Goal: Task Accomplishment & Management: Use online tool/utility

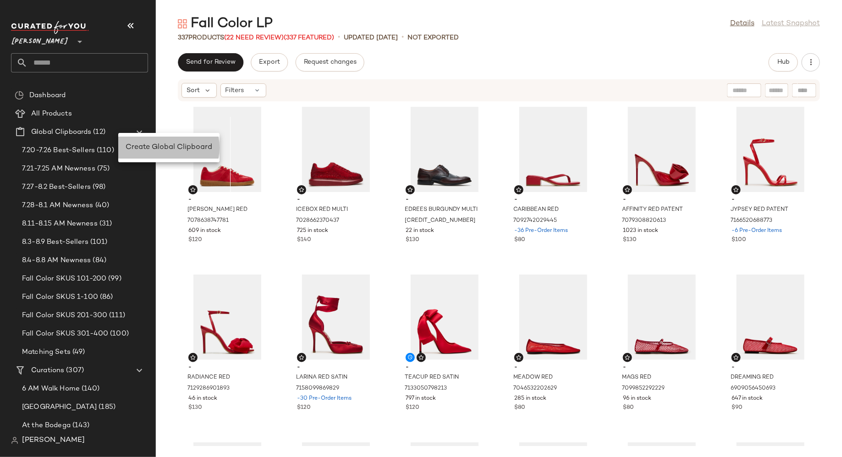
click at [135, 147] on span "Create Global Clipboard" at bounding box center [169, 148] width 87 height 8
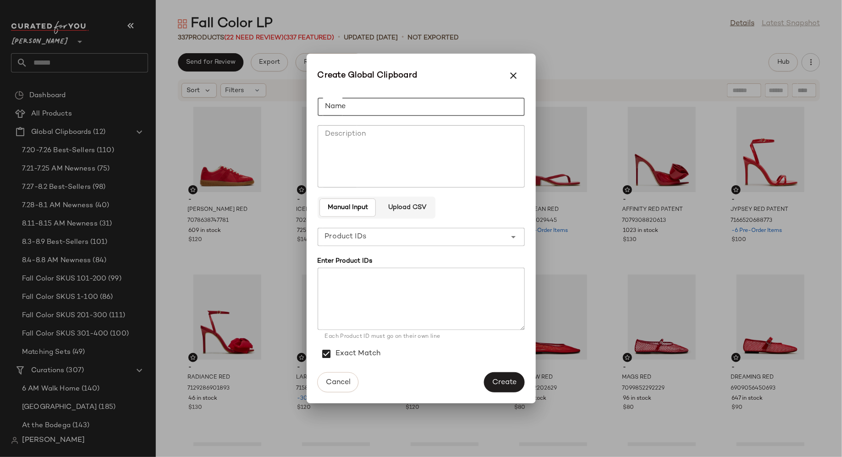
click at [367, 110] on input "Name" at bounding box center [421, 107] width 207 height 18
type input "**********"
click at [415, 207] on span "Upload CSV" at bounding box center [407, 207] width 39 height 7
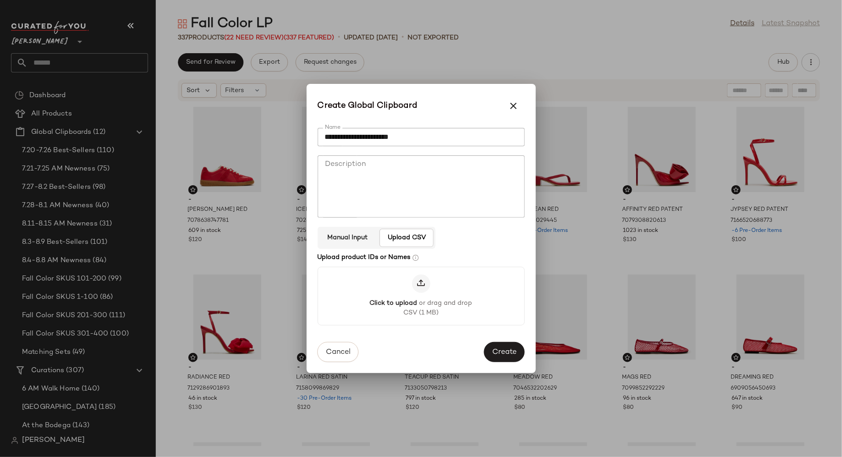
click at [423, 290] on div at bounding box center [421, 284] width 18 height 18
click at [421, 296] on input "Click to upload or drag and drop CSV (1 MB)" at bounding box center [421, 296] width 0 height 0
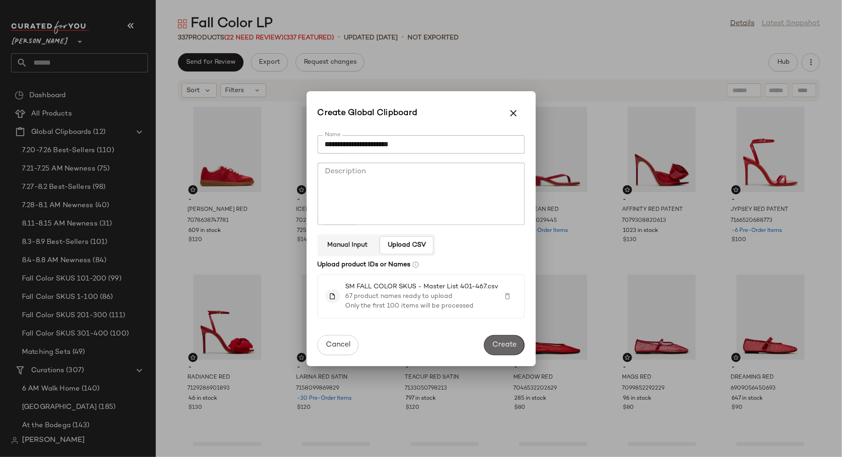
click at [499, 345] on span "Create" at bounding box center [504, 345] width 25 height 9
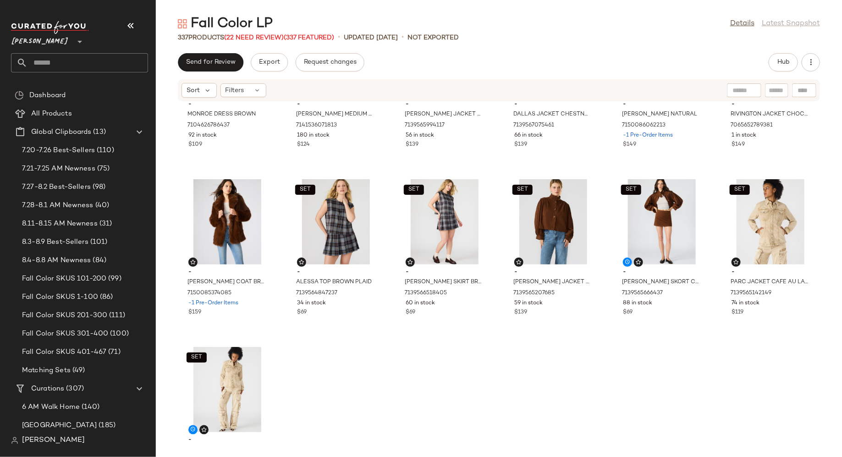
scroll to position [9223, 0]
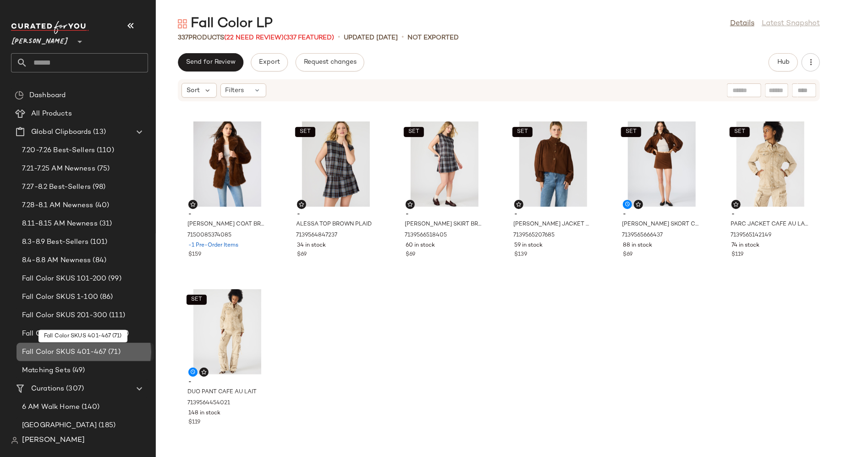
click at [85, 351] on span "Fall Color SKUS 401-467" at bounding box center [64, 352] width 84 height 11
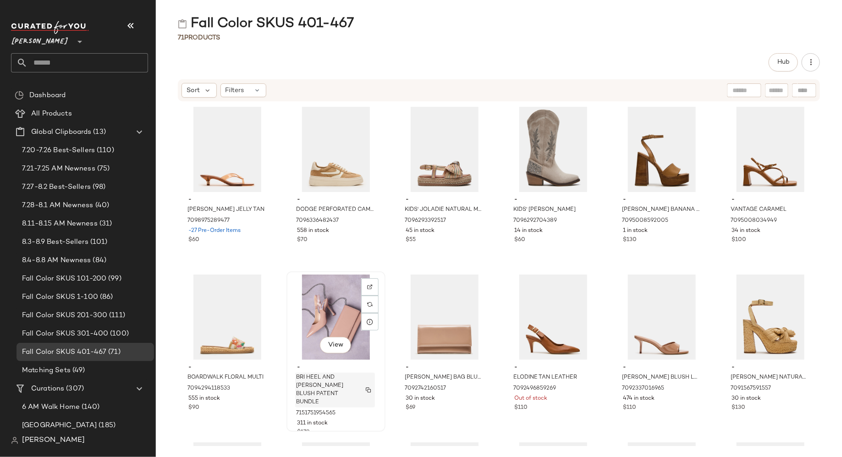
click at [368, 387] on img "button" at bounding box center [369, 390] width 6 height 6
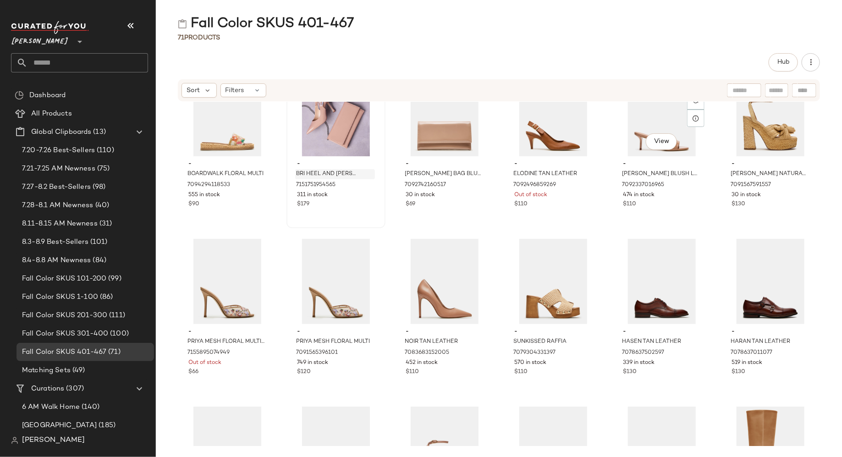
scroll to position [212, 0]
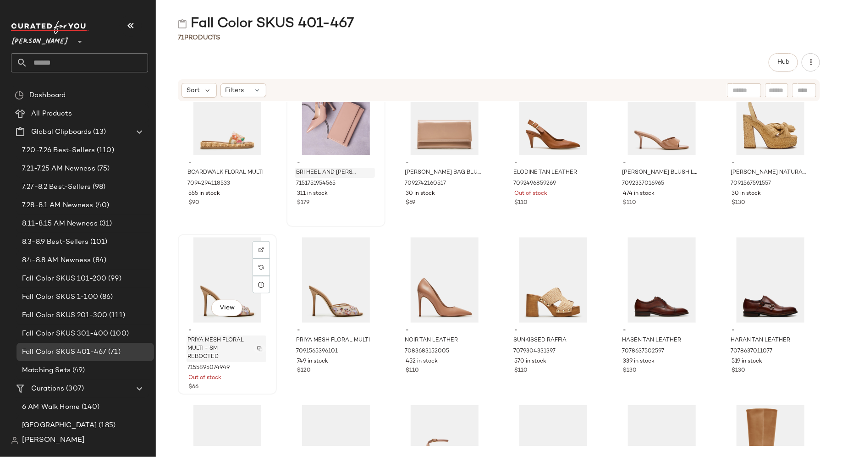
click at [260, 348] on img "button" at bounding box center [260, 349] width 6 height 6
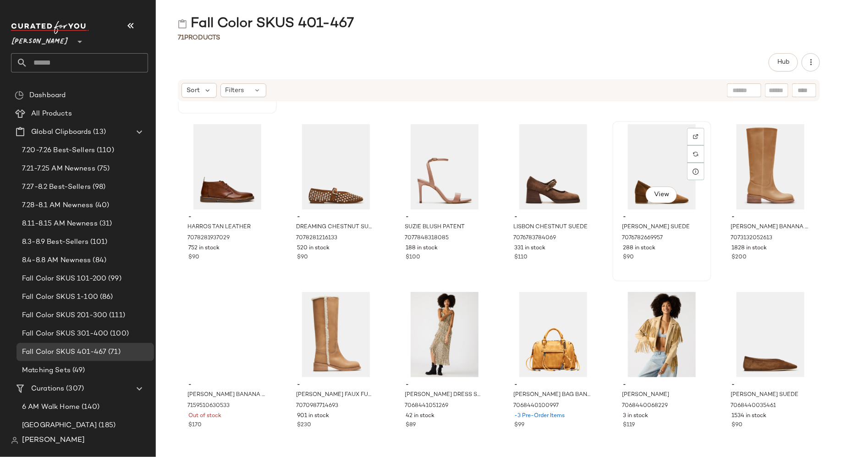
scroll to position [494, 0]
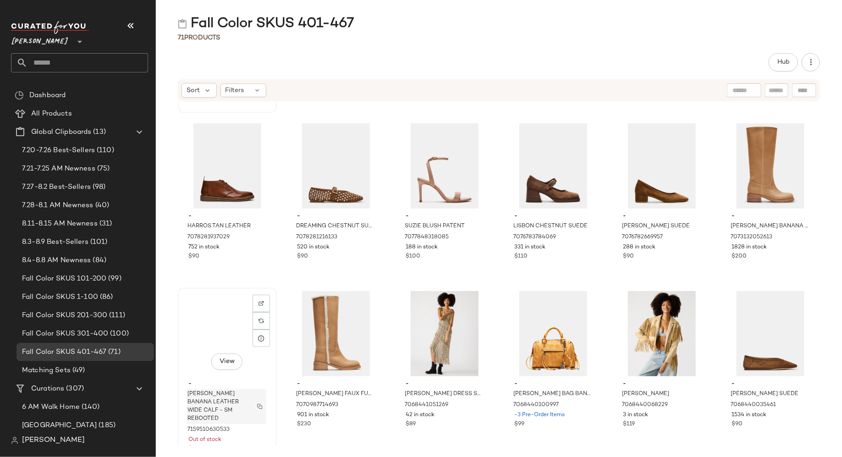
click at [260, 404] on img "button" at bounding box center [260, 407] width 6 height 6
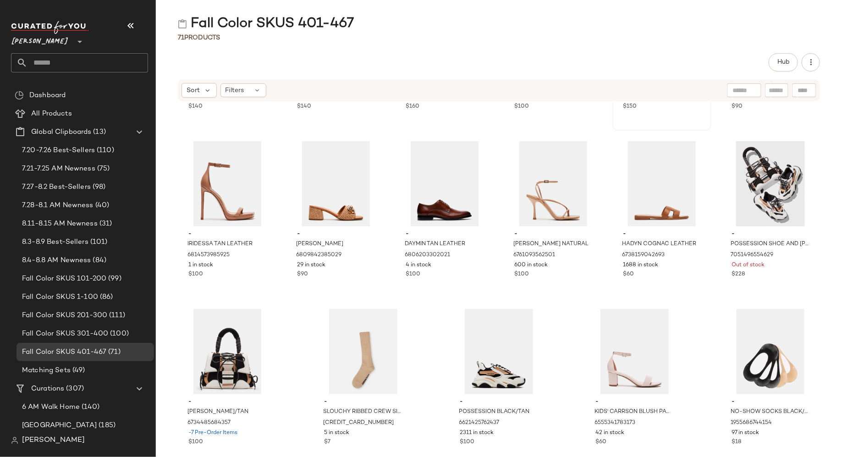
scroll to position [1667, 0]
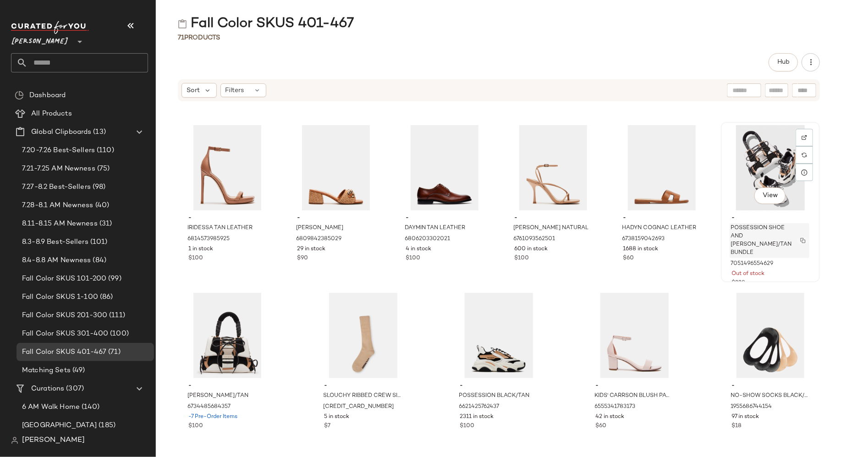
click at [801, 238] on img "button" at bounding box center [804, 241] width 6 height 6
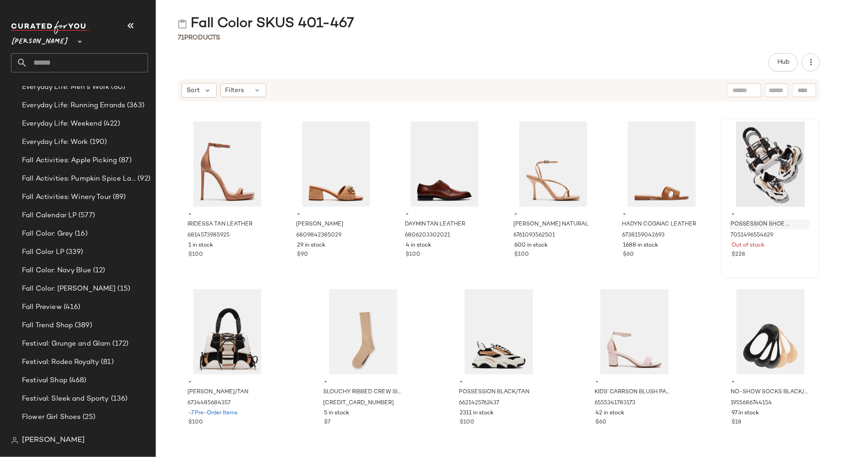
scroll to position [1231, 0]
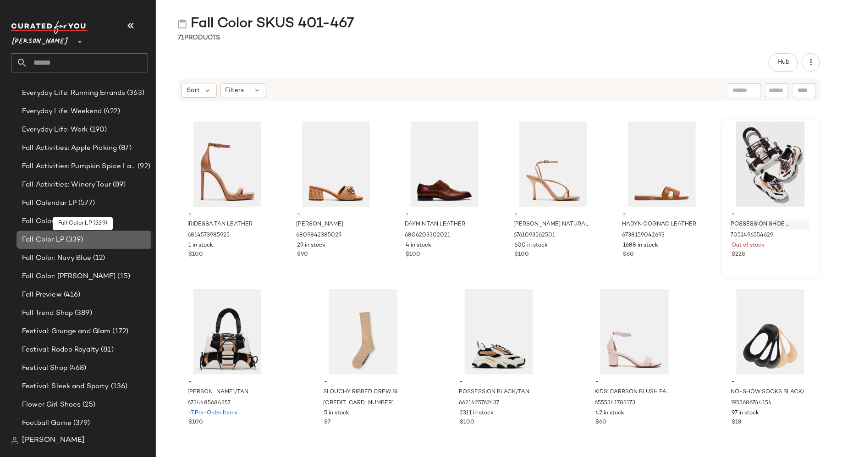
click at [88, 237] on div "Fall Color LP (339)" at bounding box center [84, 240] width 131 height 11
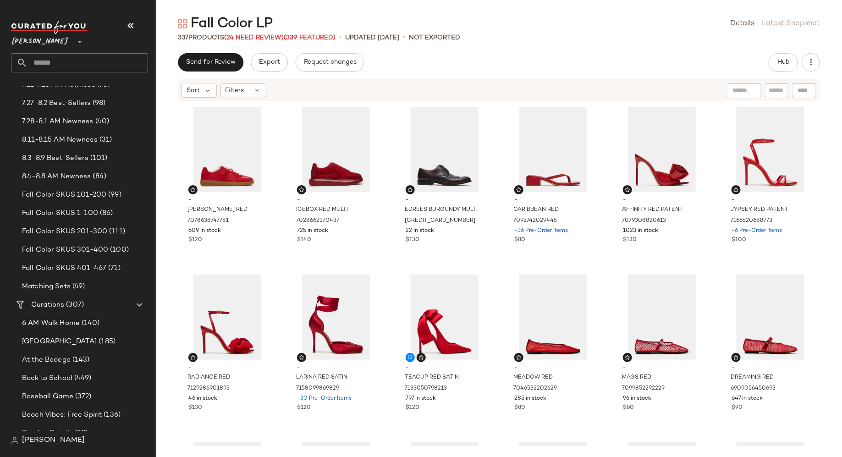
scroll to position [84, 0]
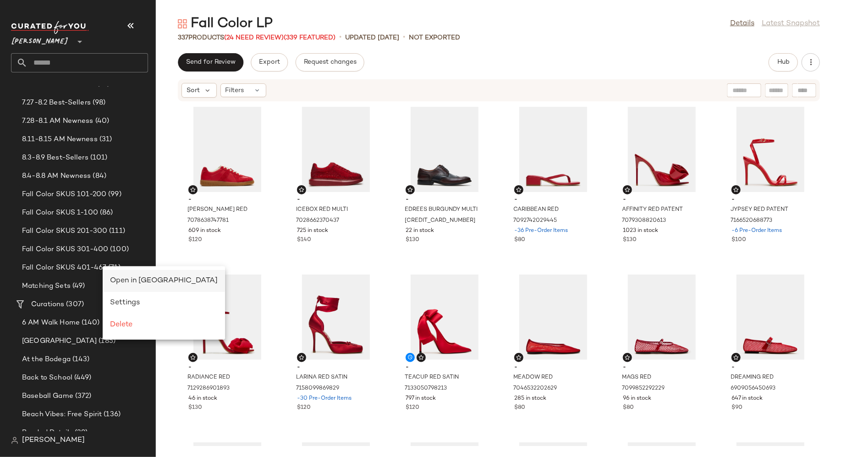
click at [116, 279] on span "Open in Split View" at bounding box center [164, 281] width 108 height 8
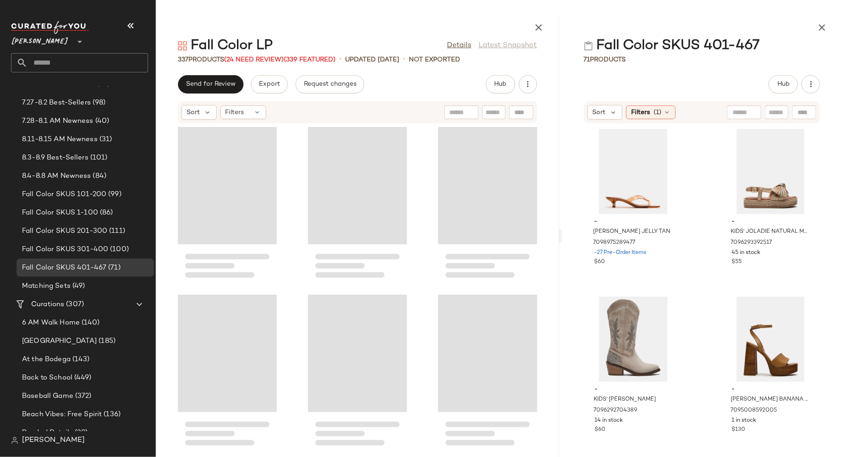
drag, startPoint x: 499, startPoint y: 244, endPoint x: 561, endPoint y: 237, distance: 62.8
click at [562, 237] on div "Fall Color LP Details Latest Snapshot 337 Products (24 Need Review) (339 Featur…" at bounding box center [499, 236] width 686 height 442
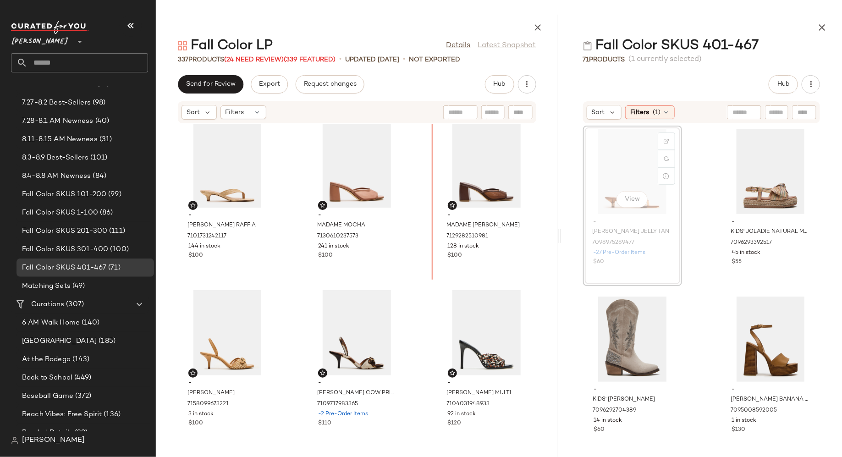
scroll to position [8736, 0]
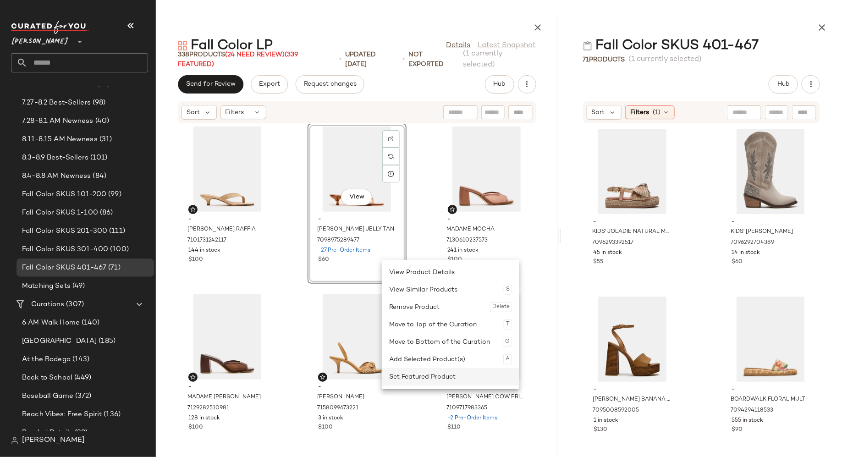
click at [401, 372] on div "Set Featured Product" at bounding box center [450, 376] width 123 height 17
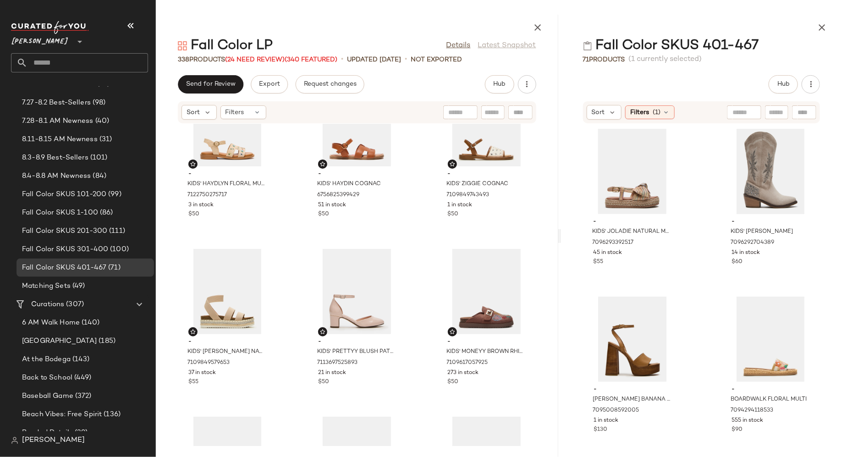
scroll to position [6433, 0]
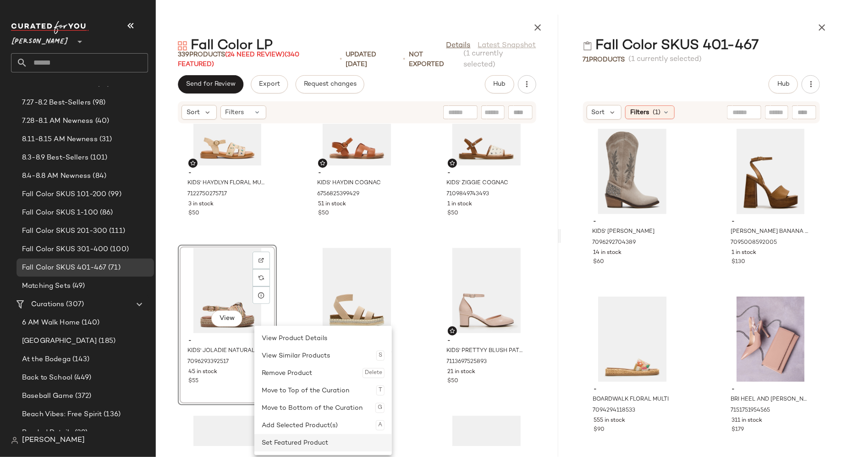
click at [278, 436] on div "Set Featured Product" at bounding box center [323, 442] width 123 height 17
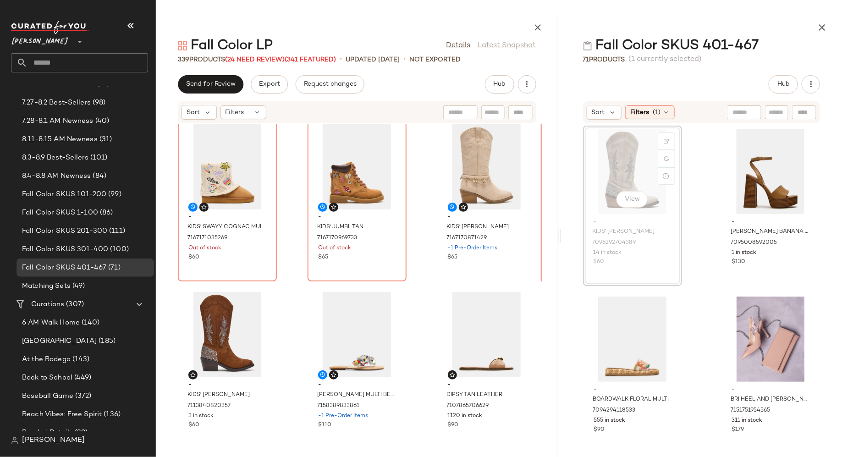
scroll to position [7060, 0]
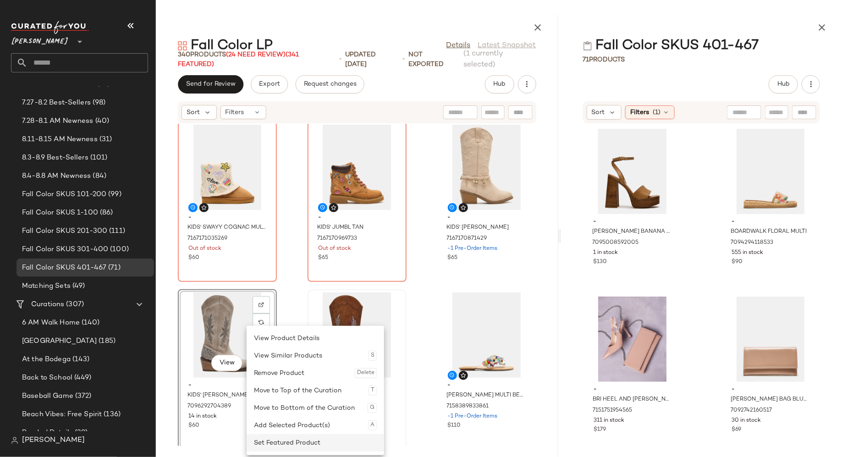
click at [263, 437] on div "Set Featured Product" at bounding box center [315, 442] width 123 height 17
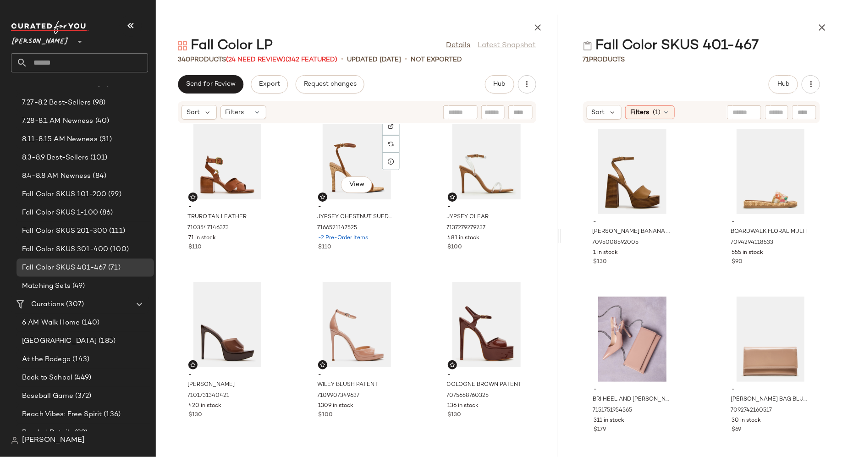
scroll to position [9756, 0]
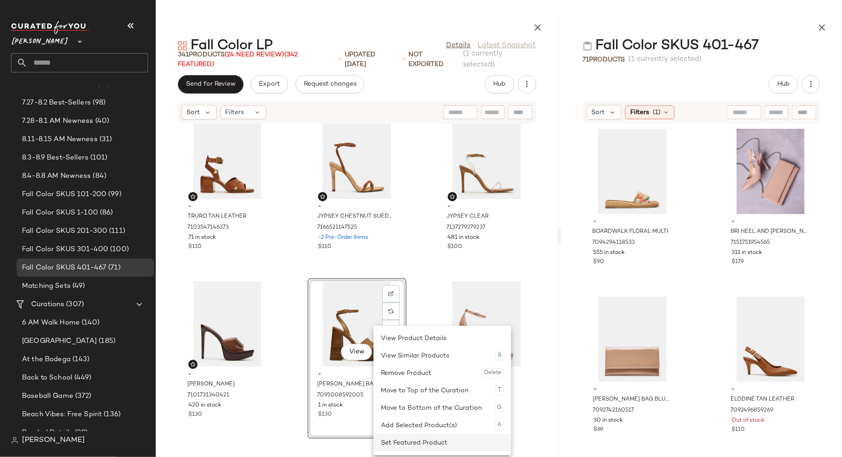
click at [389, 438] on div "Set Featured Product" at bounding box center [442, 442] width 123 height 17
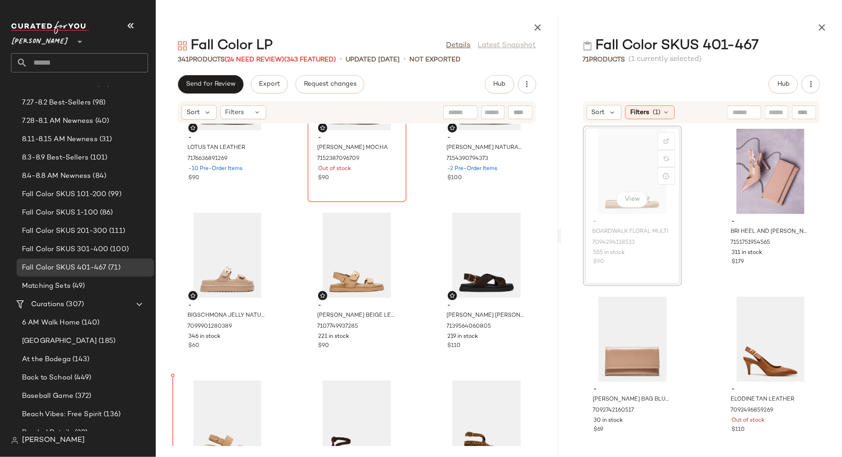
scroll to position [8337, 0]
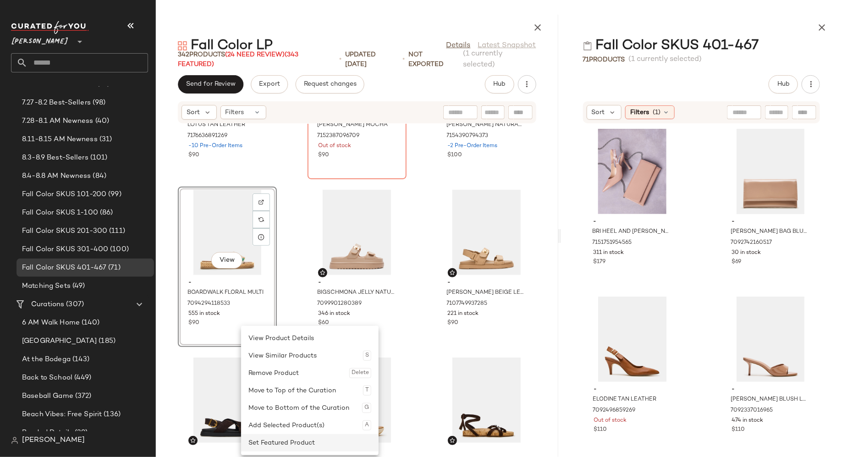
click at [271, 438] on div "Set Featured Product" at bounding box center [310, 442] width 123 height 17
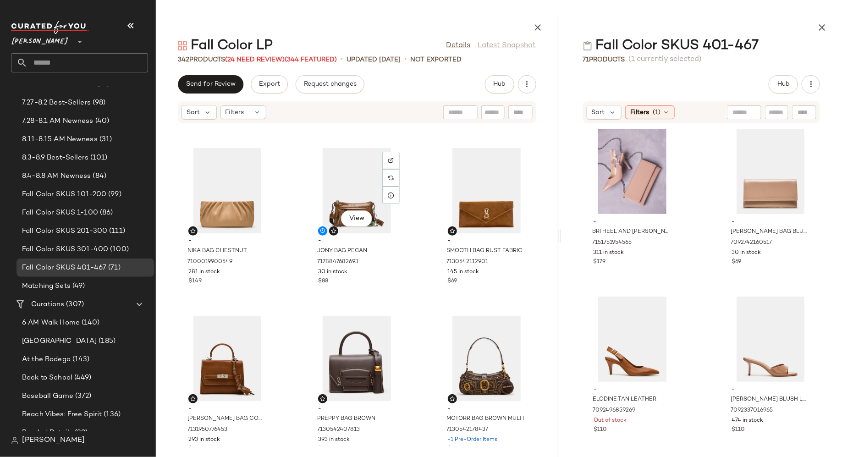
scroll to position [16610, 0]
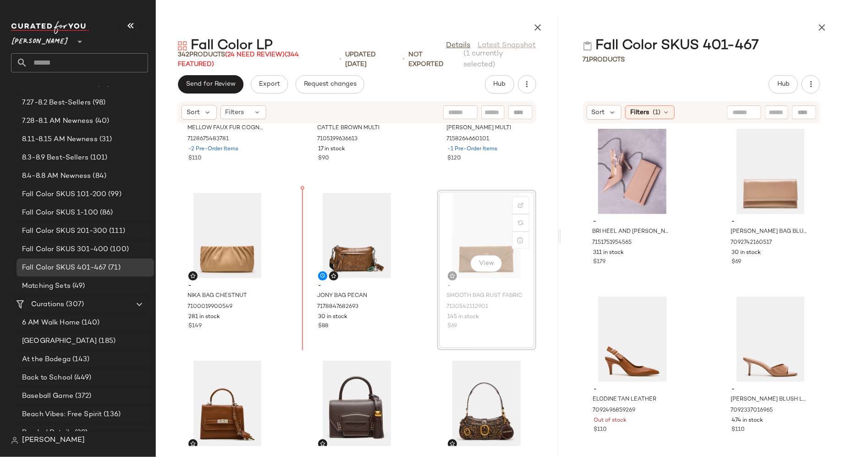
scroll to position [16557, 0]
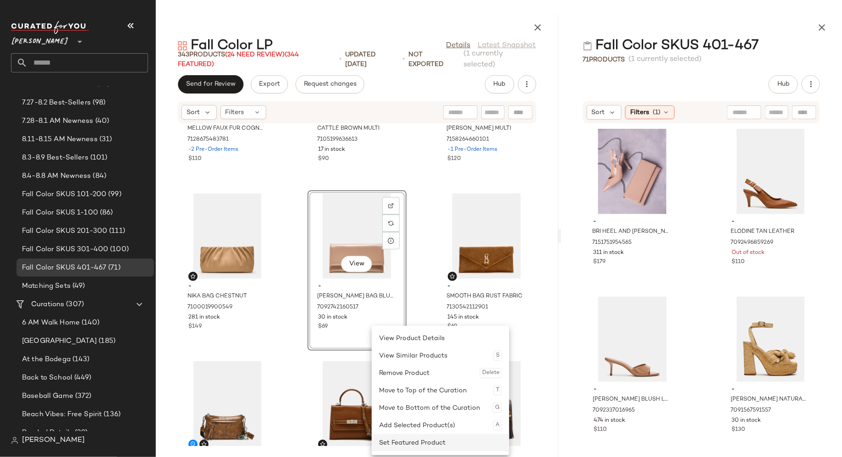
click at [395, 437] on div "Set Featured Product" at bounding box center [440, 442] width 123 height 17
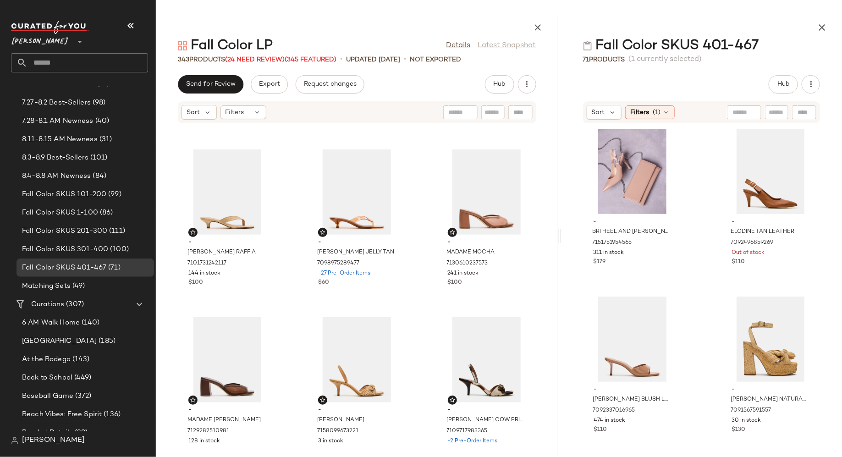
scroll to position [8879, 0]
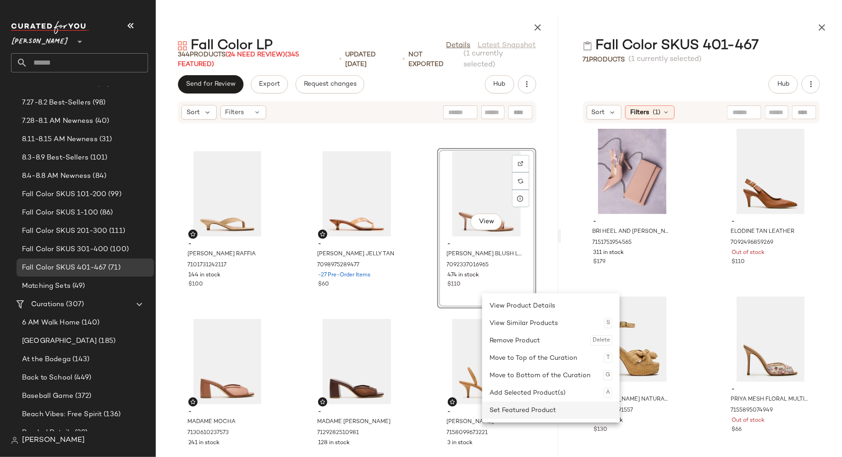
click at [516, 405] on div "Set Featured Product" at bounding box center [551, 410] width 123 height 17
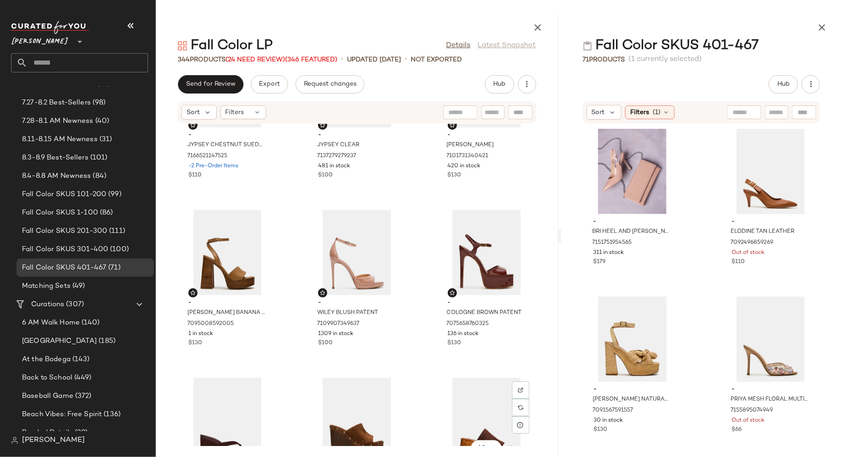
scroll to position [9996, 0]
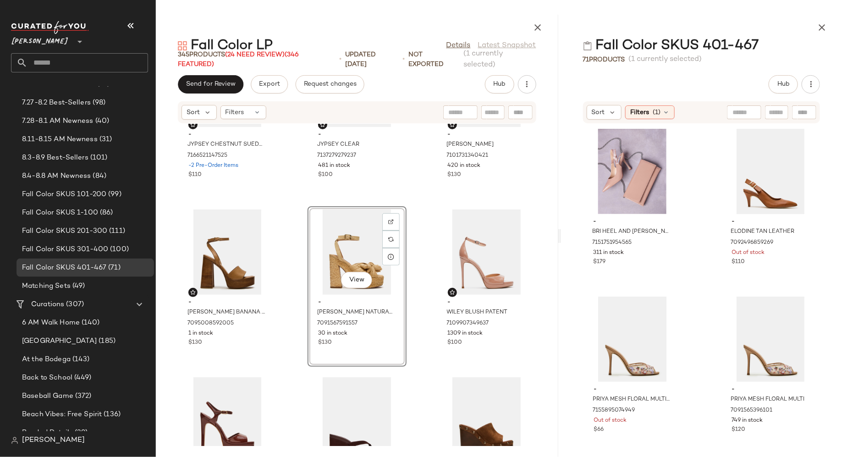
drag, startPoint x: 625, startPoint y: 338, endPoint x: 649, endPoint y: 1, distance: 337.9
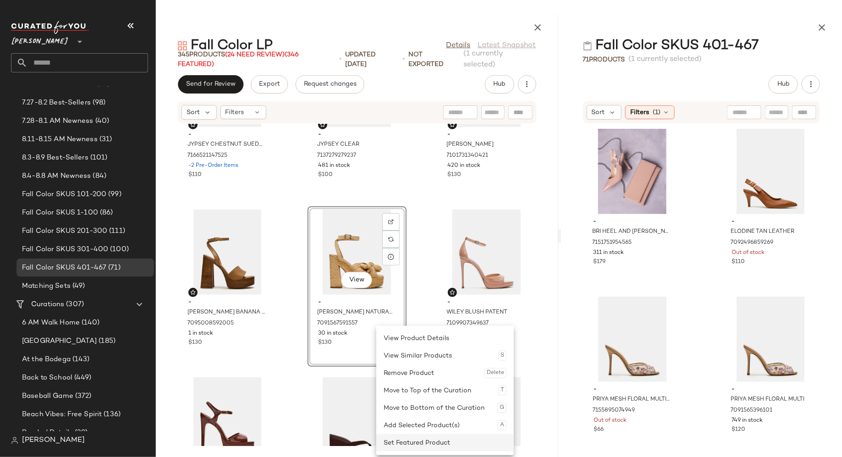
click at [396, 443] on div "Set Featured Product" at bounding box center [445, 442] width 123 height 17
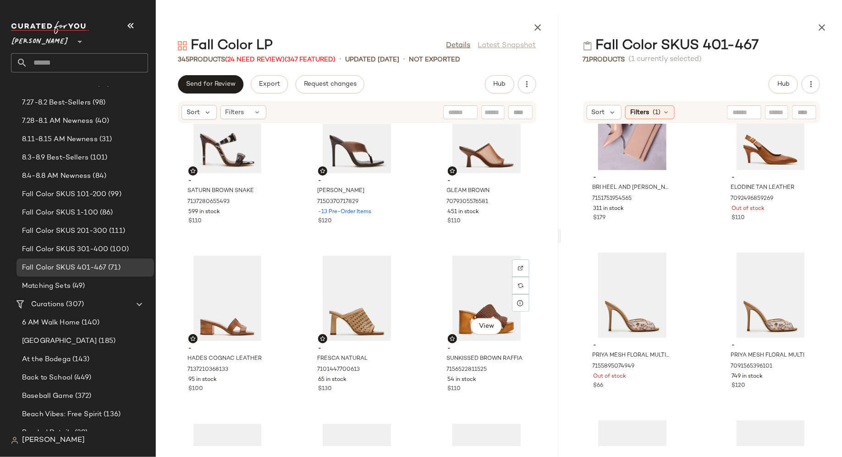
scroll to position [9446, 0]
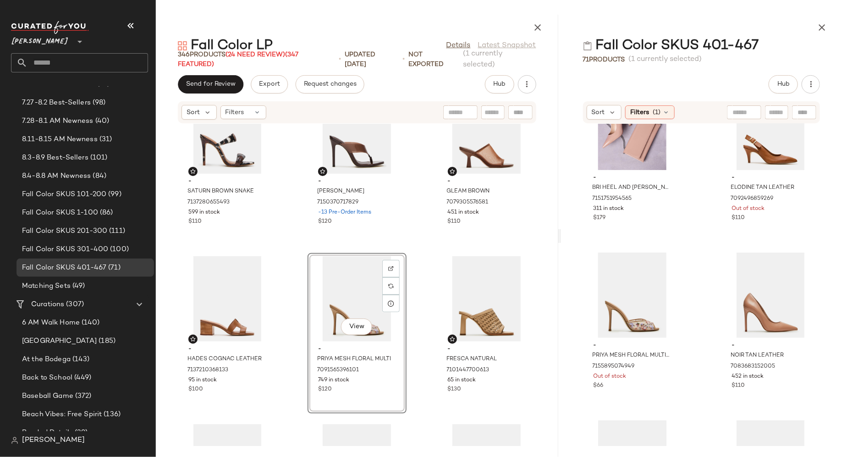
click at [420, 288] on div "- SATURN BROWN SNAKE 7137280655493 599 in stock $110 - SABINE BROWN 71503707178…" at bounding box center [357, 285] width 403 height 322
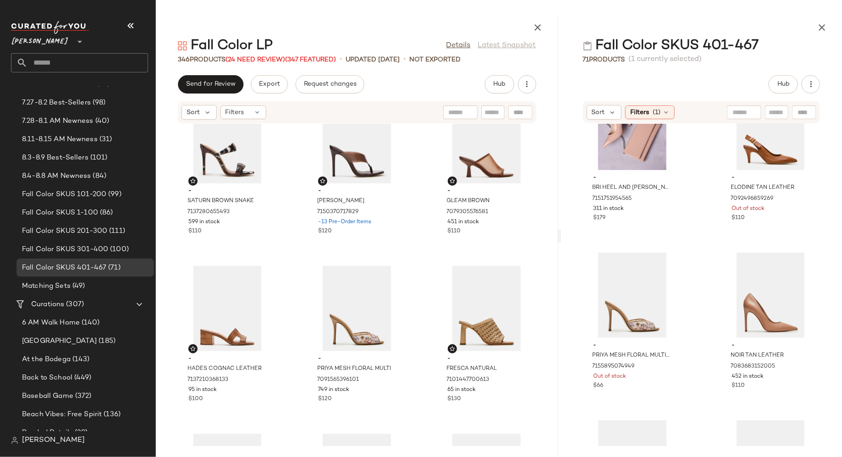
scroll to position [9442, 0]
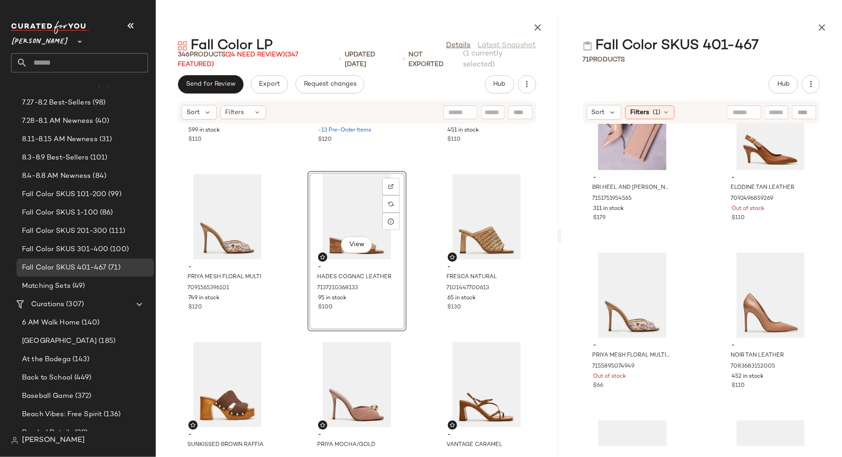
scroll to position [9539, 0]
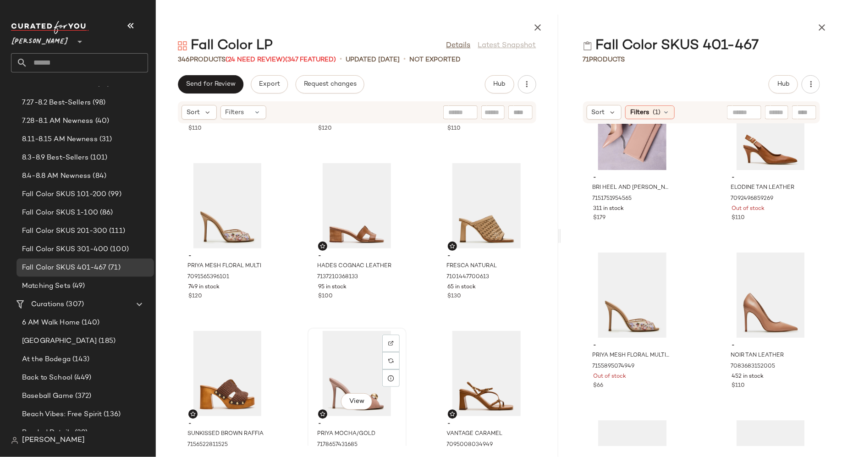
scroll to position [9542, 0]
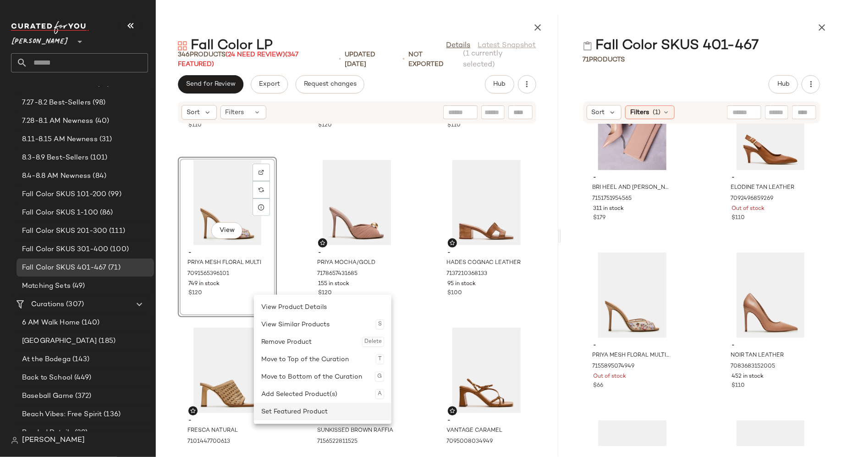
click at [288, 408] on div "Set Featured Product" at bounding box center [322, 411] width 123 height 17
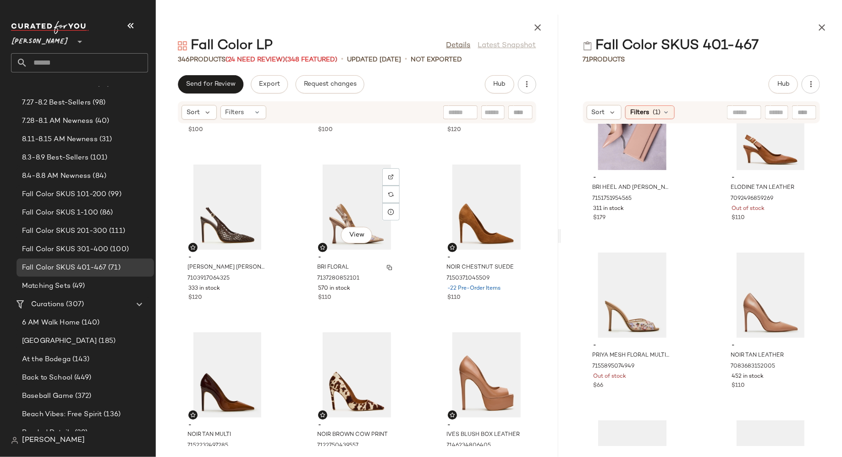
scroll to position [12757, 0]
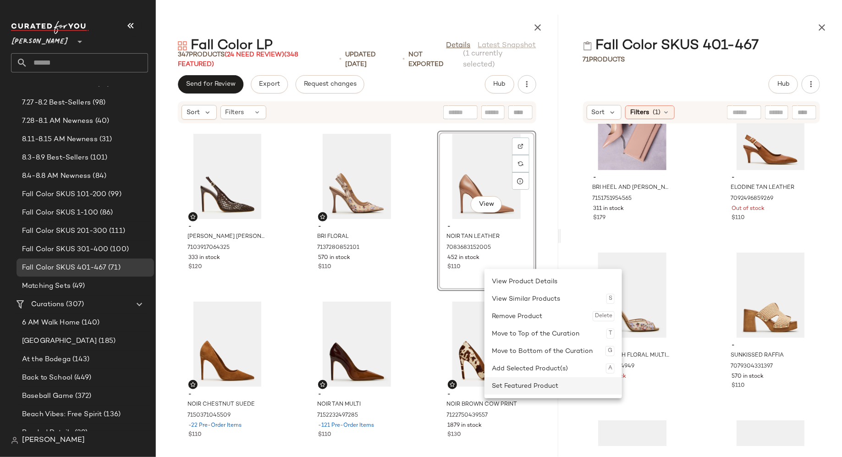
click at [509, 384] on div "Set Featured Product" at bounding box center [553, 385] width 123 height 17
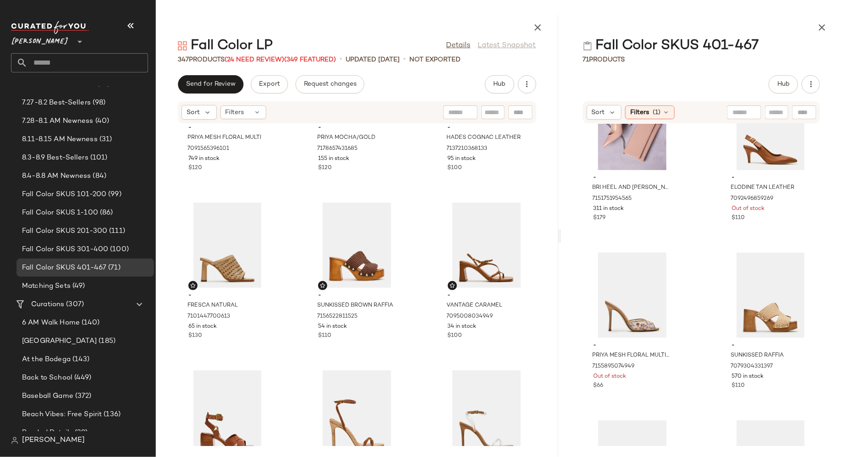
scroll to position [9668, 0]
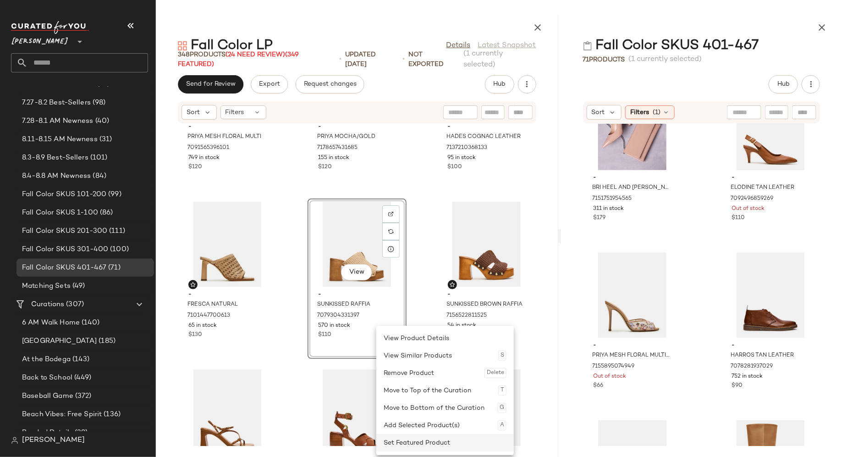
click at [408, 437] on div "Set Featured Product" at bounding box center [445, 442] width 123 height 17
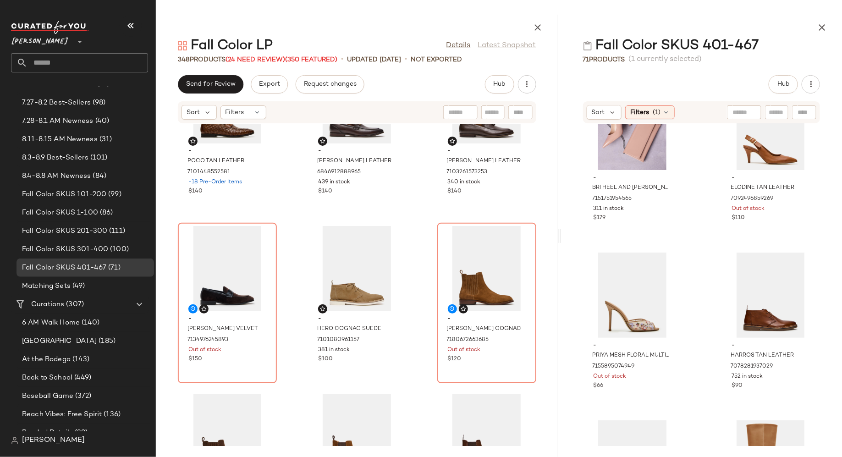
scroll to position [5116, 0]
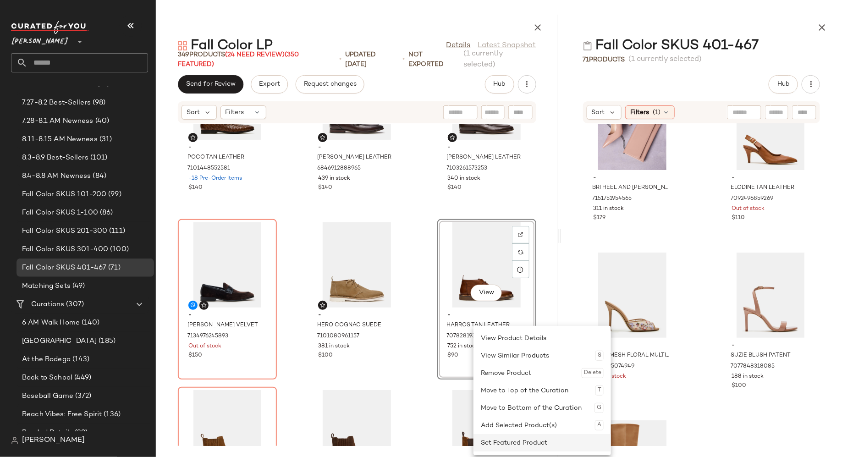
click at [501, 440] on div "Set Featured Product" at bounding box center [542, 442] width 123 height 17
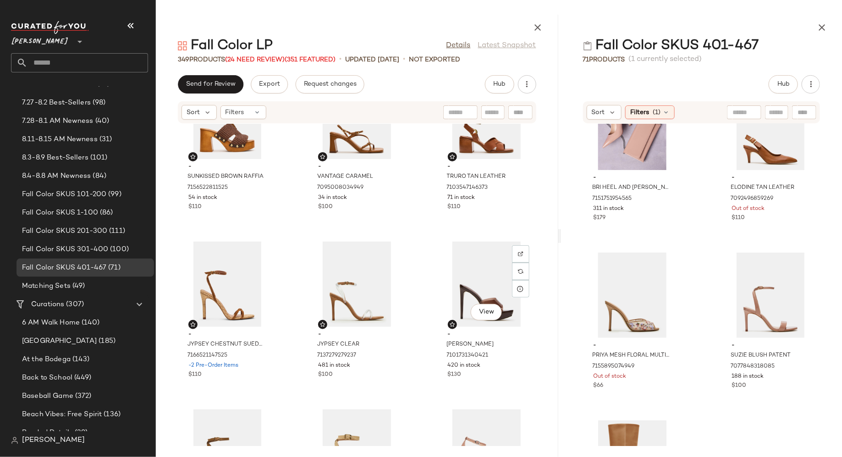
scroll to position [9970, 0]
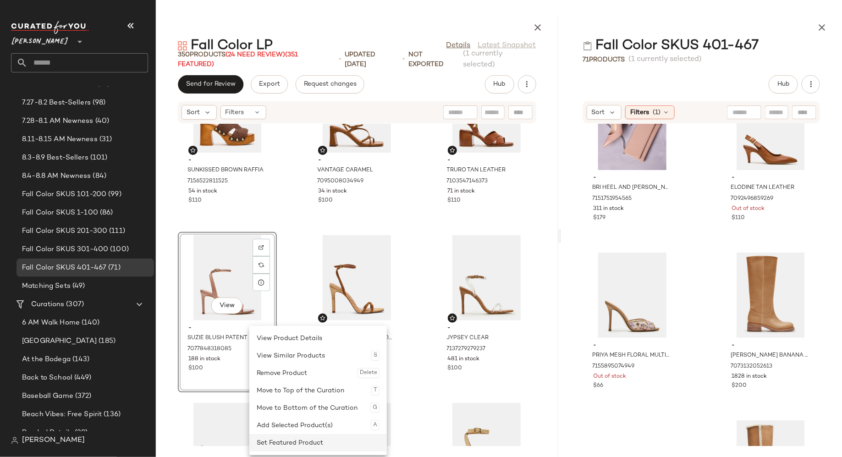
click at [276, 442] on div "Set Featured Product" at bounding box center [318, 442] width 123 height 17
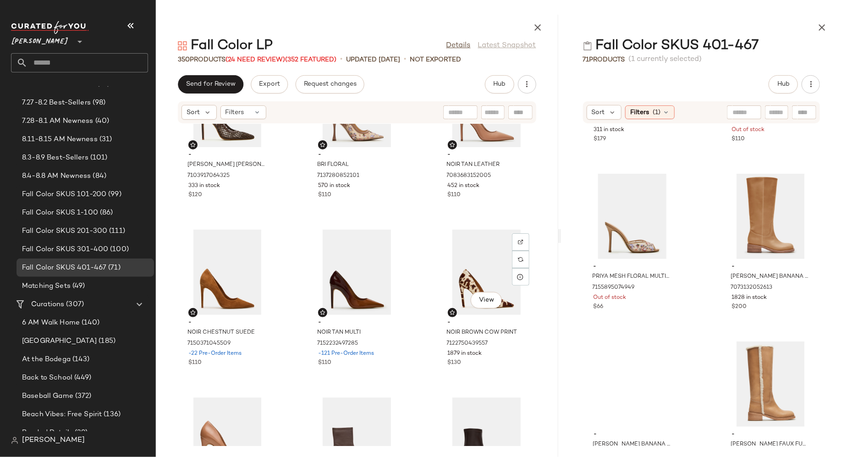
scroll to position [13139, 0]
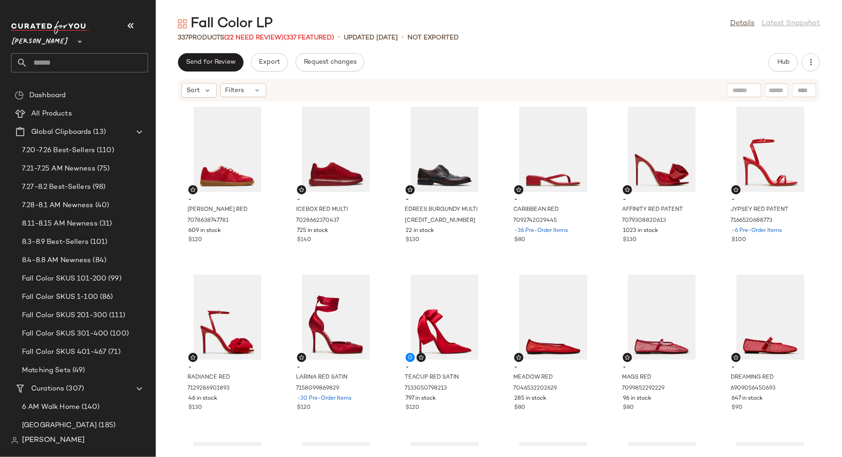
click at [778, 91] on input "text" at bounding box center [777, 91] width 16 height 10
type input "*******"
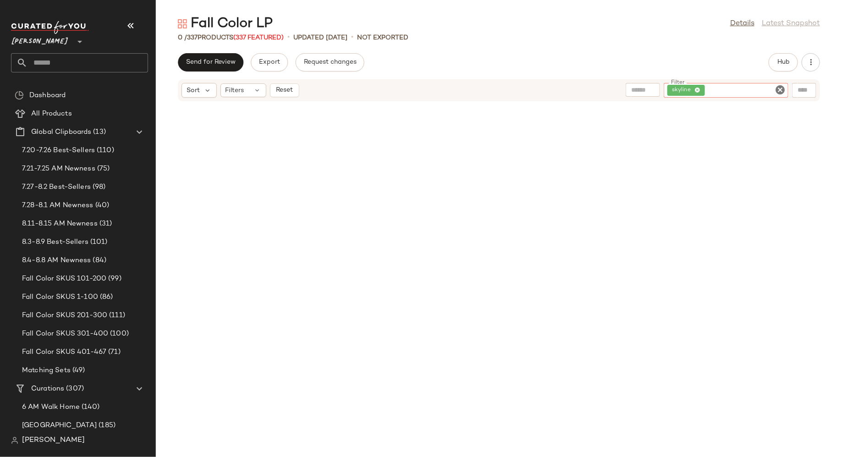
click at [781, 89] on icon "Clear Filter" at bounding box center [780, 89] width 11 height 11
click at [769, 89] on input "Filter" at bounding box center [746, 91] width 78 height 10
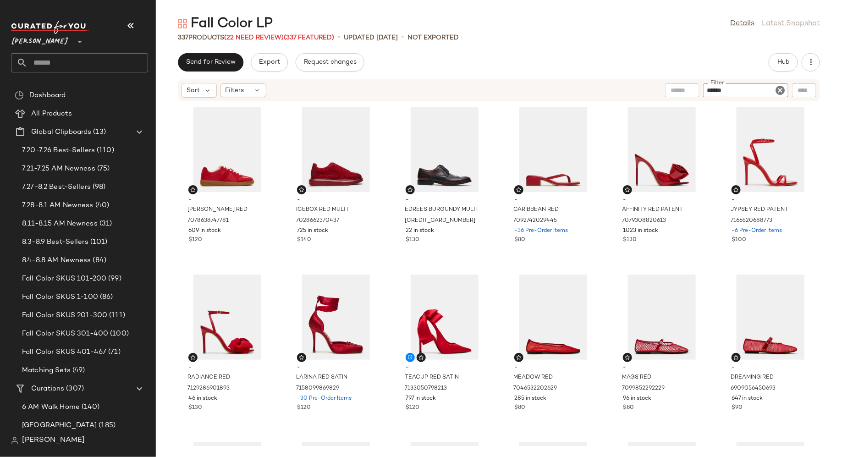
type input "*******"
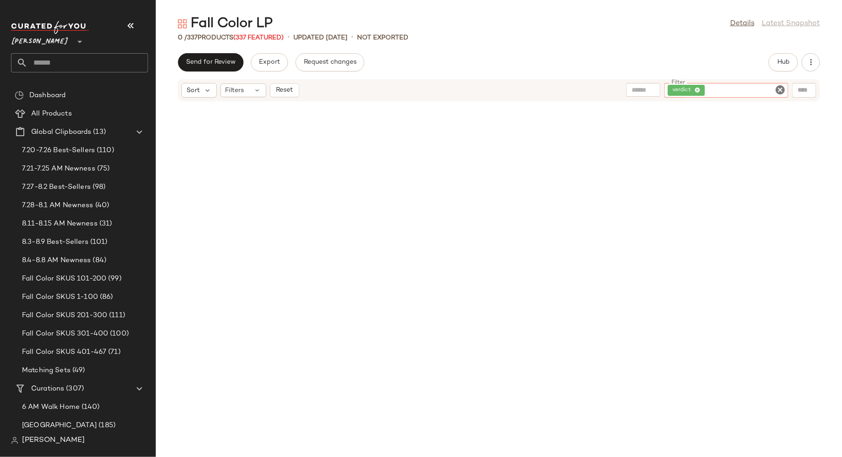
click at [780, 91] on icon "Clear Filter" at bounding box center [780, 89] width 11 height 11
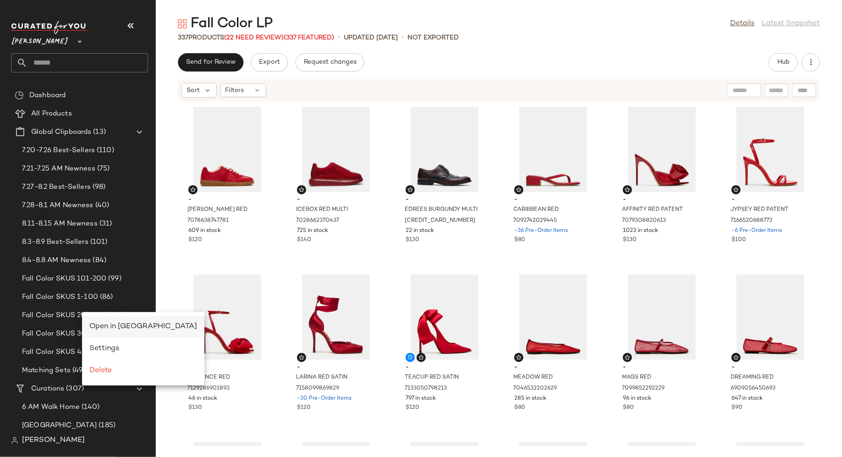
click at [96, 327] on span "Open in Split View" at bounding box center [143, 327] width 108 height 8
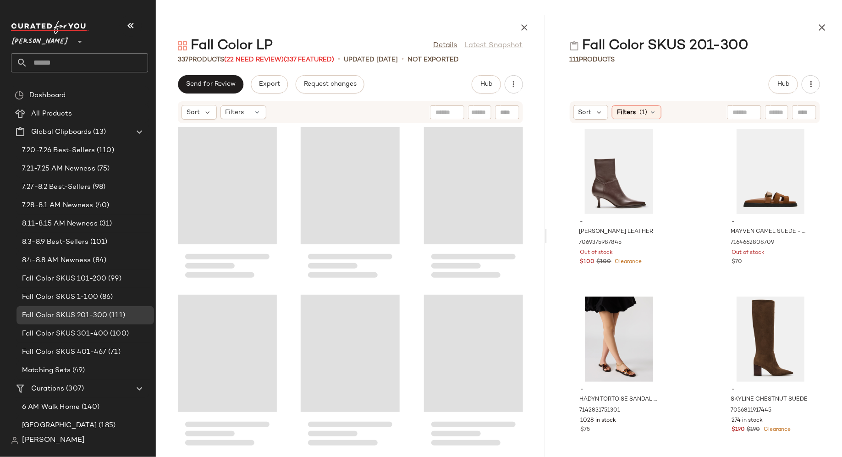
drag, startPoint x: 500, startPoint y: 240, endPoint x: 547, endPoint y: 241, distance: 47.7
click at [548, 241] on div "Fall Color LP Details Latest Snapshot 337 Products (22 Need Review) (337 Featur…" at bounding box center [499, 236] width 686 height 442
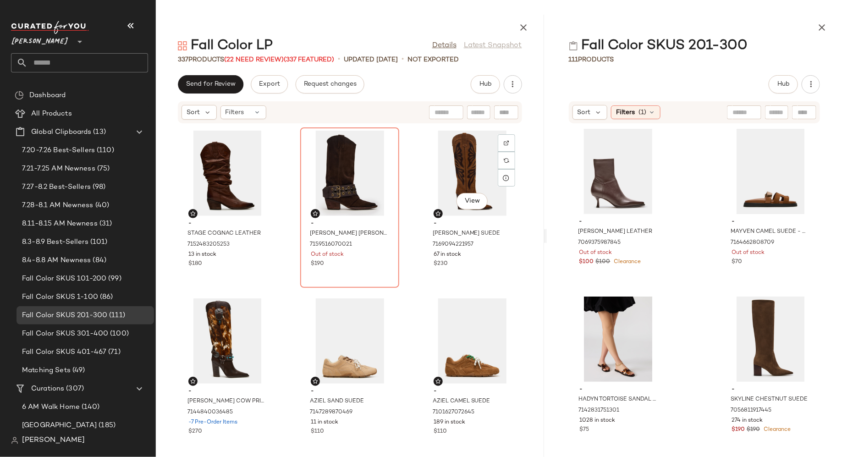
scroll to position [14749, 0]
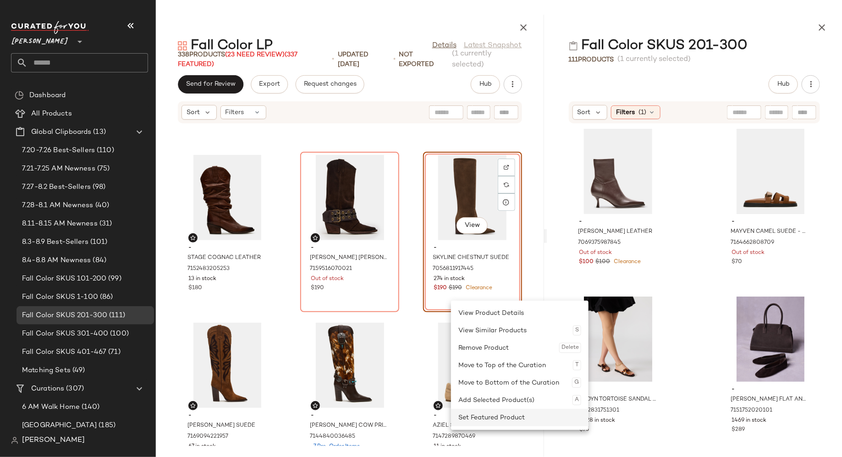
click at [477, 418] on div "Set Featured Product" at bounding box center [520, 417] width 123 height 17
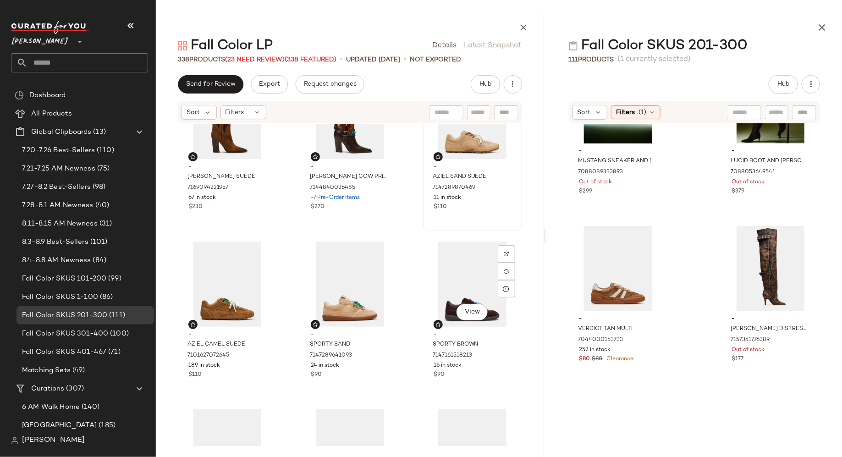
scroll to position [14995, 0]
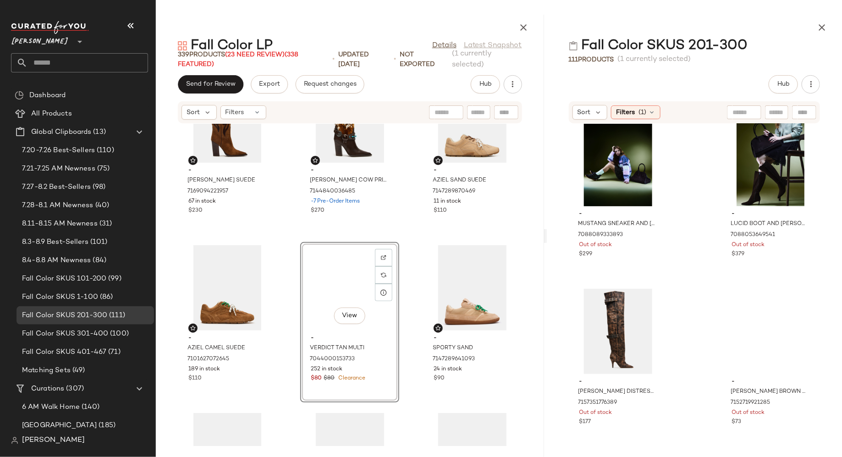
scroll to position [350, 0]
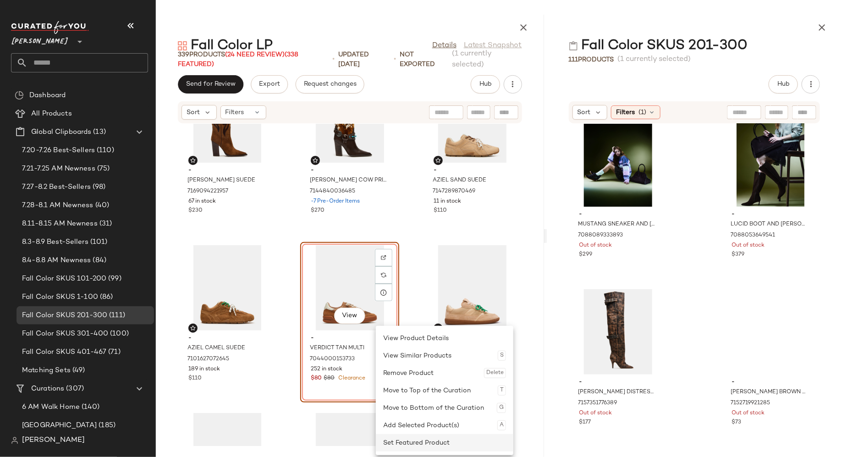
click at [390, 441] on div "Set Featured Product" at bounding box center [444, 442] width 123 height 17
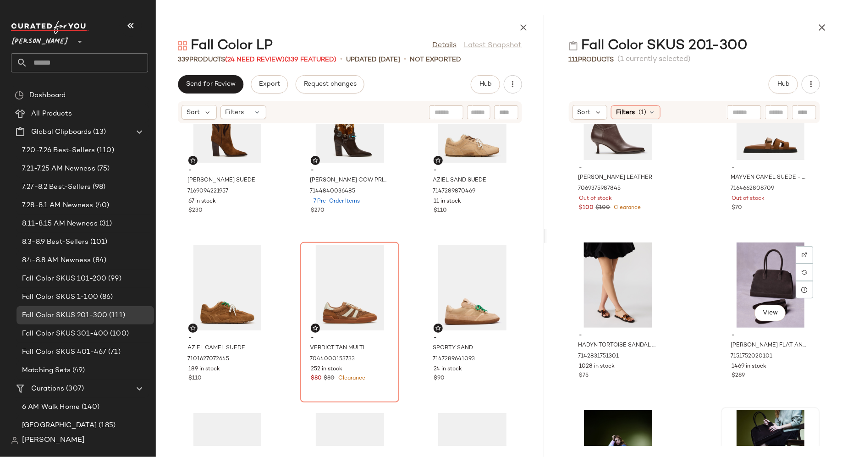
scroll to position [0, 0]
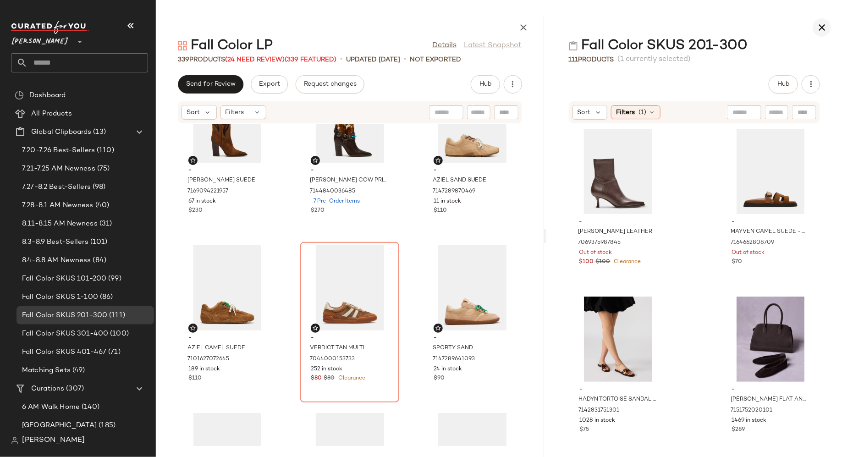
click at [828, 25] on icon "button" at bounding box center [822, 27] width 11 height 11
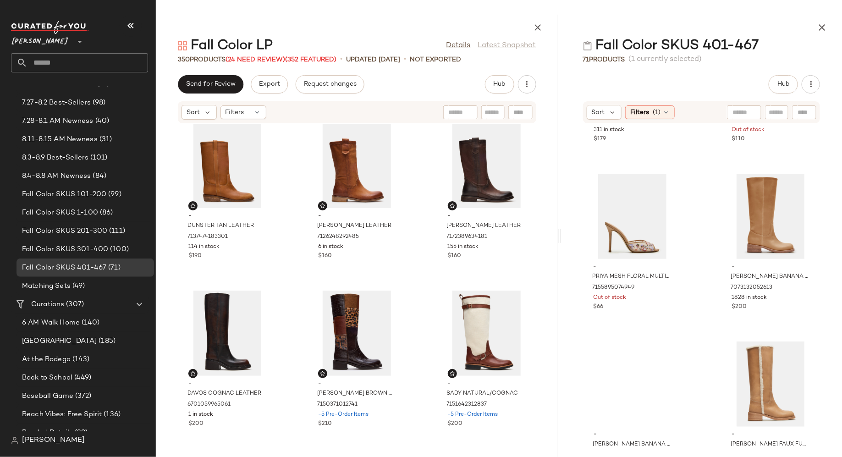
scroll to position [14453, 0]
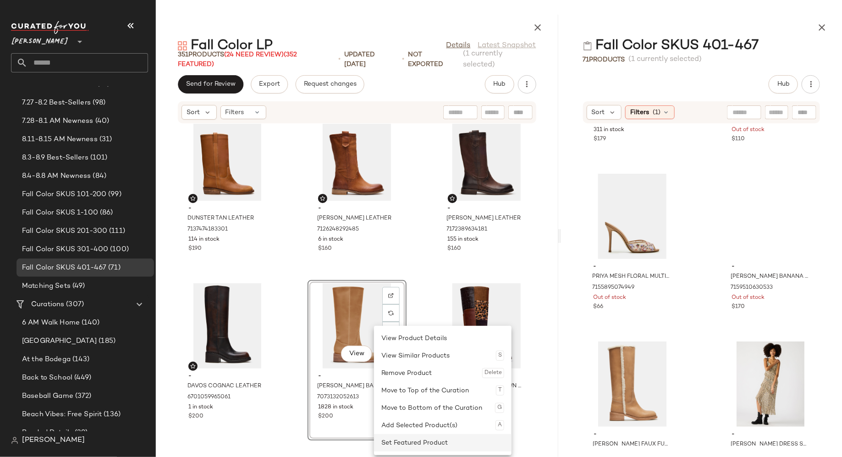
click at [390, 441] on div "Set Featured Product" at bounding box center [442, 442] width 123 height 17
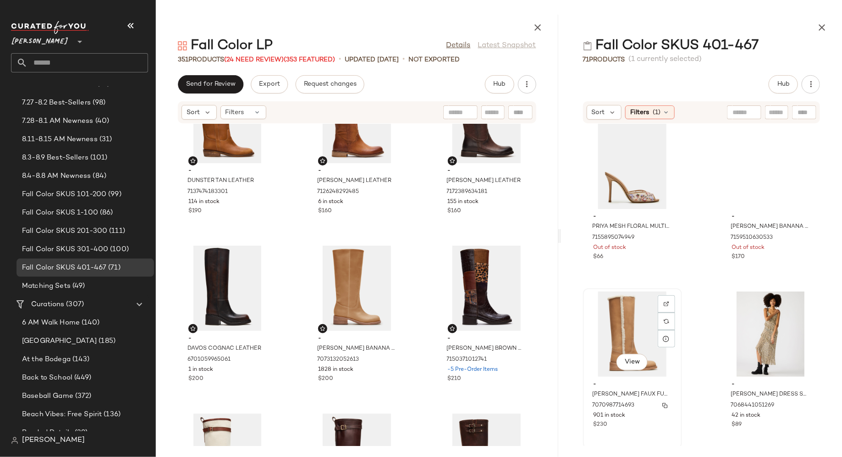
scroll to position [232, 0]
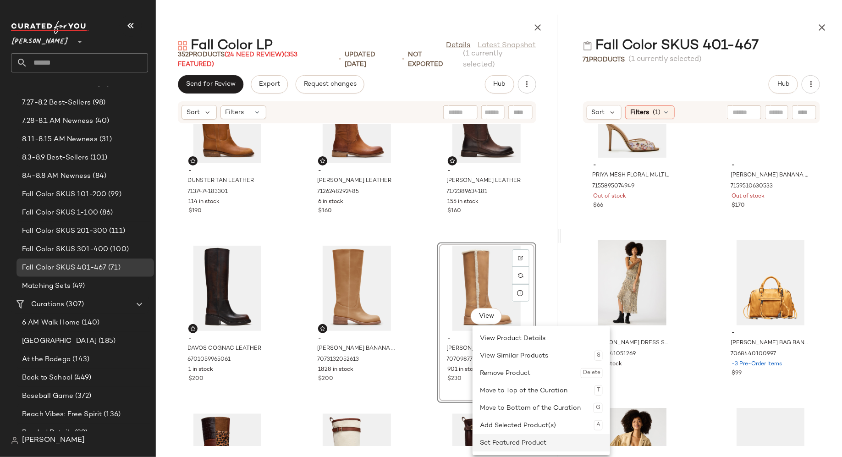
click at [493, 439] on div "Set Featured Product" at bounding box center [541, 442] width 123 height 17
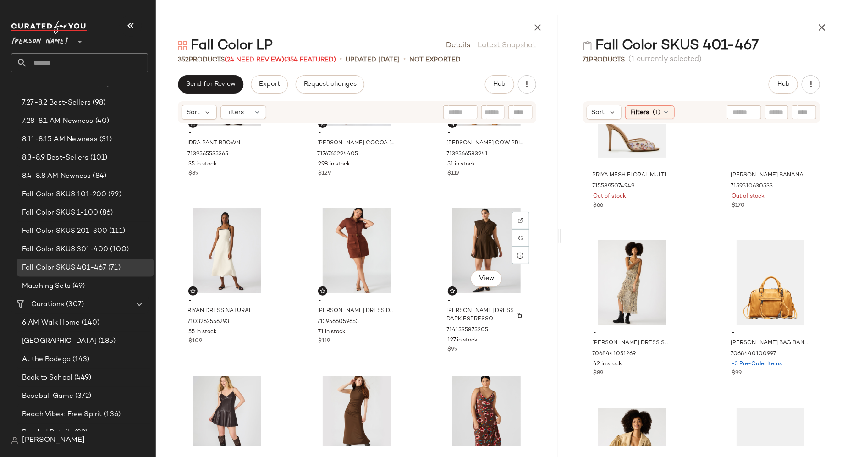
scroll to position [18724, 0]
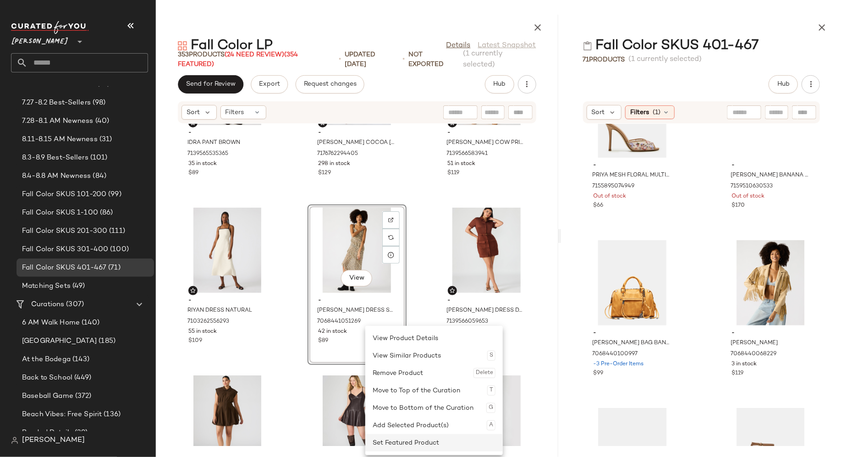
click at [393, 443] on div "Set Featured Product" at bounding box center [434, 442] width 123 height 17
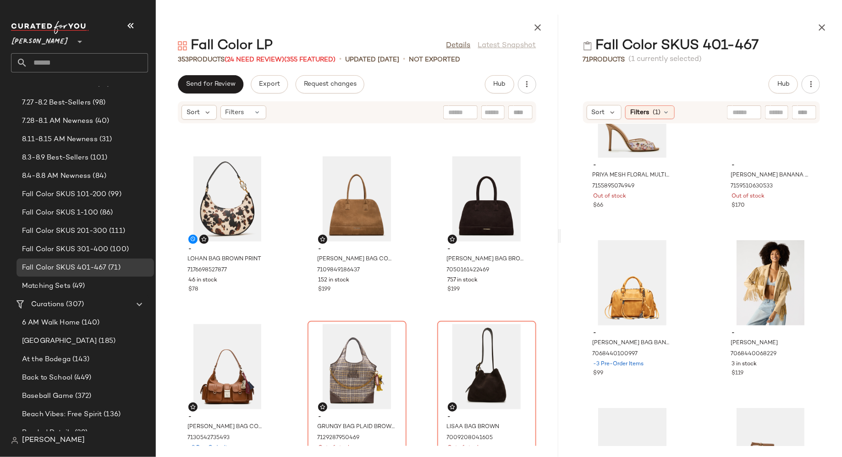
scroll to position [17600, 0]
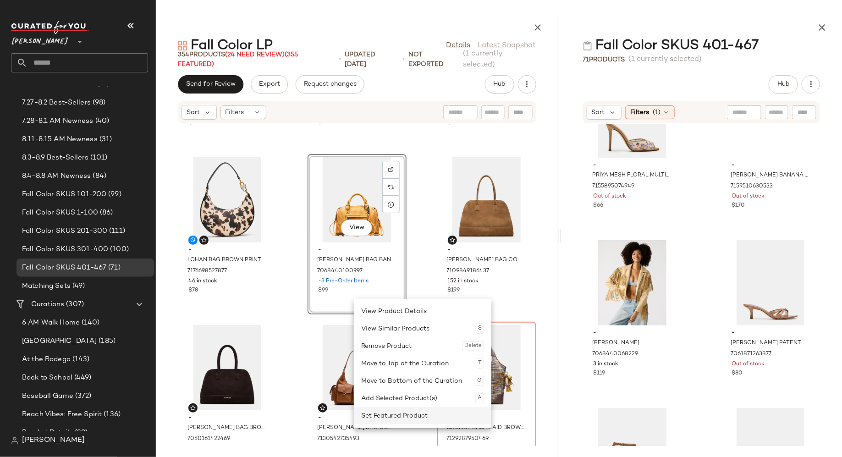
click at [370, 410] on div "Set Featured Product" at bounding box center [422, 415] width 123 height 17
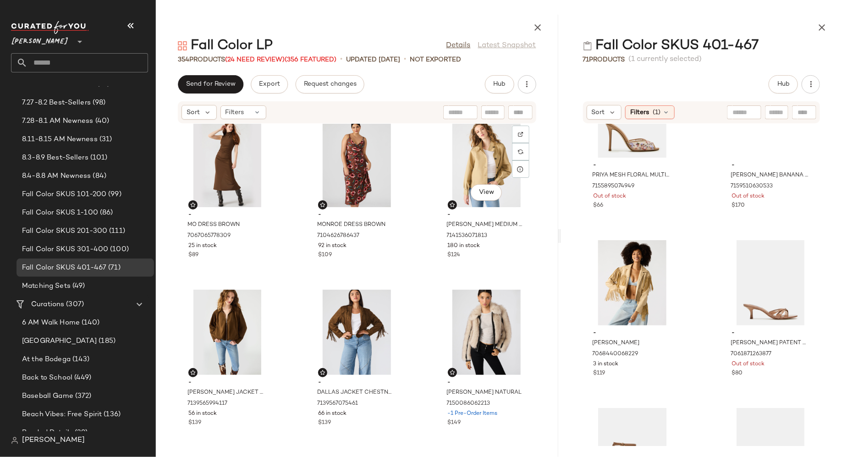
scroll to position [19147, 0]
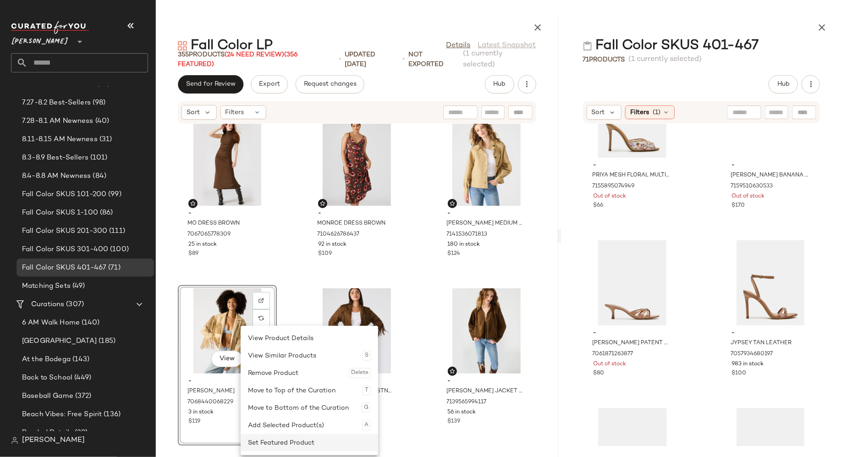
click at [259, 441] on div "Set Featured Product" at bounding box center [309, 442] width 123 height 17
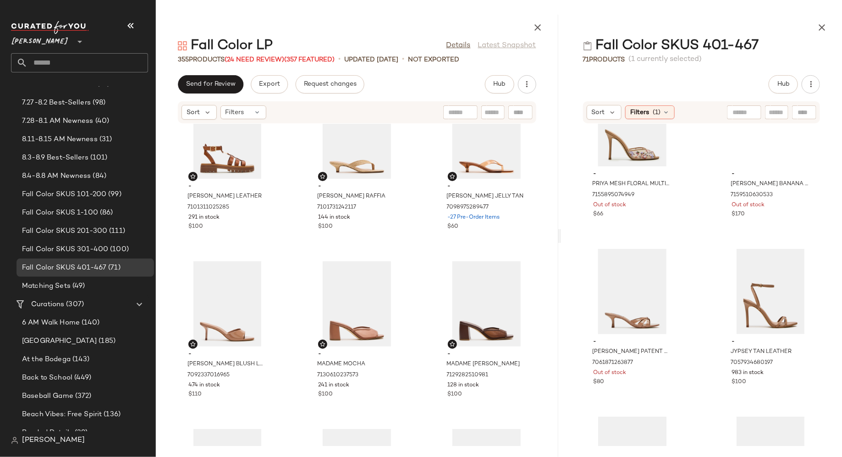
scroll to position [8937, 0]
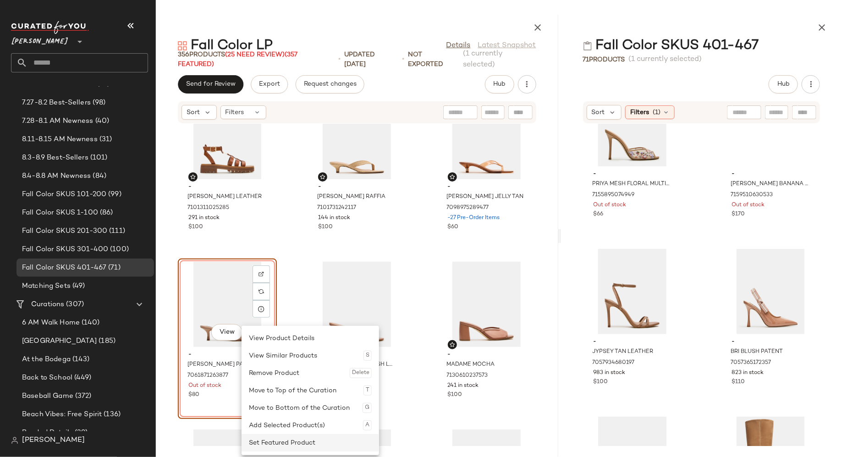
click at [265, 440] on div "Set Featured Product" at bounding box center [310, 442] width 123 height 17
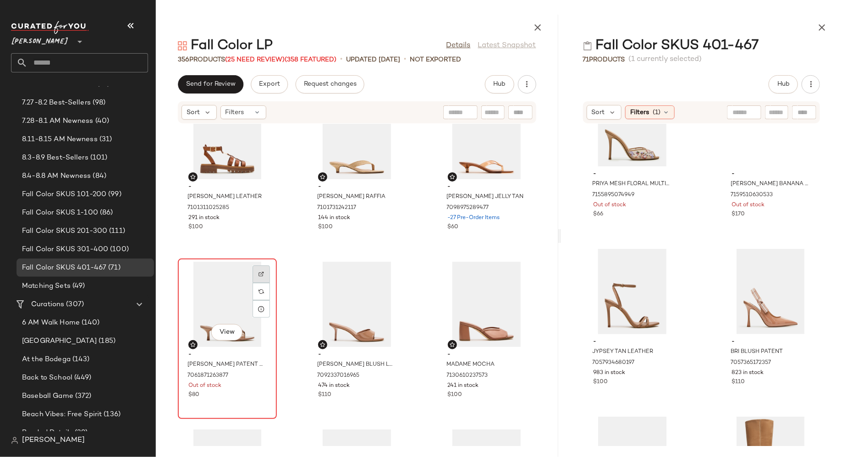
click at [263, 275] on img at bounding box center [262, 274] width 6 height 6
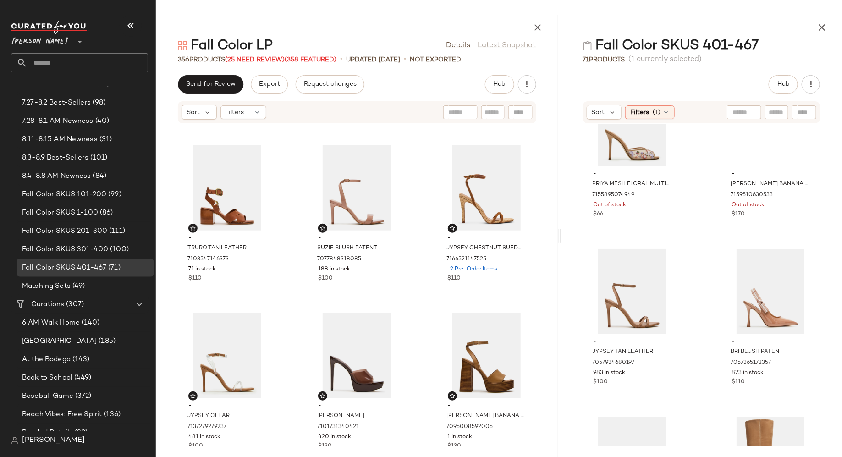
scroll to position [10064, 0]
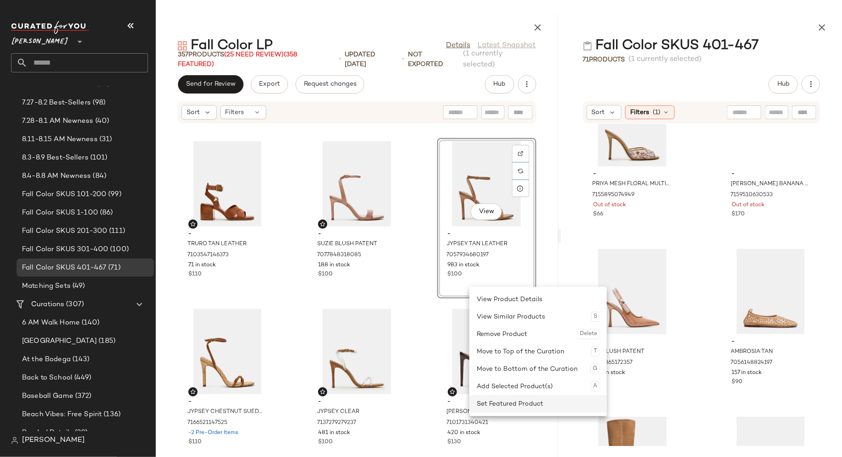
click at [486, 401] on div "Set Featured Product" at bounding box center [538, 403] width 123 height 17
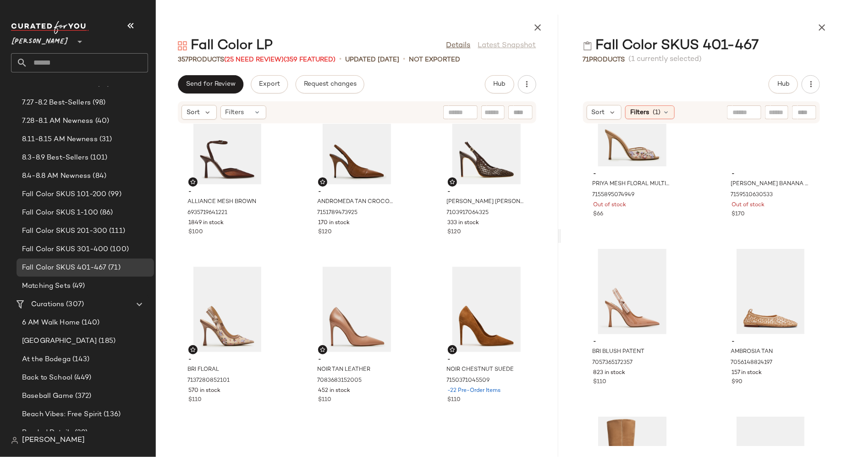
scroll to position [12961, 0]
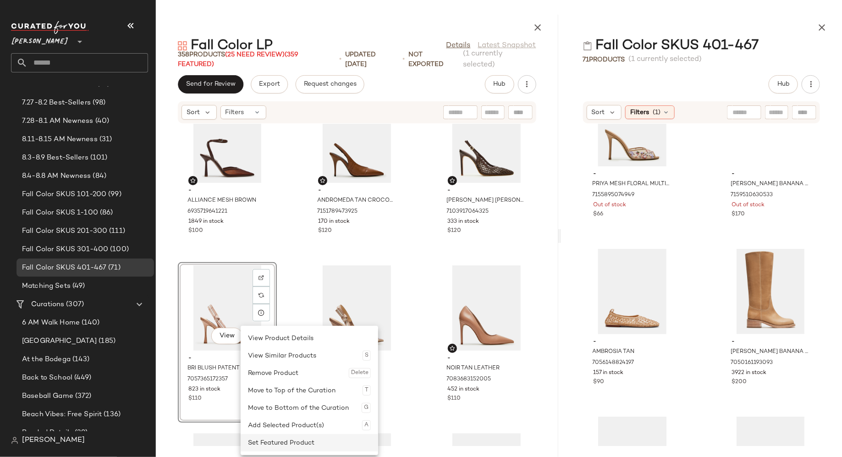
click at [265, 442] on div "Set Featured Product" at bounding box center [309, 442] width 123 height 17
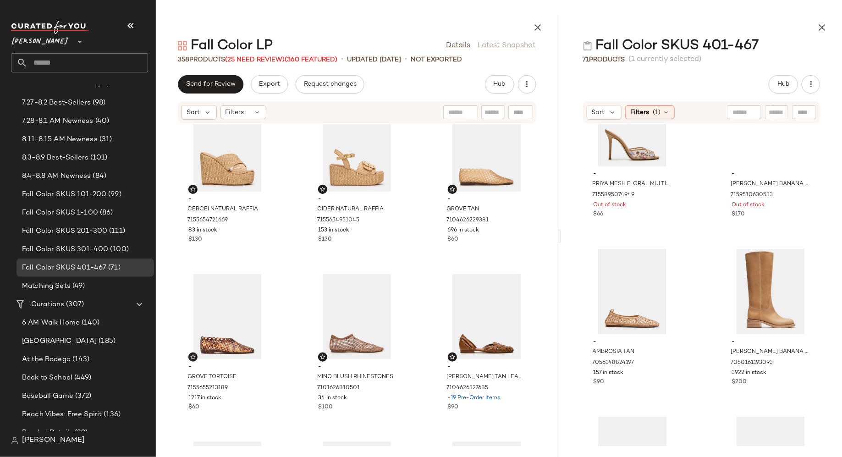
scroll to position [10940, 0]
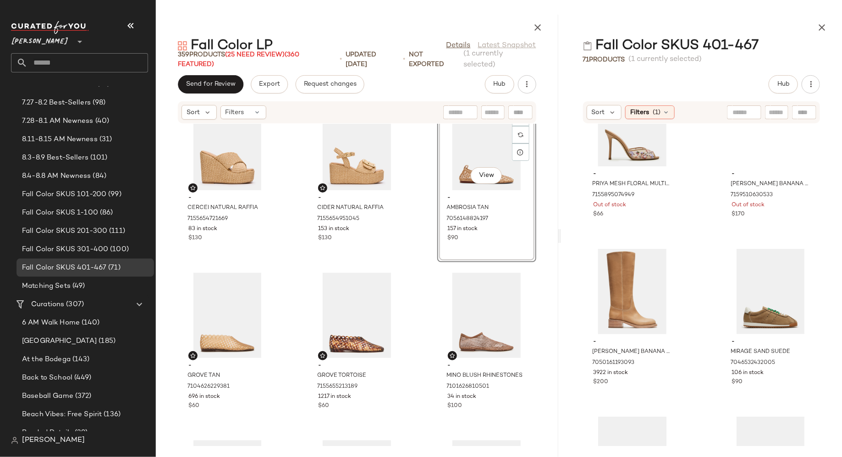
click at [424, 414] on div "- CERCEI NATURAL RAFFIA 7155654721669 83 in stock $130 - CIDER NATURAL RAFFIA 7…" at bounding box center [357, 285] width 403 height 322
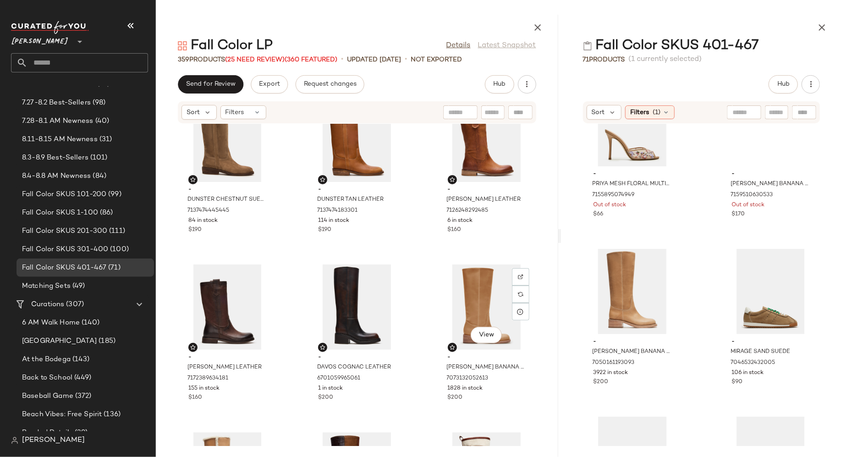
scroll to position [14643, 0]
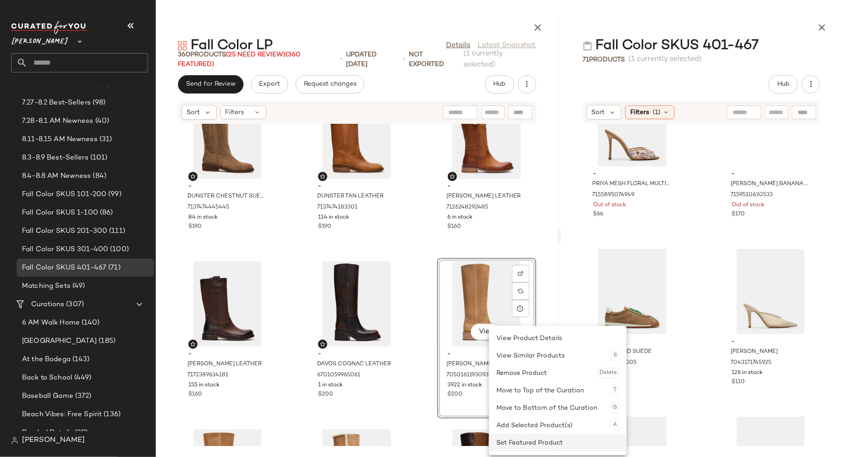
click at [505, 442] on div "Set Featured Product" at bounding box center [558, 442] width 123 height 17
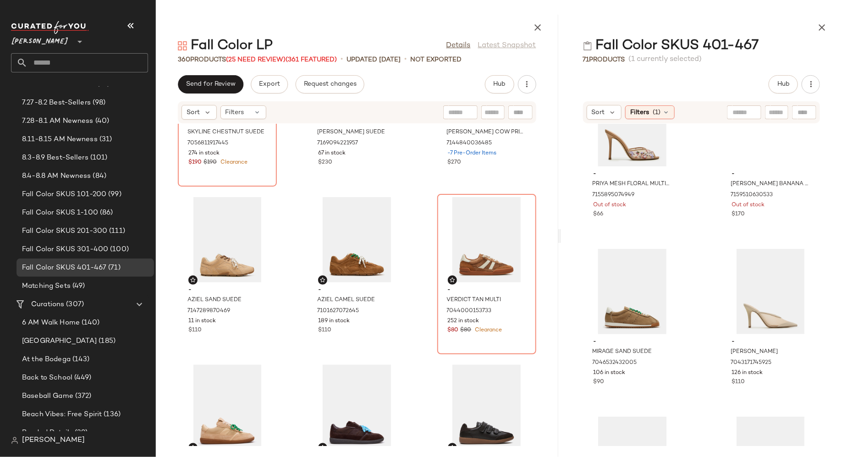
scroll to position [16050, 0]
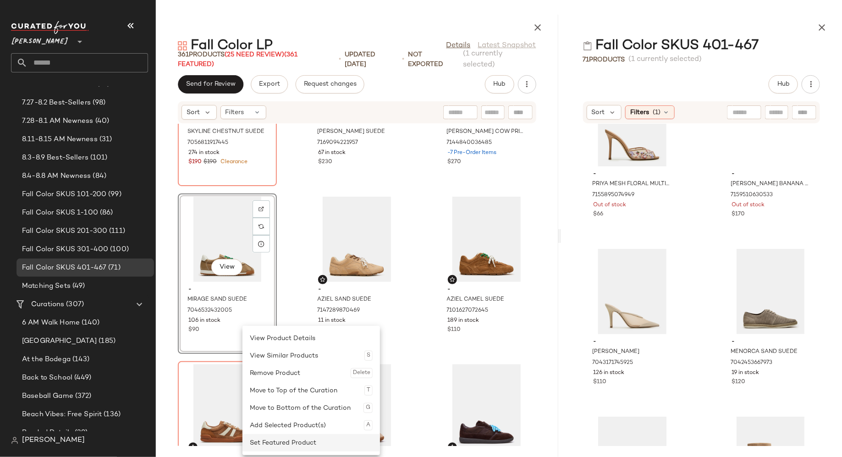
click at [265, 444] on div "Set Featured Product" at bounding box center [311, 442] width 123 height 17
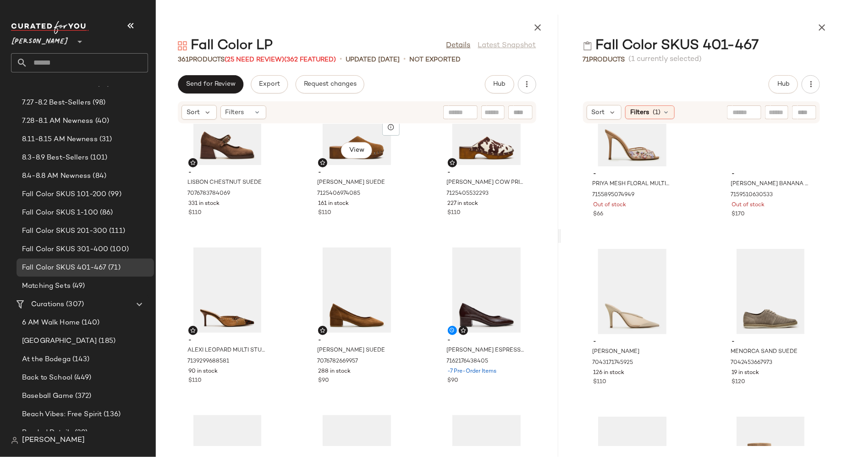
scroll to position [12651, 0]
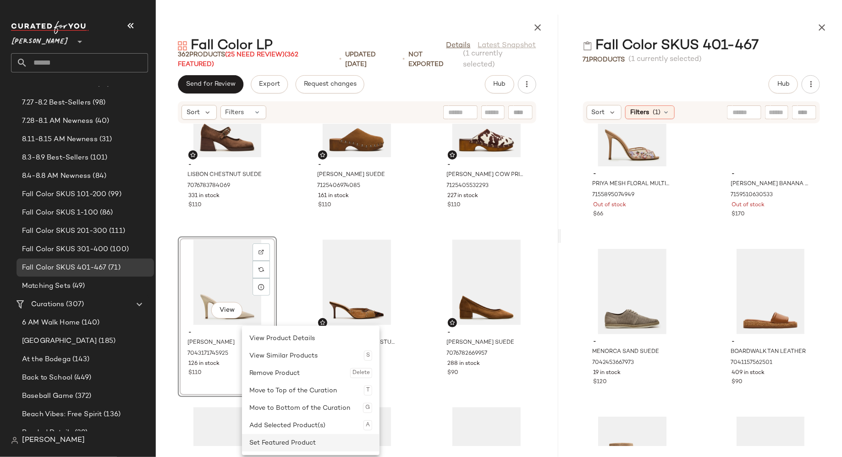
click at [264, 439] on div "Set Featured Product" at bounding box center [310, 442] width 123 height 17
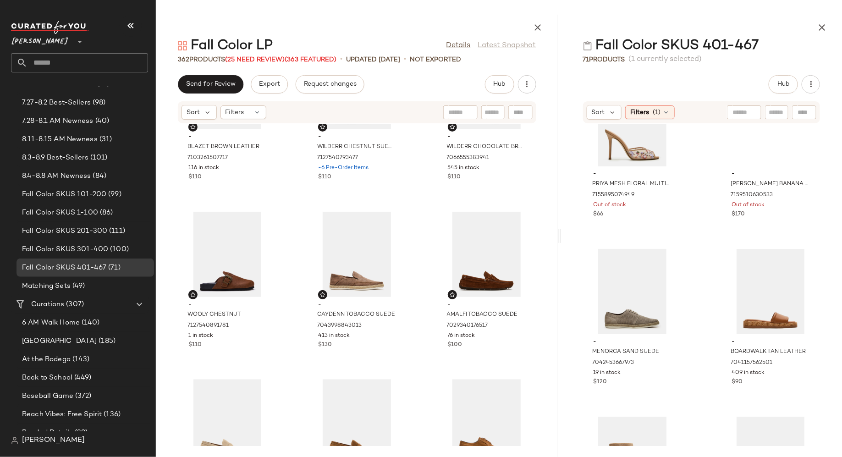
scroll to position [4289, 0]
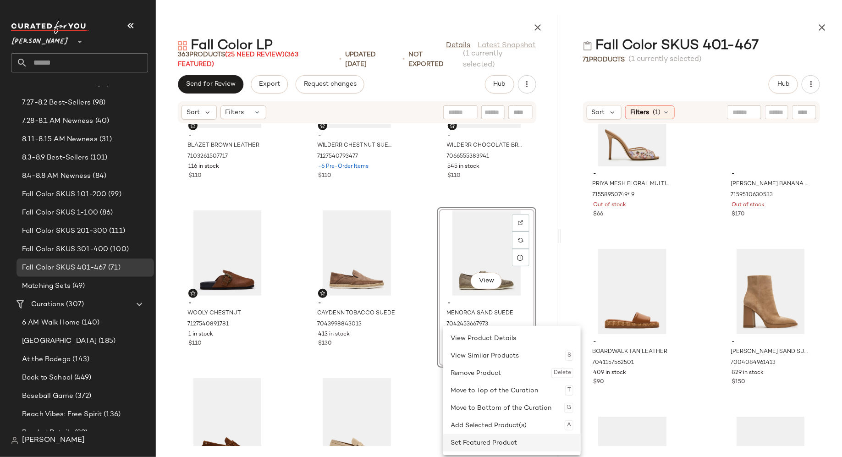
click at [452, 439] on div "Set Featured Product" at bounding box center [512, 442] width 123 height 17
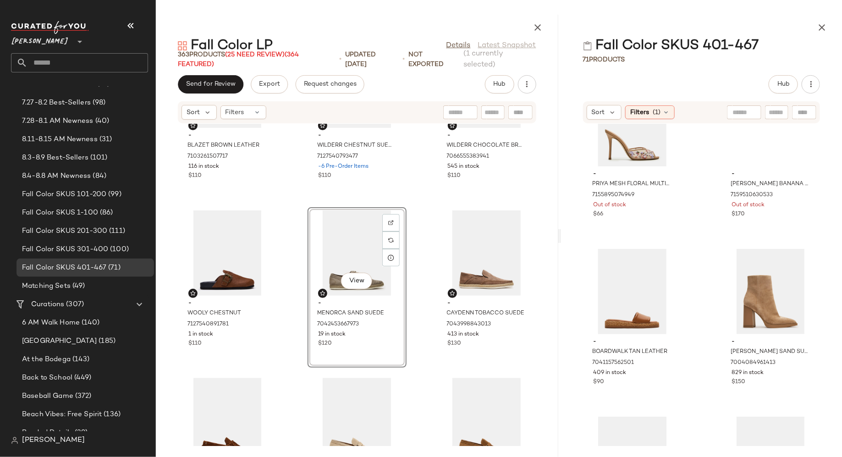
drag, startPoint x: 459, startPoint y: 254, endPoint x: 654, endPoint y: 1, distance: 319.1
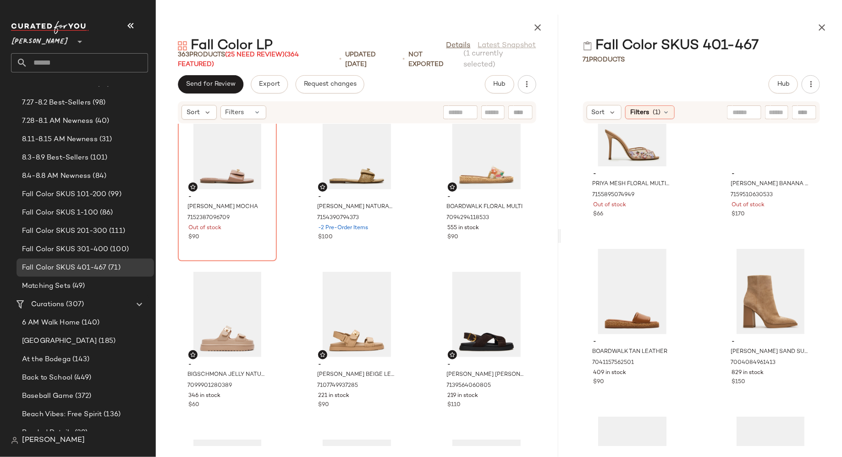
scroll to position [8361, 0]
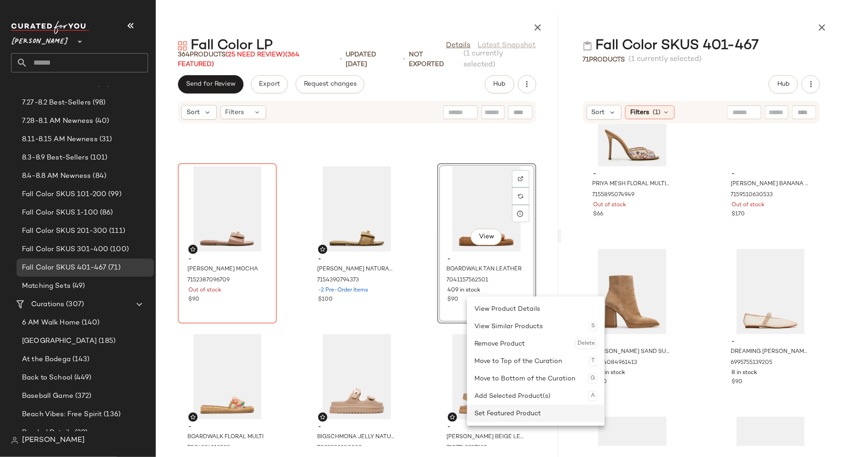
click at [475, 410] on div "Set Featured Product" at bounding box center [536, 413] width 123 height 17
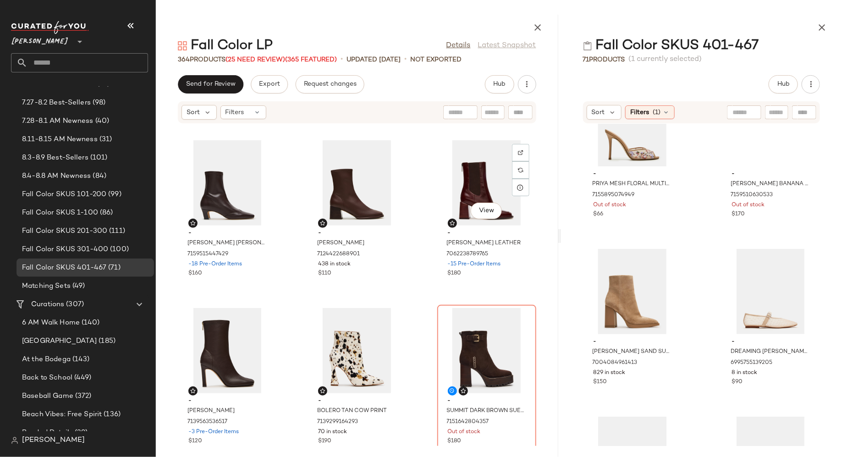
scroll to position [13758, 0]
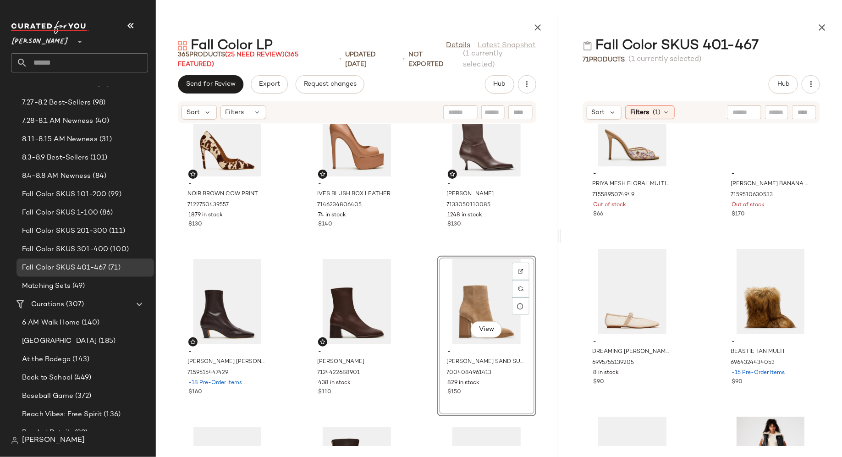
scroll to position [13642, 0]
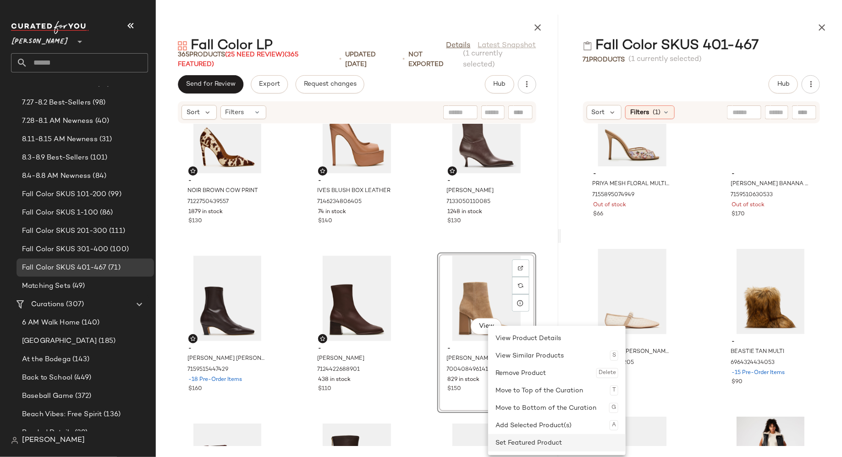
click at [504, 443] on div "Set Featured Product" at bounding box center [557, 442] width 123 height 17
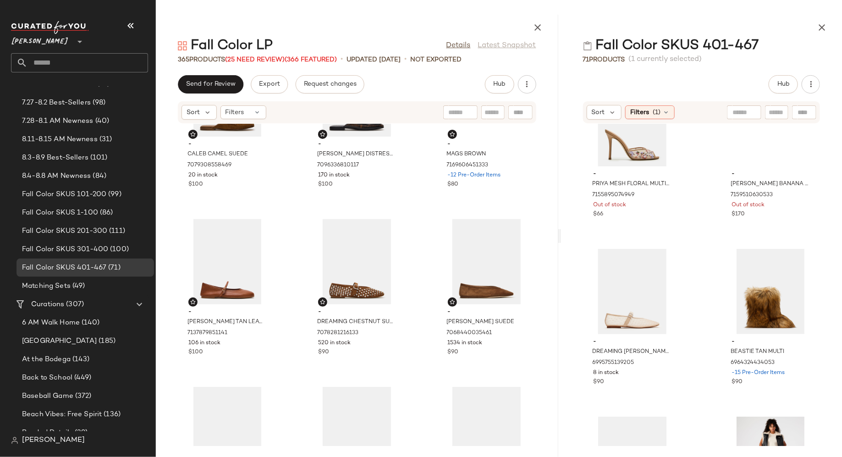
scroll to position [11665, 0]
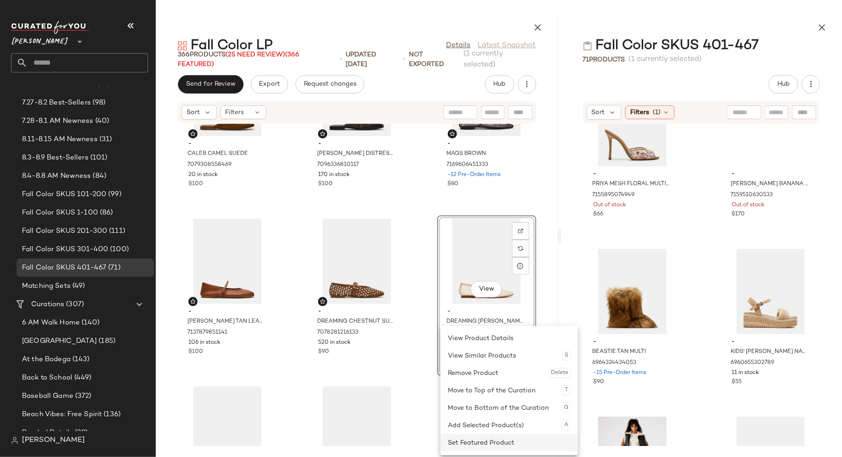
click at [460, 445] on div "Set Featured Product" at bounding box center [509, 442] width 123 height 17
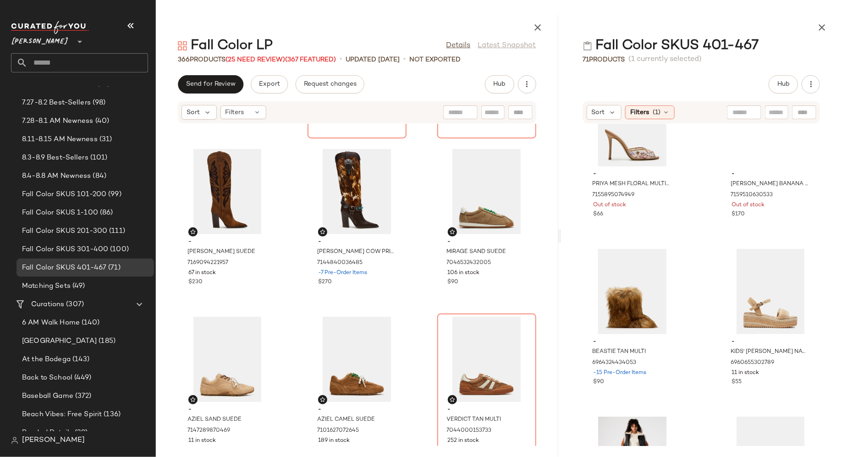
scroll to position [16266, 0]
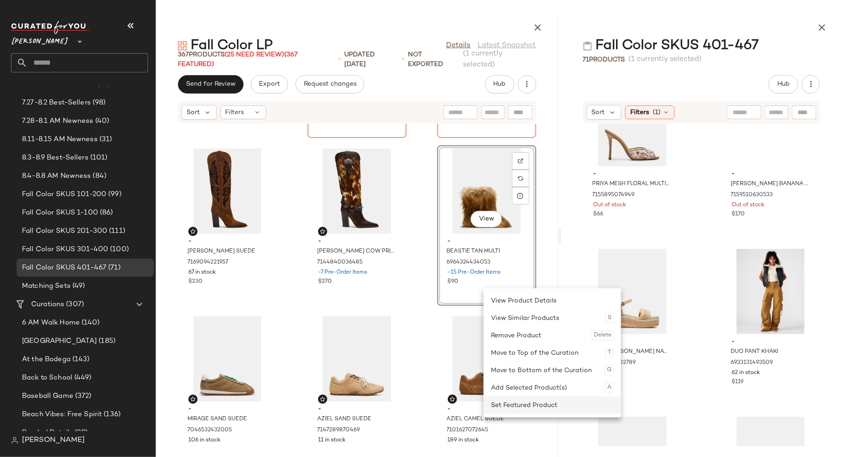
click at [500, 404] on div "Set Featured Product" at bounding box center [552, 405] width 123 height 17
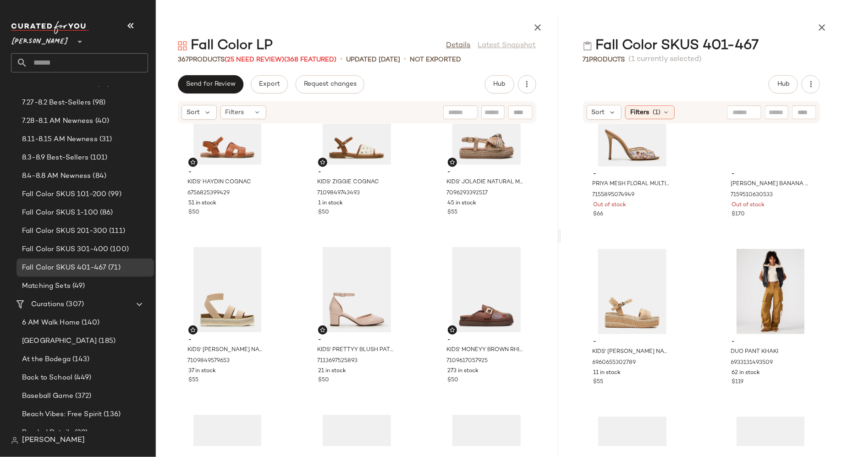
scroll to position [6603, 0]
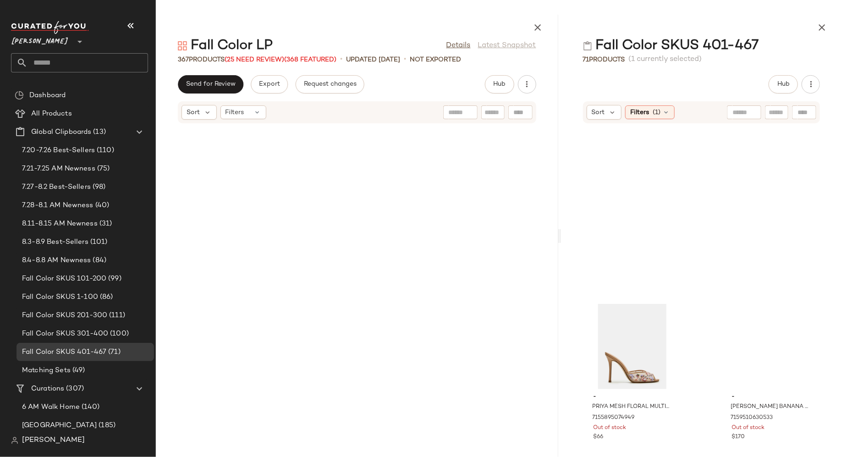
scroll to position [223, 0]
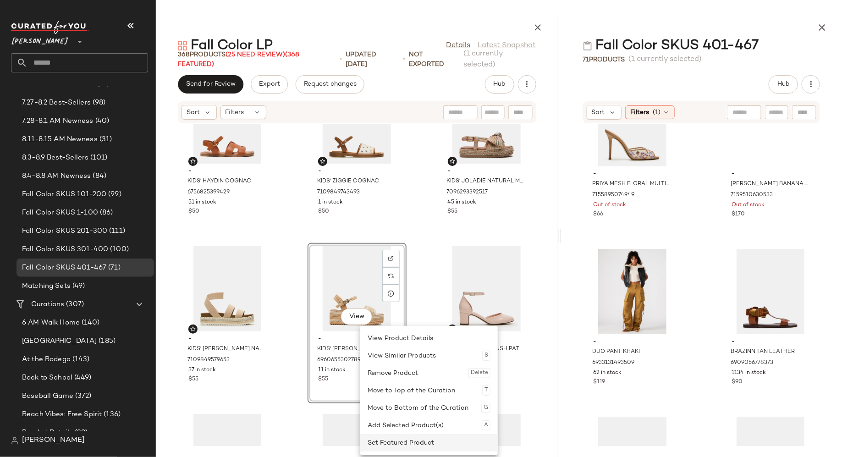
click at [372, 442] on div "Set Featured Product" at bounding box center [429, 442] width 123 height 17
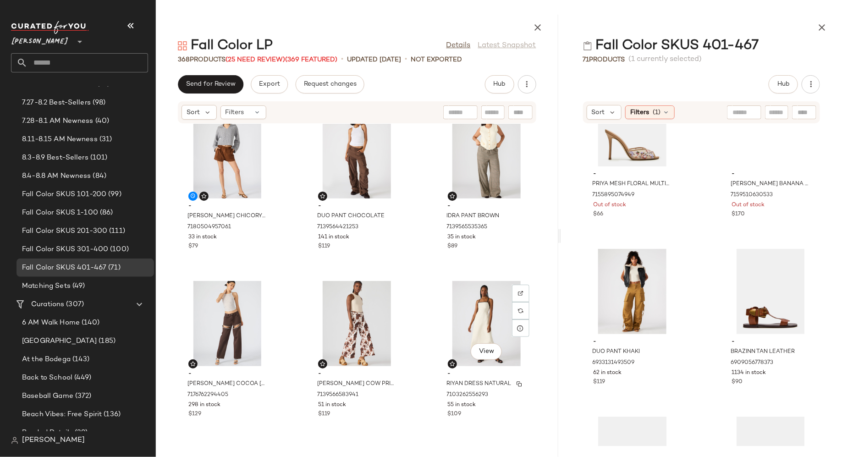
scroll to position [19280, 0]
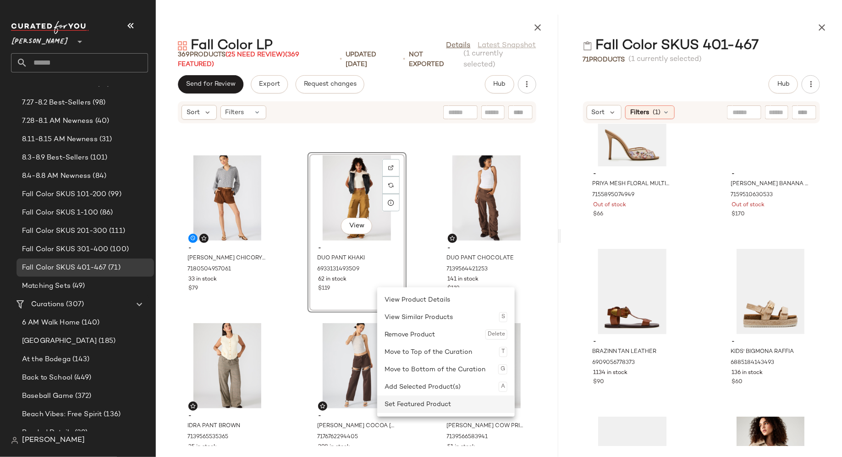
click at [396, 401] on div "Set Featured Product" at bounding box center [446, 404] width 123 height 17
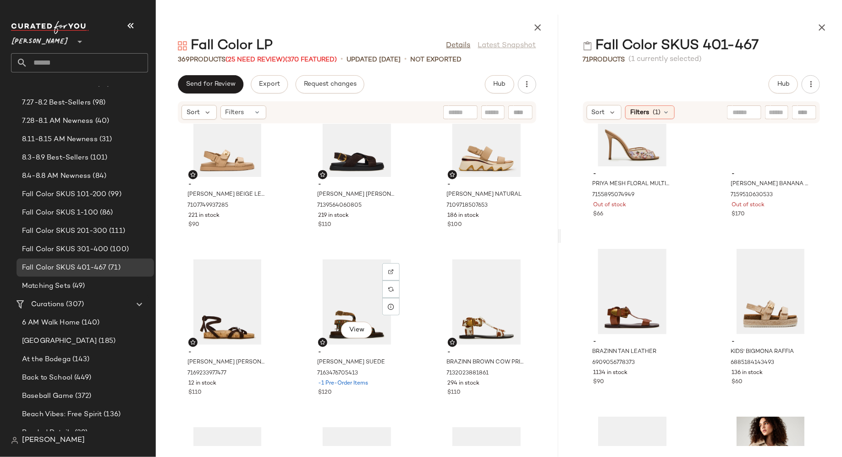
scroll to position [8773, 0]
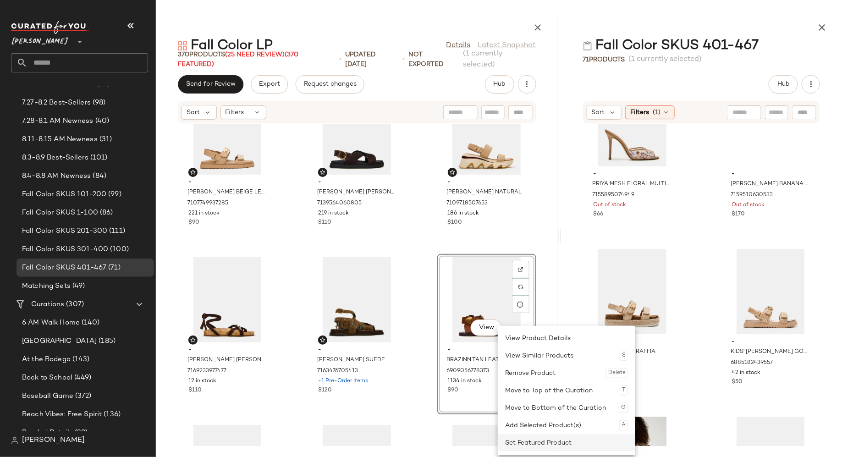
click at [511, 438] on div "Set Featured Product" at bounding box center [566, 442] width 123 height 17
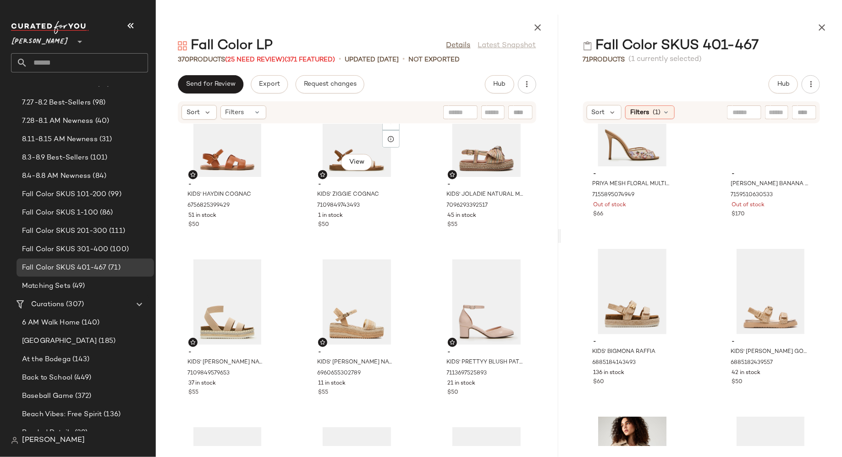
scroll to position [6606, 0]
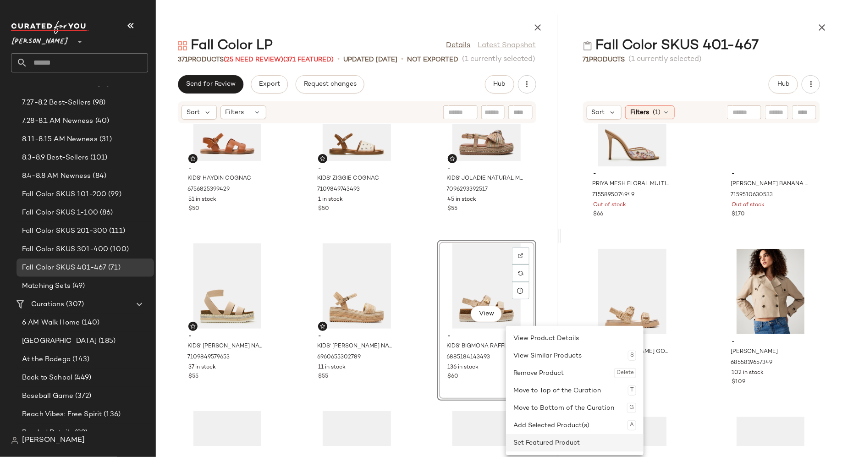
click at [524, 442] on div "Set Featured Product" at bounding box center [575, 442] width 123 height 17
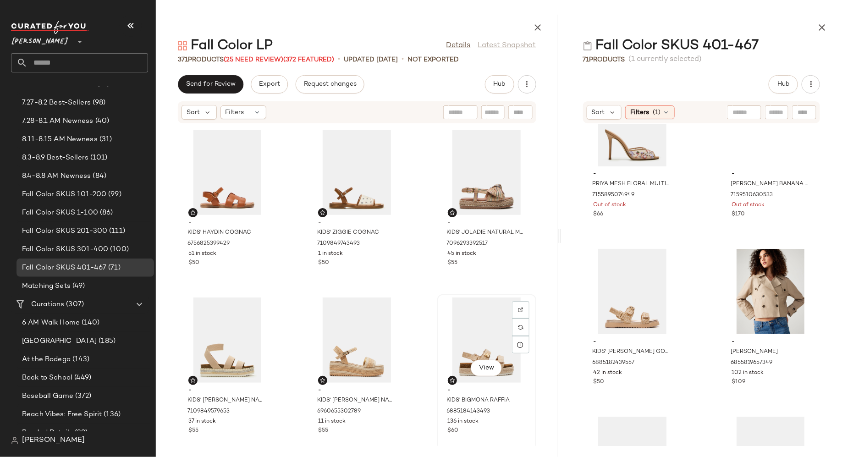
scroll to position [6552, 0]
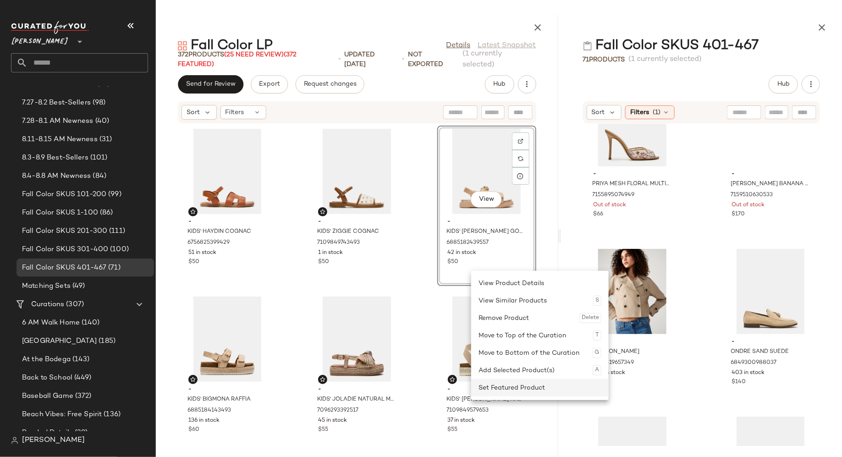
click at [486, 385] on div "Set Featured Product" at bounding box center [540, 387] width 123 height 17
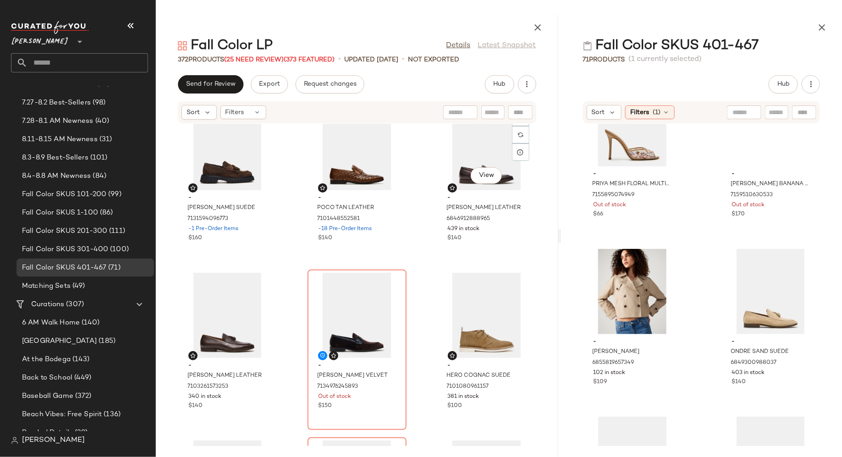
scroll to position [5077, 0]
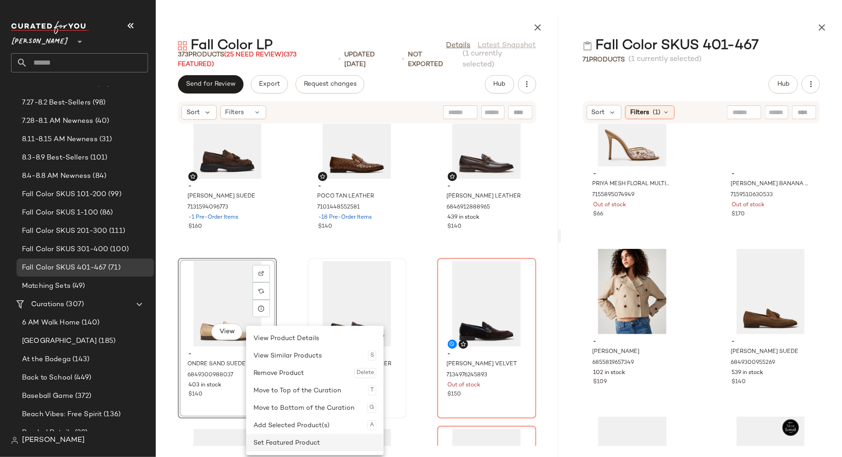
click at [270, 437] on div "Set Featured Product" at bounding box center [315, 442] width 123 height 17
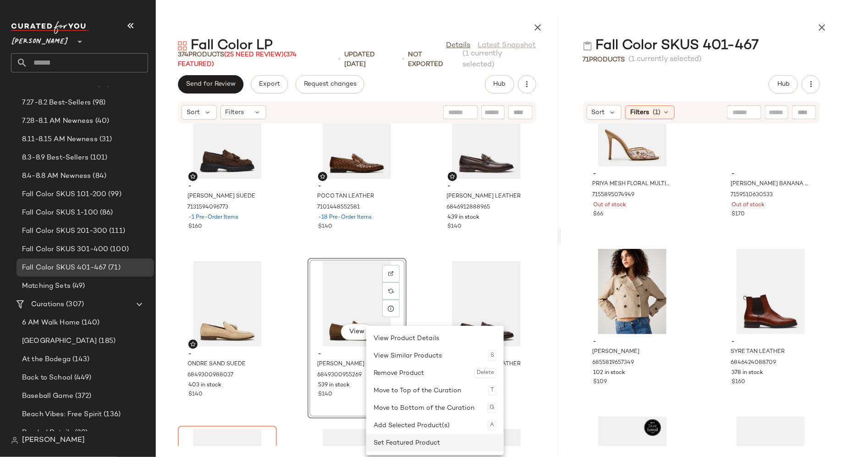
click at [388, 444] on div "Set Featured Product" at bounding box center [435, 442] width 123 height 17
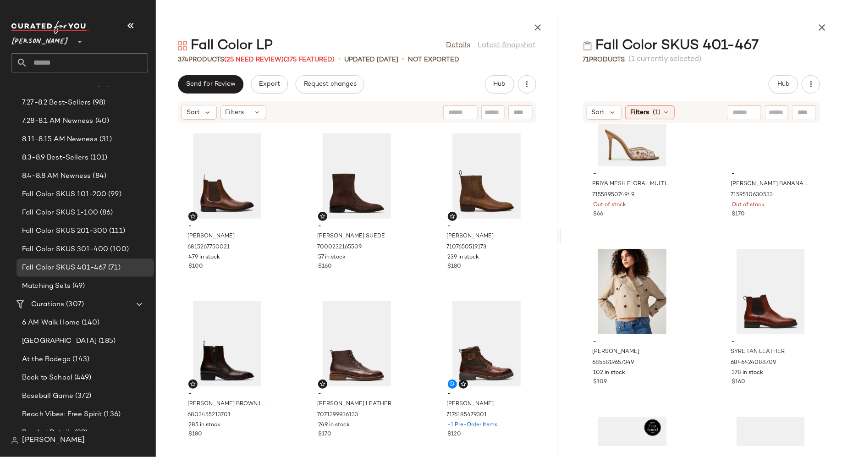
scroll to position [5709, 0]
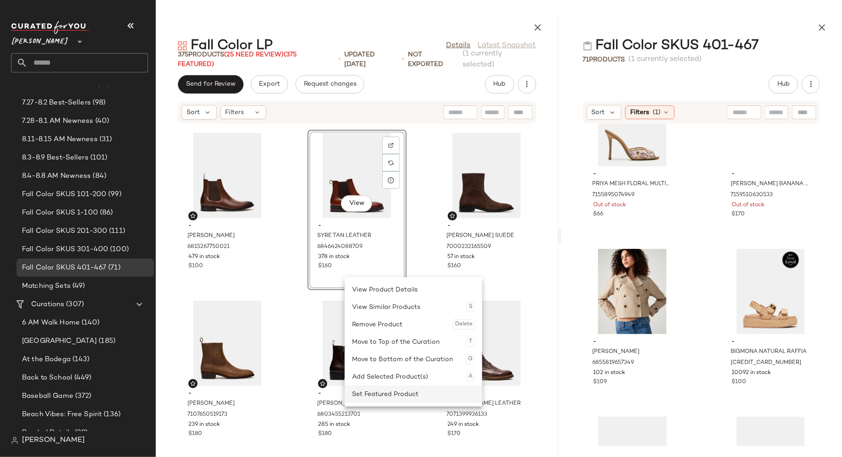
click at [369, 393] on div "Set Featured Product" at bounding box center [413, 394] width 123 height 17
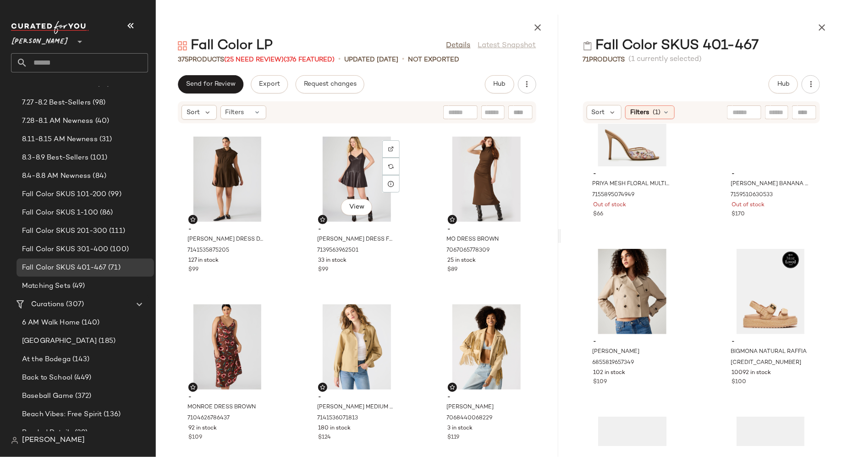
scroll to position [20148, 0]
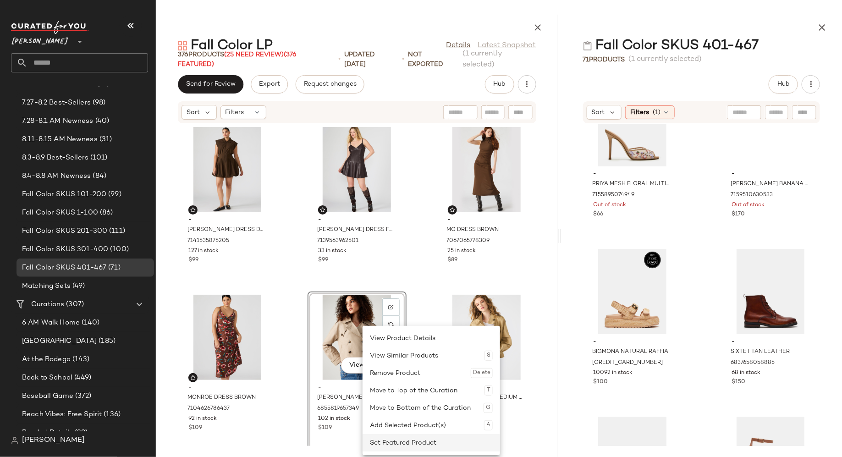
click at [378, 443] on div "Set Featured Product" at bounding box center [431, 442] width 123 height 17
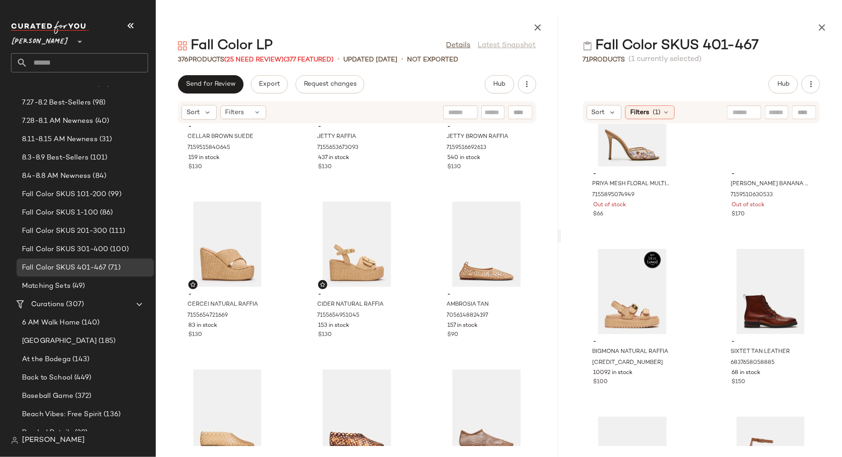
scroll to position [11349, 0]
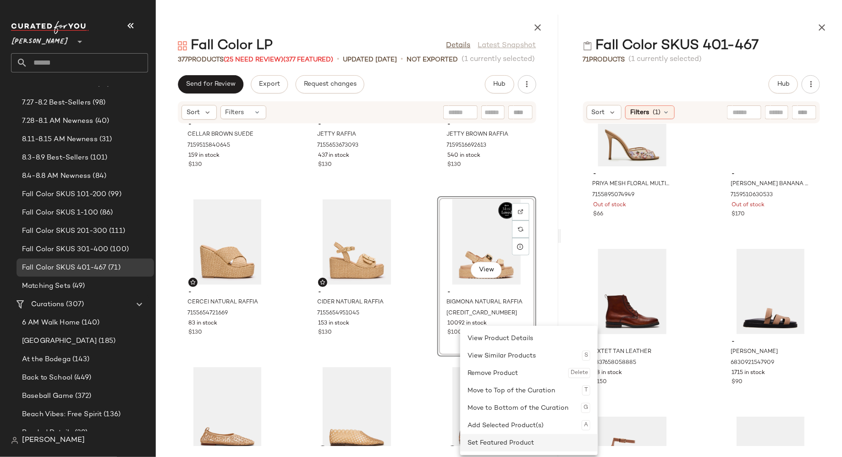
click at [472, 439] on div "Set Featured Product" at bounding box center [529, 442] width 123 height 17
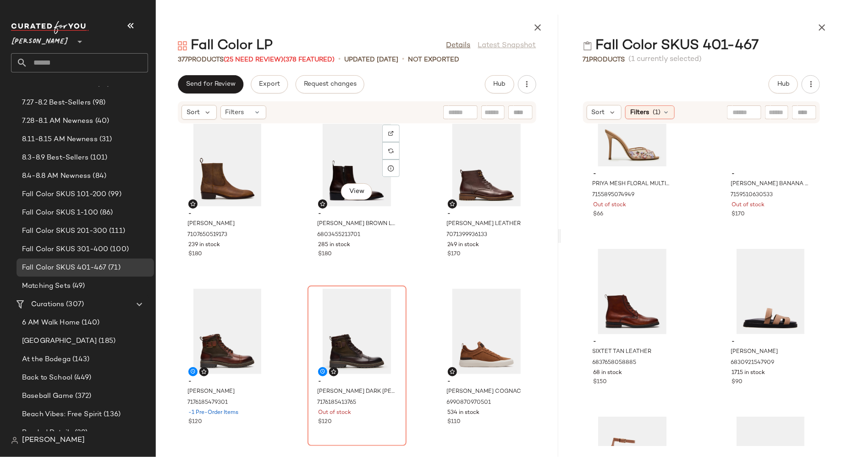
scroll to position [5888, 0]
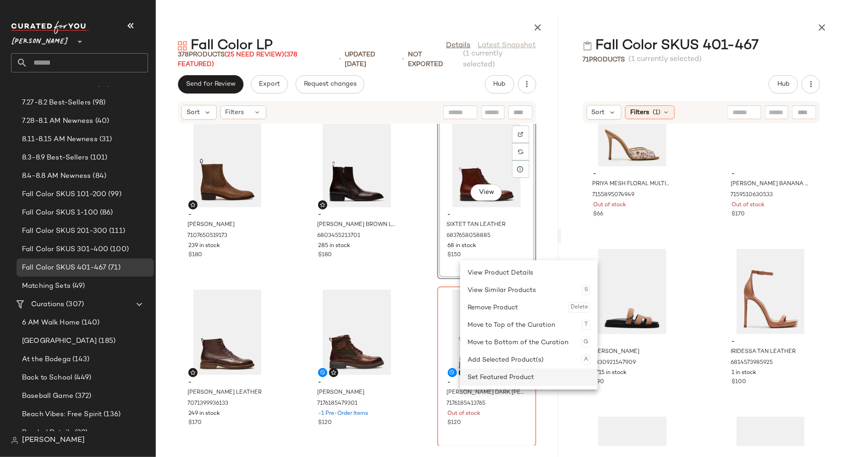
click at [478, 376] on div "Set Featured Product" at bounding box center [529, 377] width 123 height 17
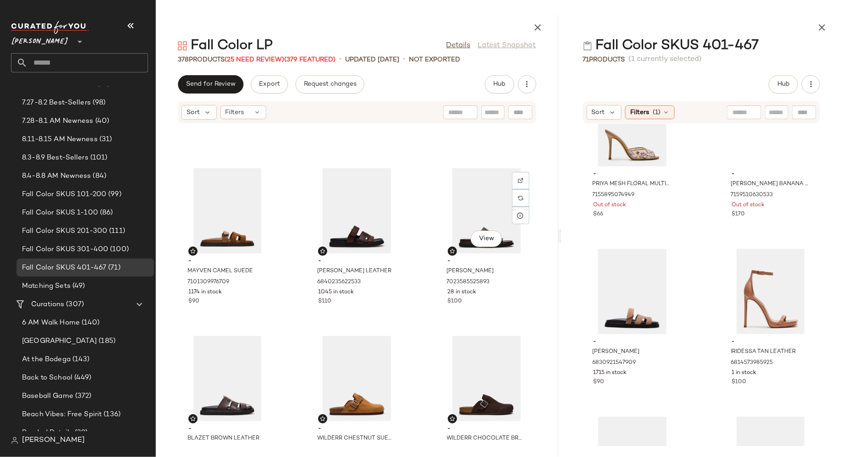
scroll to position [3998, 0]
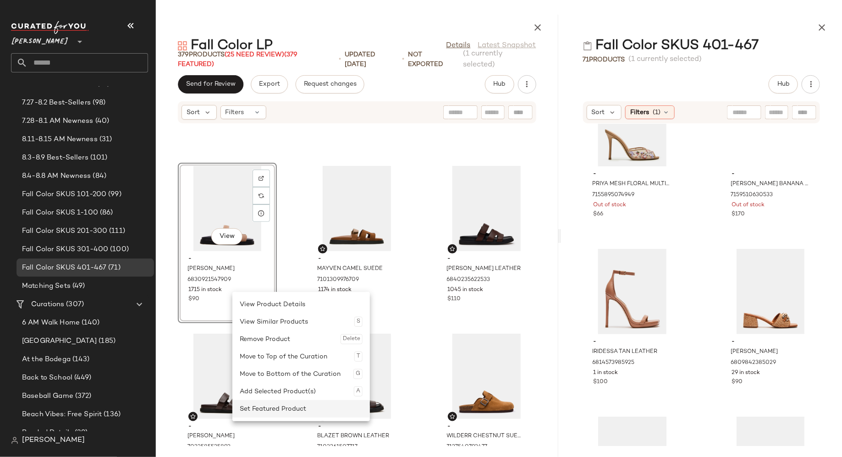
click at [259, 407] on div "Set Featured Product" at bounding box center [301, 408] width 123 height 17
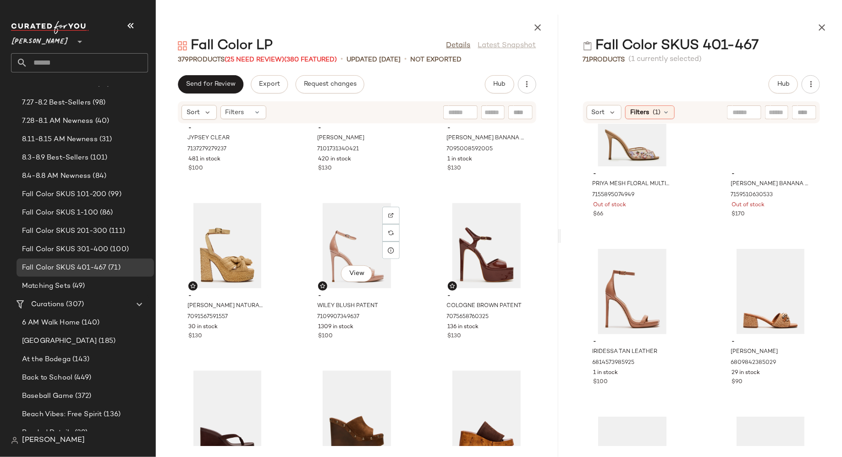
scroll to position [11008, 0]
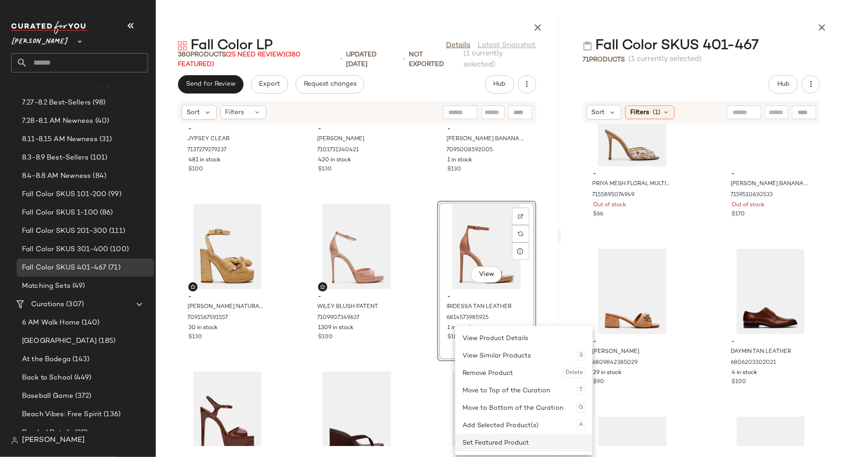
click at [473, 437] on div "Set Featured Product" at bounding box center [524, 442] width 123 height 17
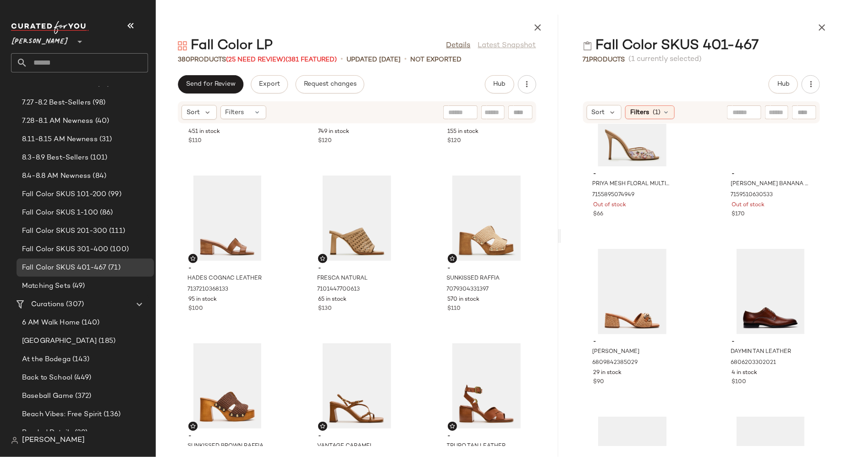
scroll to position [10366, 0]
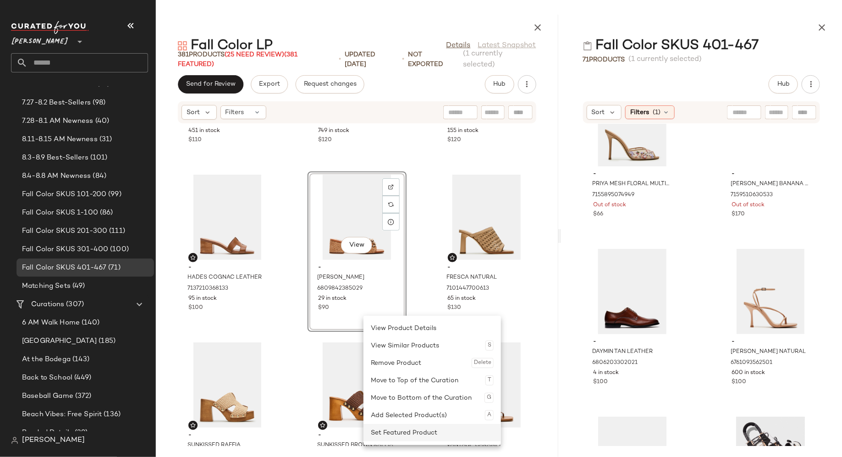
click at [383, 432] on div "Set Featured Product" at bounding box center [432, 432] width 123 height 17
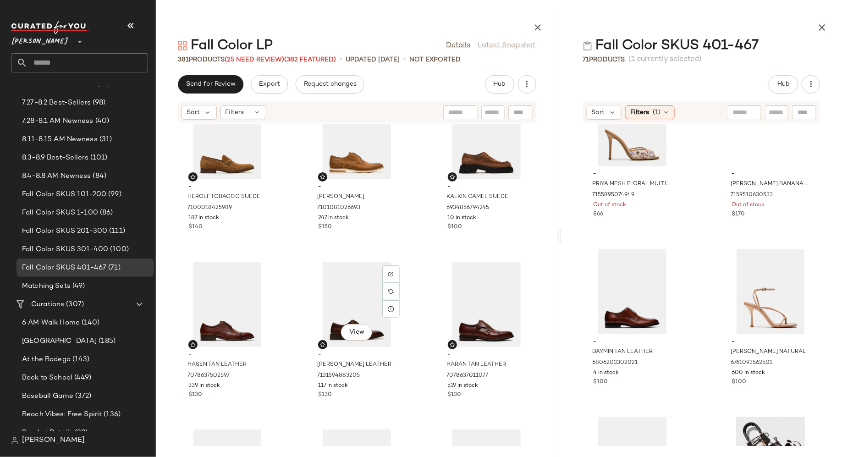
scroll to position [4743, 0]
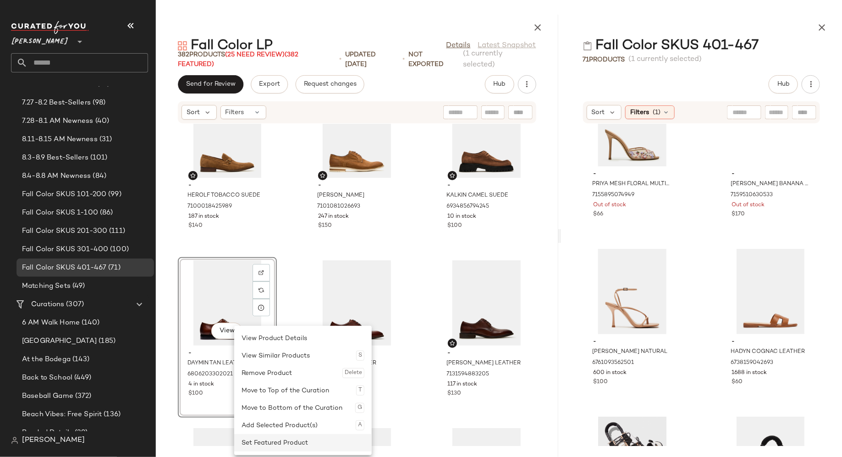
click at [249, 442] on div "Set Featured Product" at bounding box center [303, 442] width 123 height 17
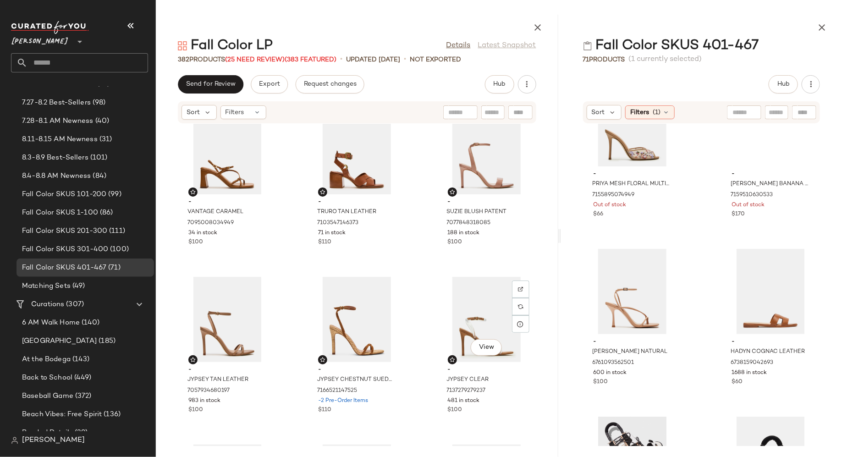
scroll to position [10766, 0]
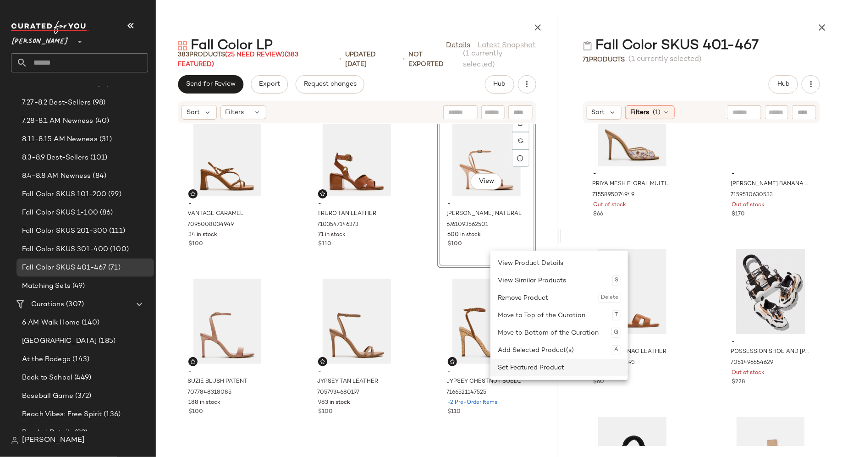
click at [510, 367] on div "Set Featured Product" at bounding box center [559, 367] width 123 height 17
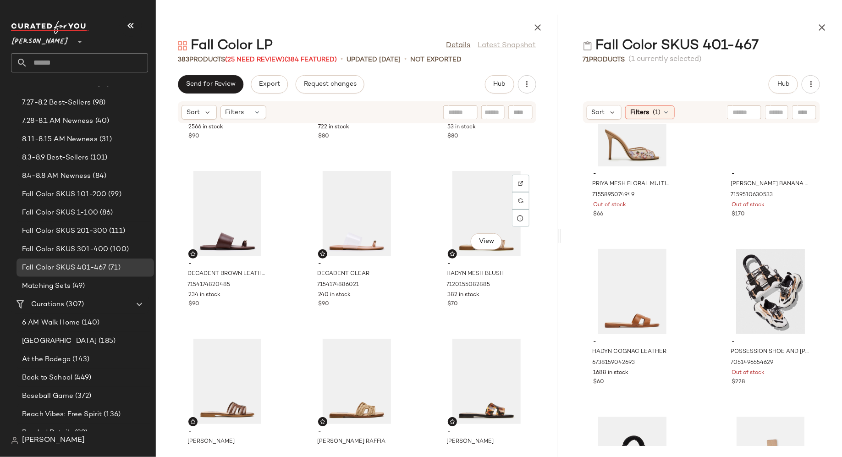
scroll to position [8336, 0]
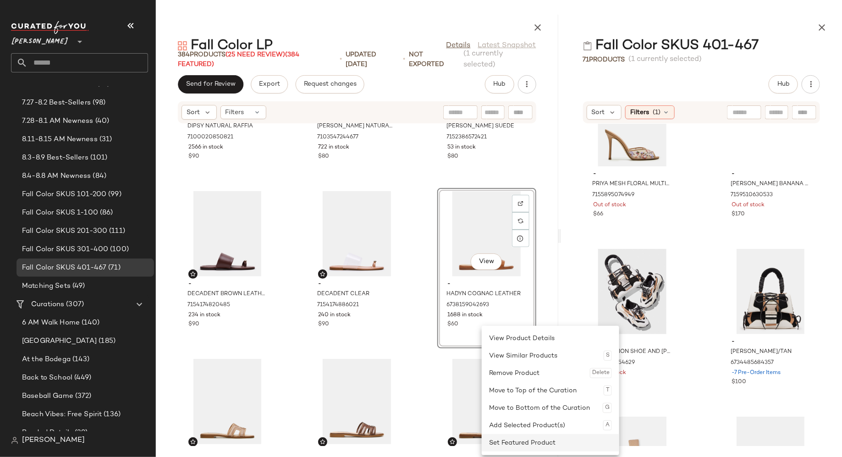
click at [500, 441] on div "Set Featured Product" at bounding box center [550, 442] width 123 height 17
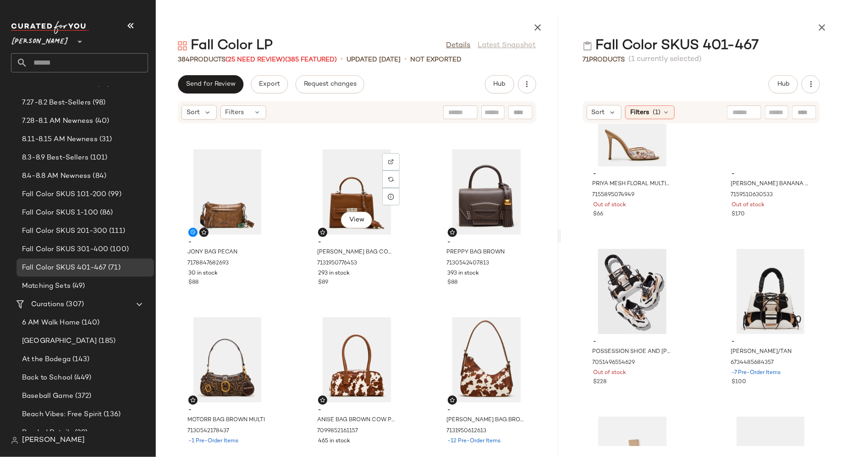
scroll to position [18784, 0]
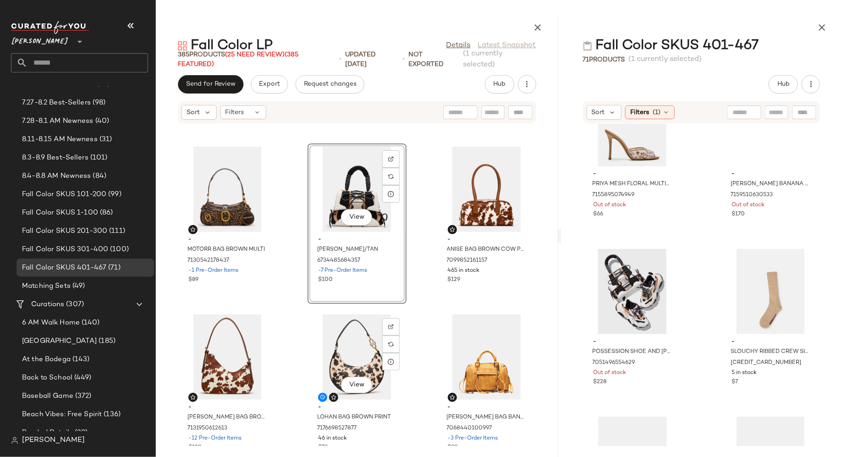
scroll to position [18960, 0]
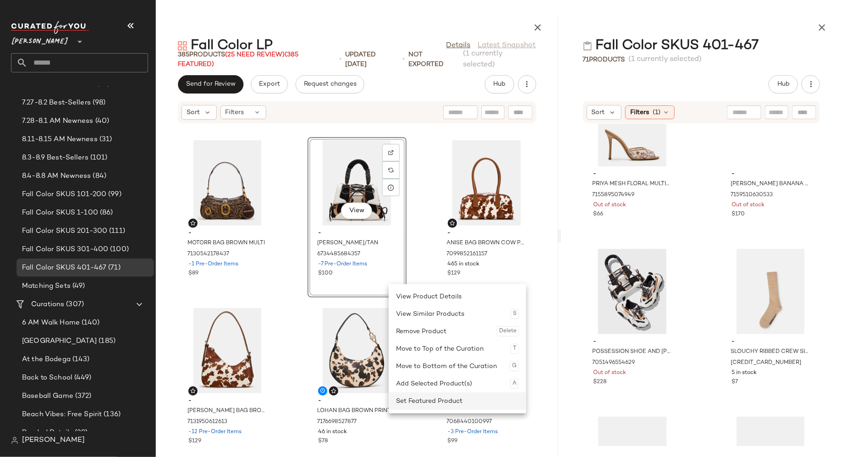
click at [412, 394] on div "Set Featured Product" at bounding box center [457, 400] width 123 height 17
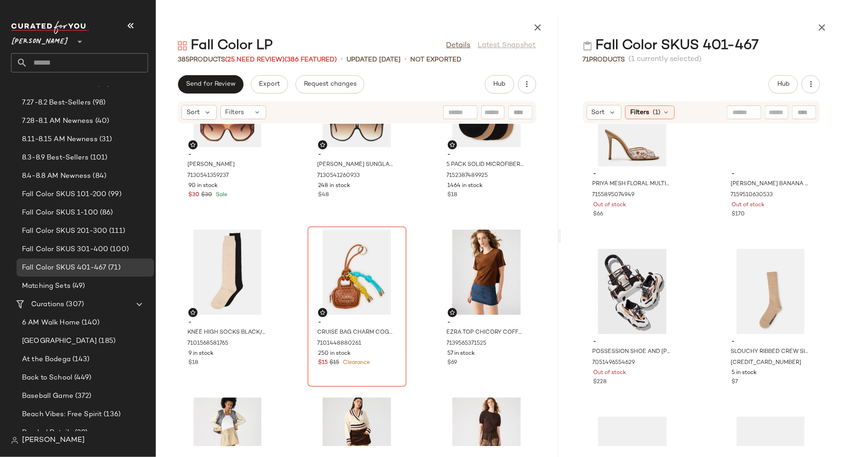
scroll to position [19704, 0]
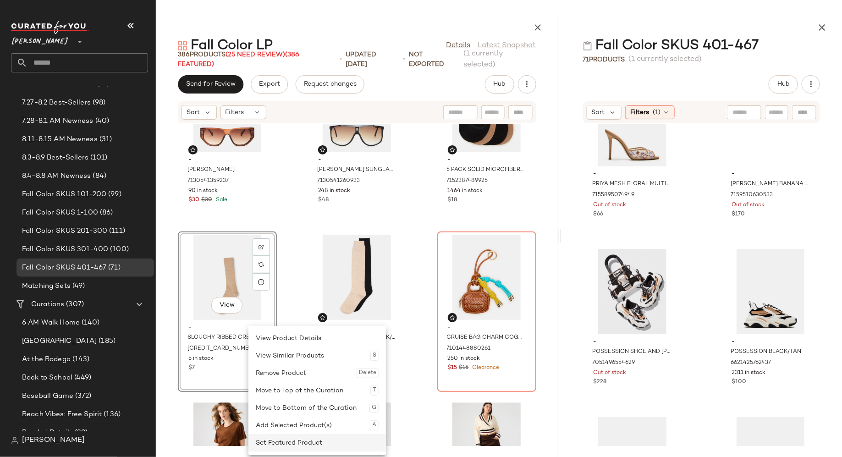
click at [264, 437] on div "Set Featured Product" at bounding box center [317, 442] width 123 height 17
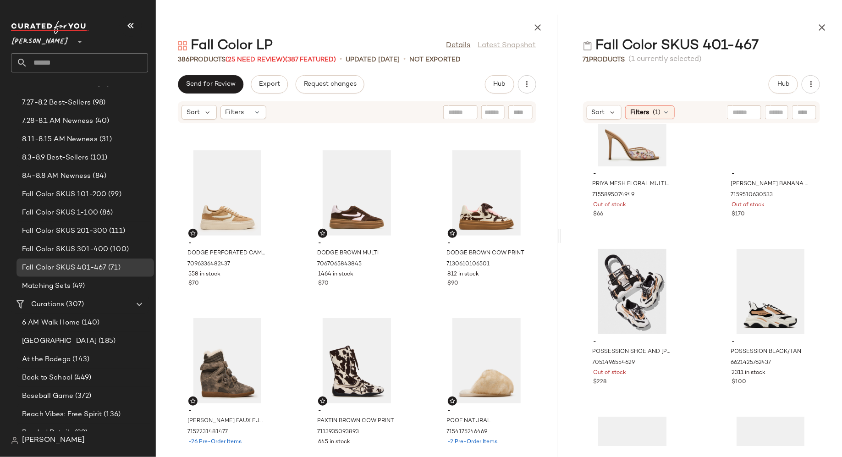
scroll to position [17944, 0]
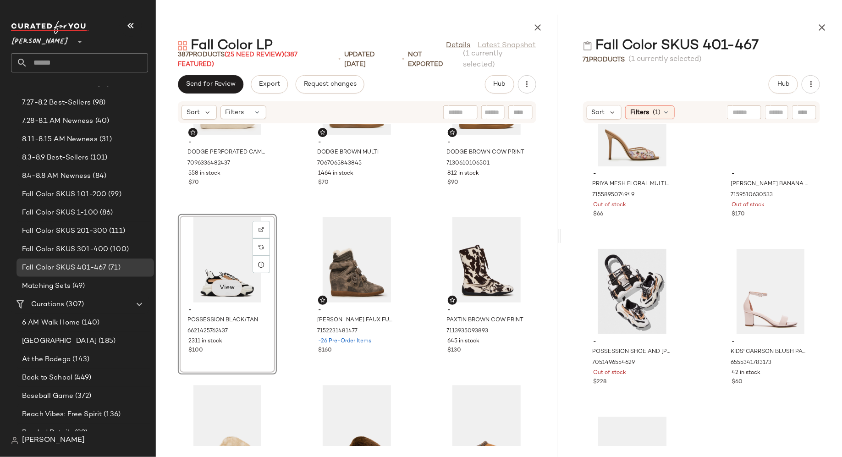
scroll to position [18104, 0]
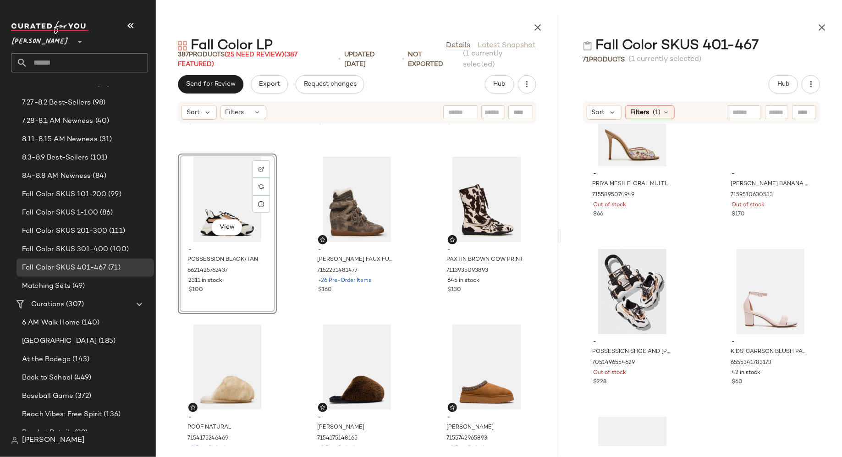
click at [249, 287] on div "View - POSSESSION BLACK/TAN 6621425762437 2311 in stock $100" at bounding box center [227, 234] width 99 height 160
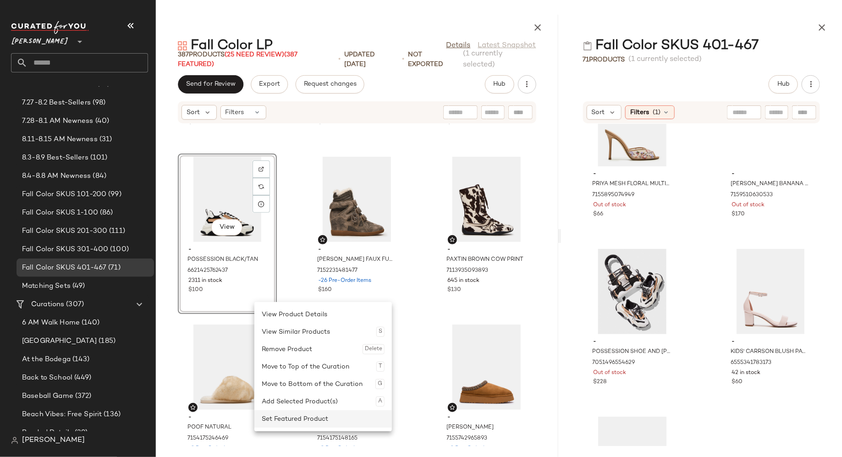
click at [274, 415] on div "Set Featured Product" at bounding box center [323, 418] width 123 height 17
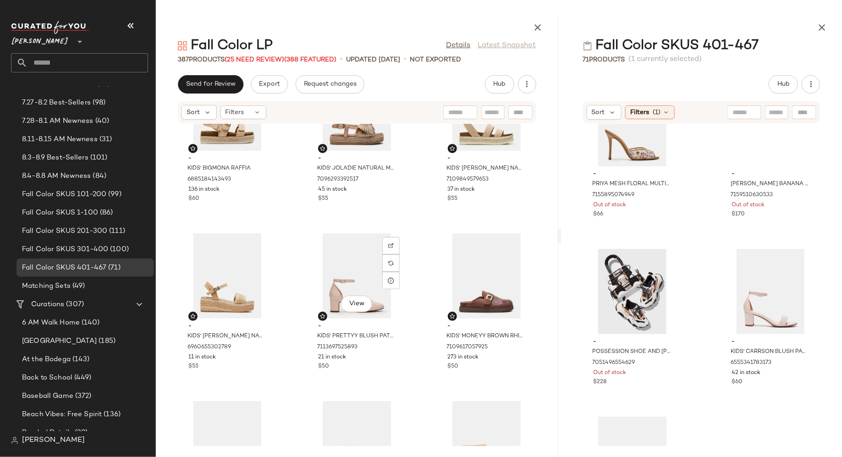
scroll to position [7119, 0]
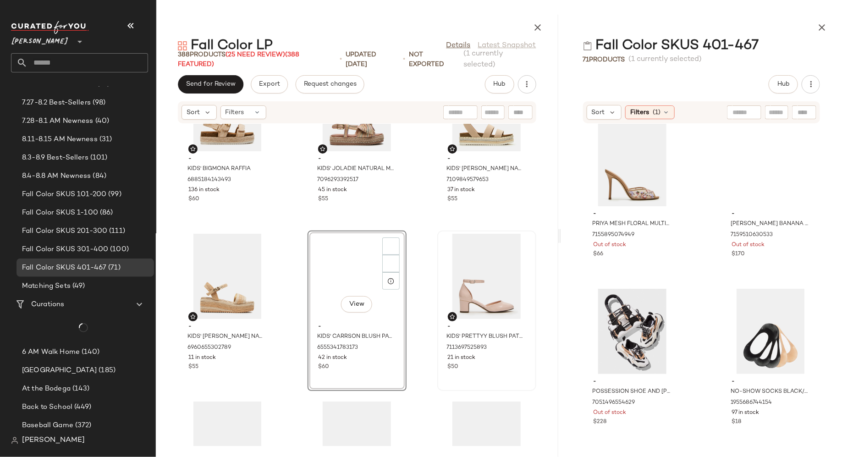
scroll to position [182, 0]
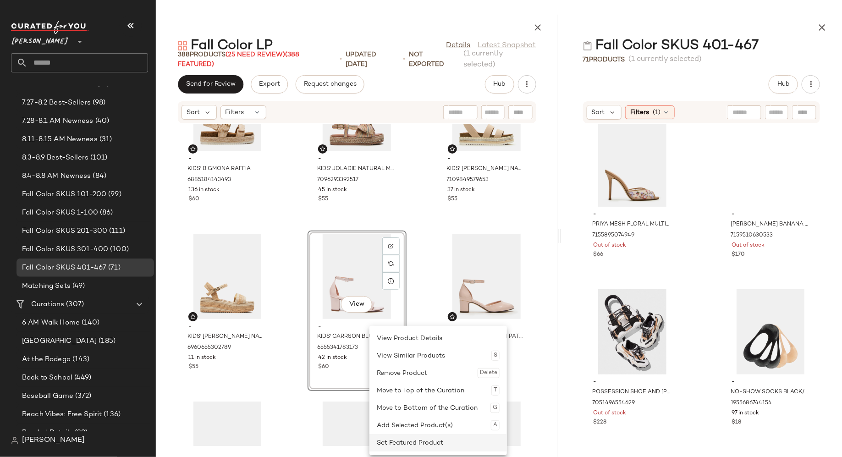
click at [384, 438] on div "Set Featured Product" at bounding box center [438, 442] width 123 height 17
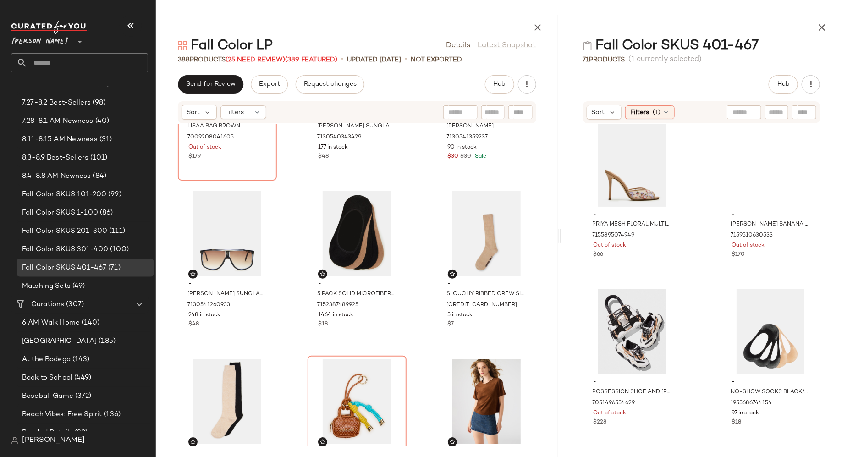
scroll to position [19749, 0]
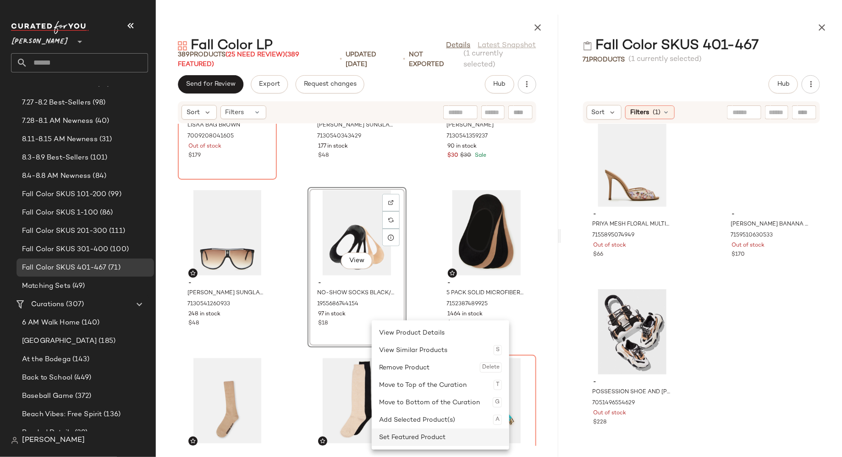
click at [393, 439] on div "Set Featured Product" at bounding box center [440, 437] width 123 height 17
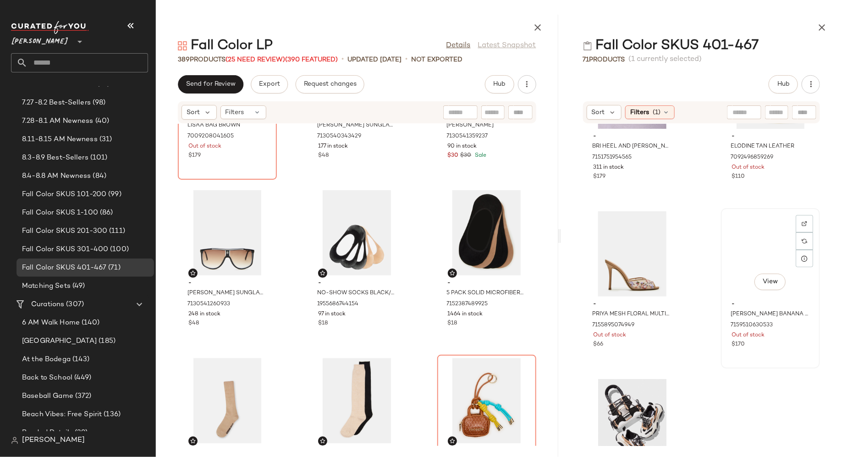
scroll to position [175, 0]
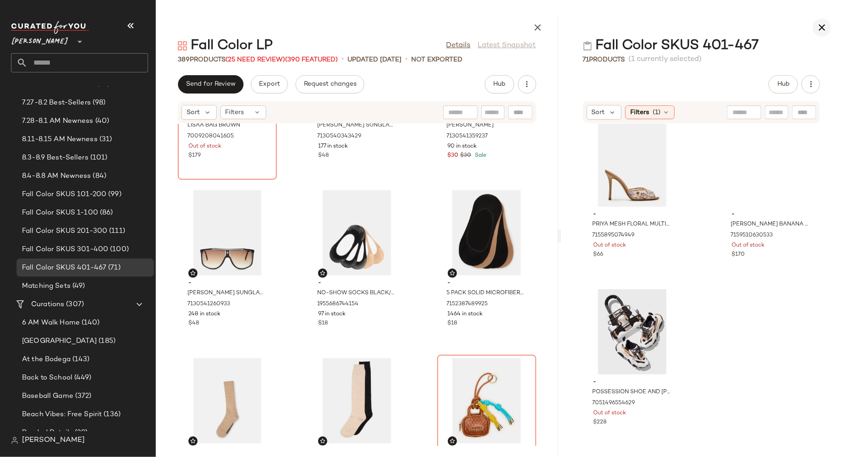
click at [825, 22] on icon "button" at bounding box center [822, 27] width 11 height 11
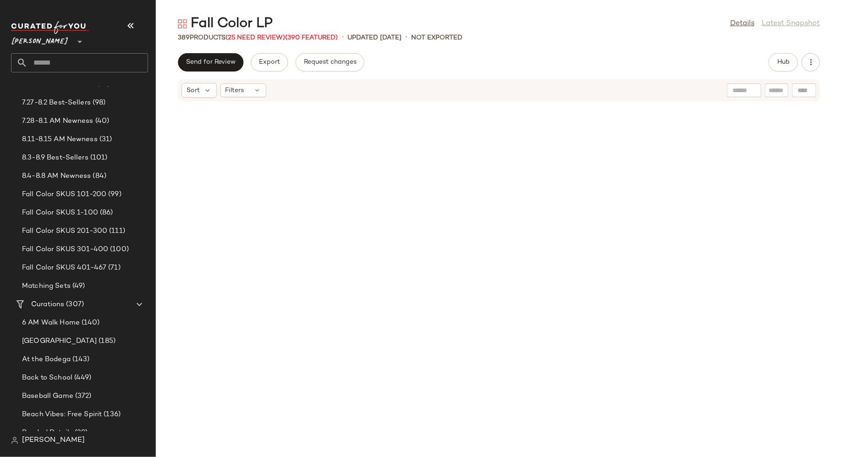
scroll to position [9734, 0]
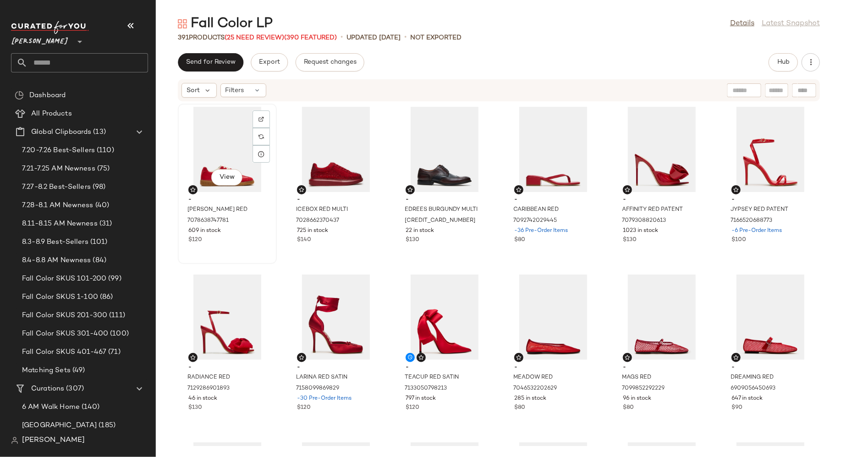
click at [250, 242] on div "$120" at bounding box center [227, 240] width 78 height 8
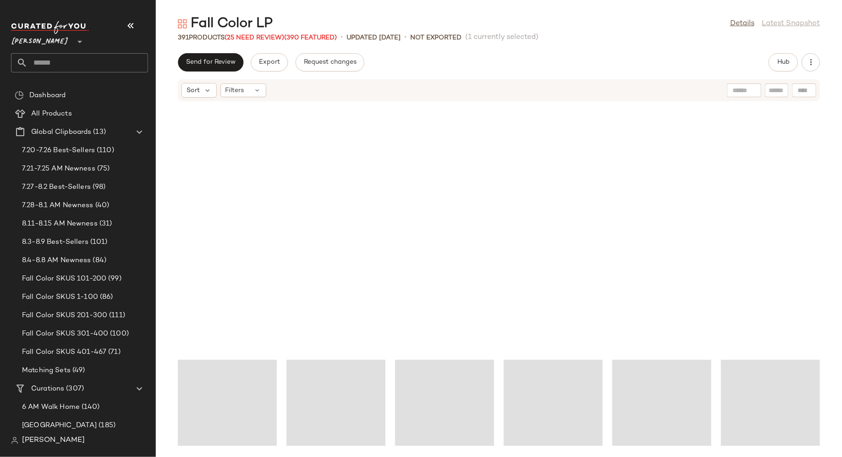
scroll to position [10733, 0]
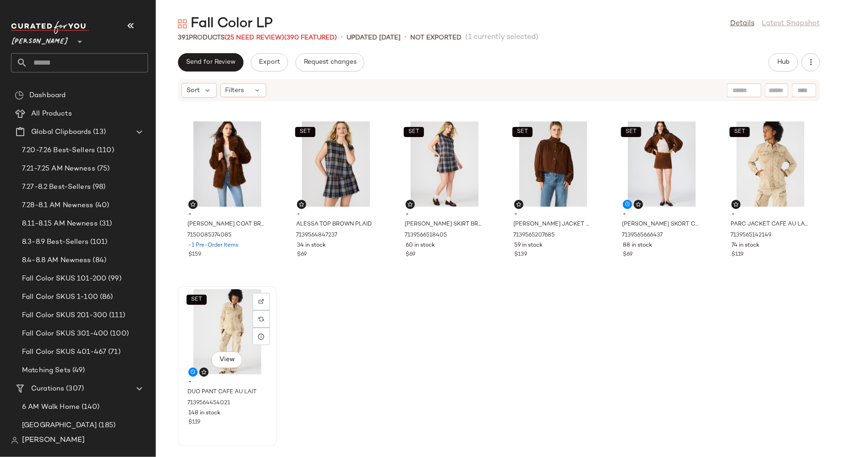
click at [258, 425] on div "$119" at bounding box center [227, 423] width 78 height 8
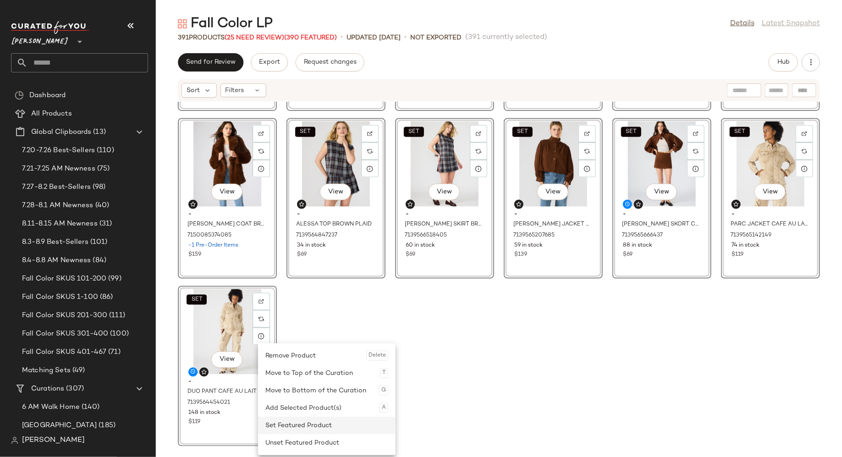
click at [280, 429] on div "Set Featured Product" at bounding box center [326, 425] width 123 height 17
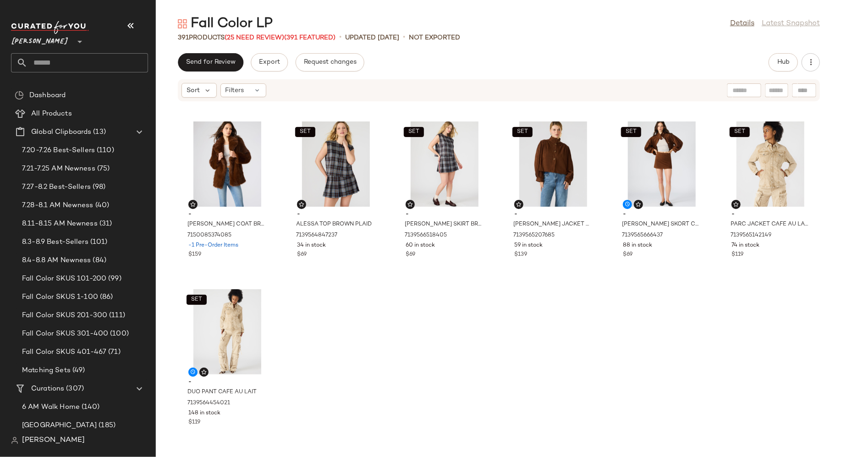
click at [344, 338] on div "- KAYLEE JACKET MEDIUM KHAKI 7141536071813 180 in stock $124 - HALIA JACKET TAN…" at bounding box center [499, 274] width 686 height 344
click at [783, 62] on span "Hub" at bounding box center [783, 62] width 13 height 7
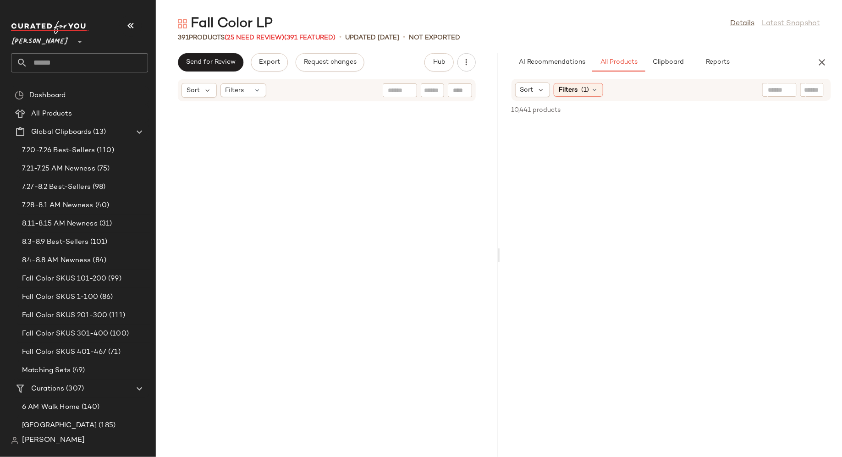
scroll to position [32054, 0]
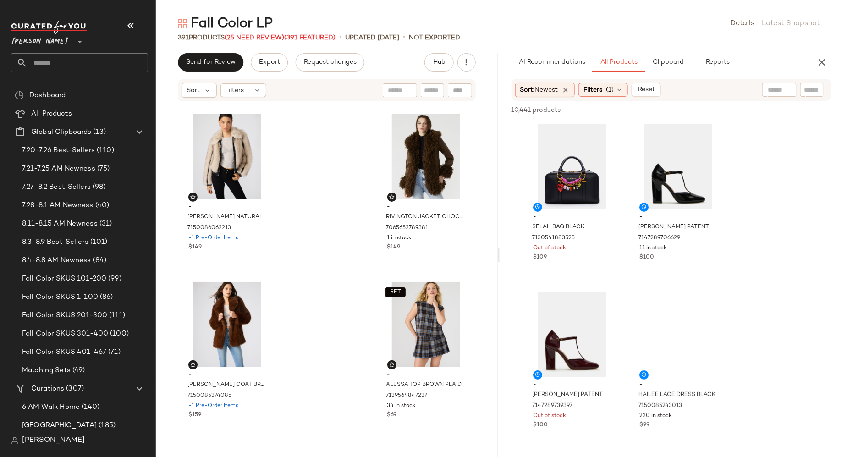
click at [807, 88] on input "text" at bounding box center [812, 90] width 16 height 10
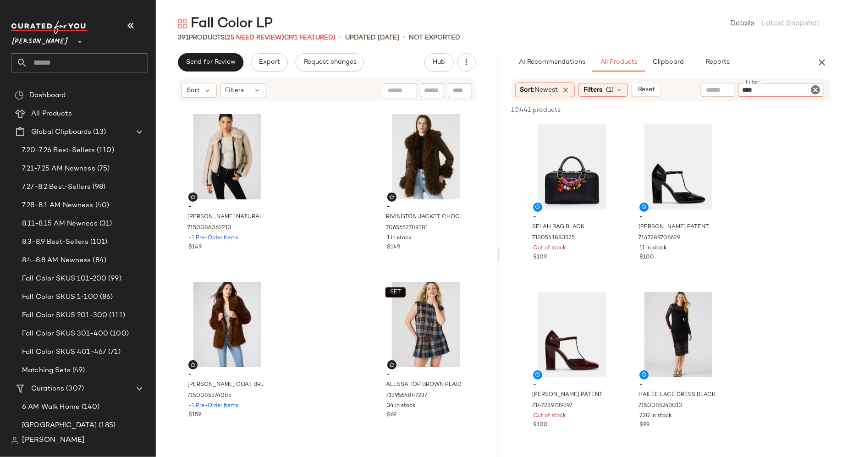
type input "*****"
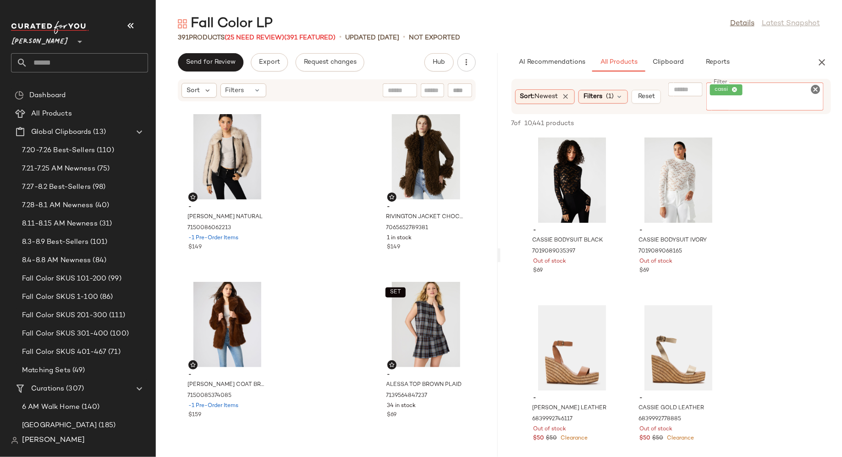
click at [817, 92] on icon "Clear Filter" at bounding box center [815, 89] width 11 height 11
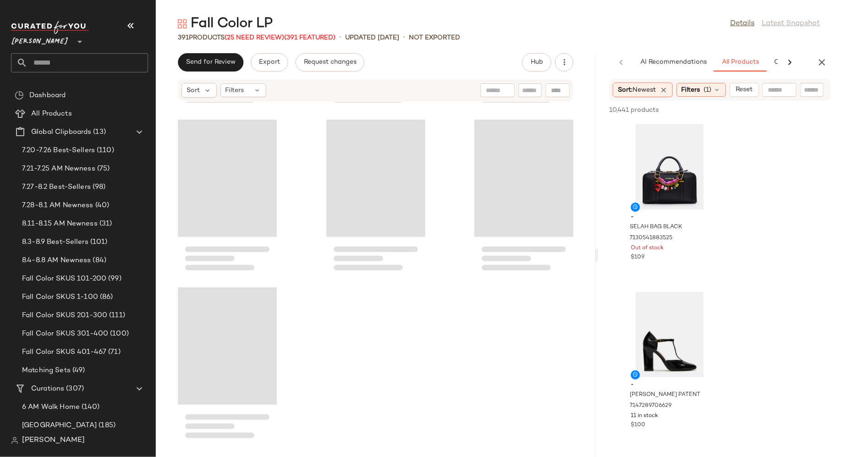
drag, startPoint x: 498, startPoint y: 257, endPoint x: 596, endPoint y: 258, distance: 98.1
click at [596, 258] on div "Fall Color LP Details Latest Snapshot 391 Products (25 Need Review) (391 Featur…" at bounding box center [499, 236] width 686 height 442
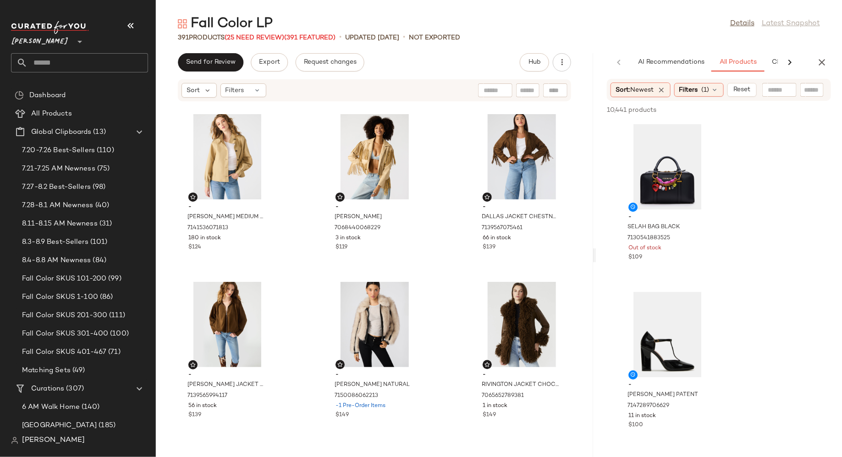
scroll to position [20844, 0]
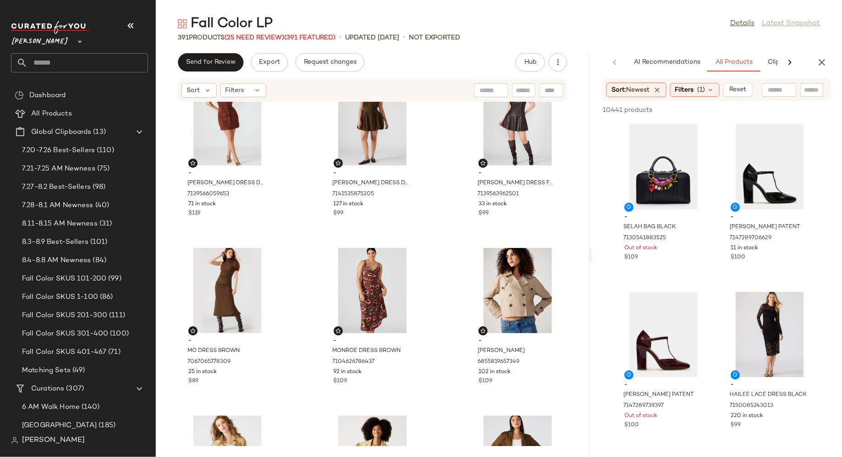
click at [592, 258] on div "Fall Color LP Details Latest Snapshot 391 Products (25 Need Review) (391 Featur…" at bounding box center [499, 236] width 686 height 442
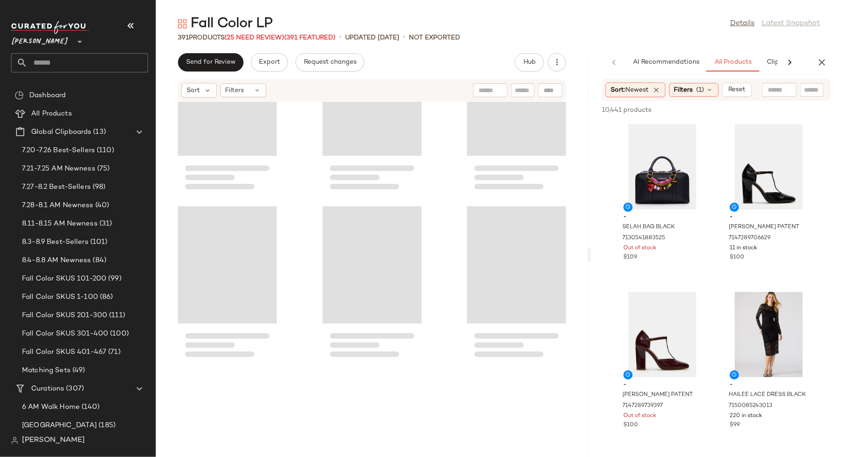
scroll to position [13281, 0]
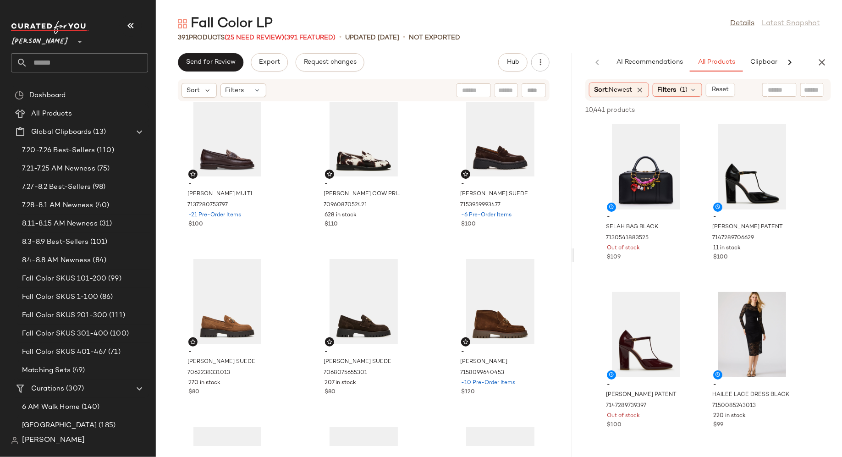
drag, startPoint x: 590, startPoint y: 255, endPoint x: 575, endPoint y: 256, distance: 14.2
click at [575, 256] on div "Fall Color LP Details Latest Snapshot 391 Products (25 Need Review) (391 Featur…" at bounding box center [499, 236] width 686 height 442
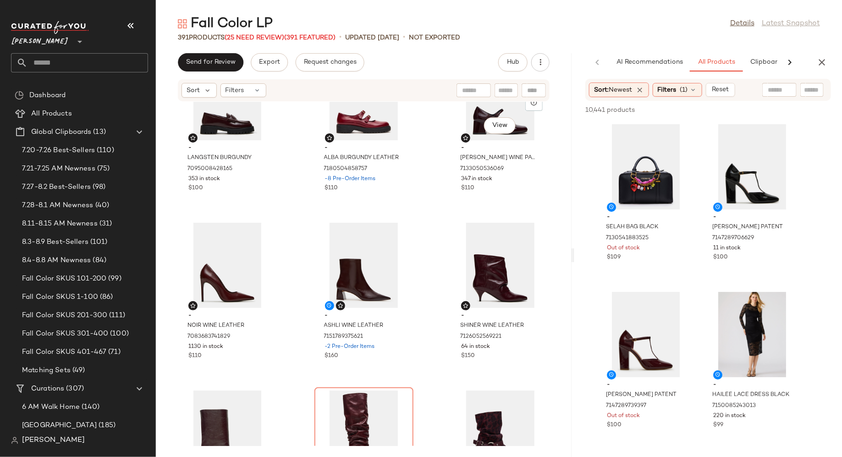
scroll to position [1913, 0]
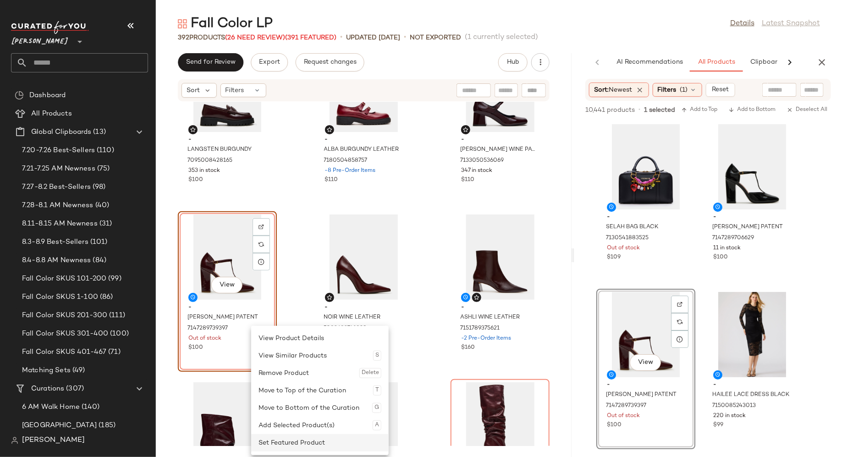
click at [276, 443] on div "Set Featured Product" at bounding box center [320, 442] width 123 height 17
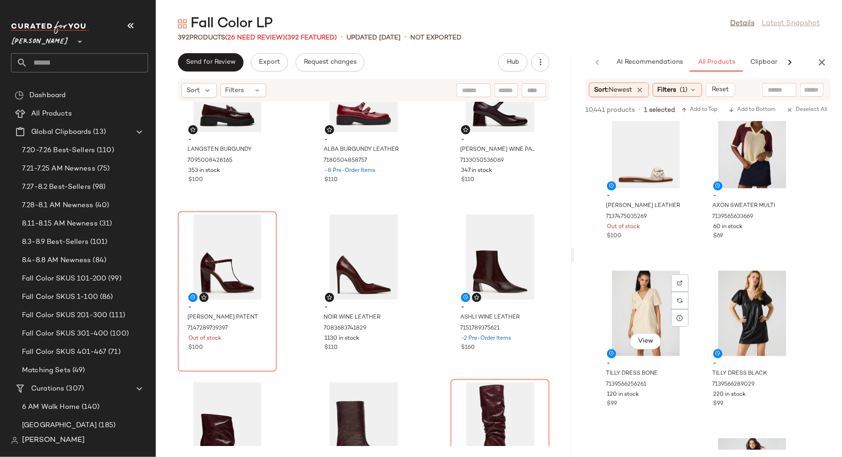
scroll to position [701, 0]
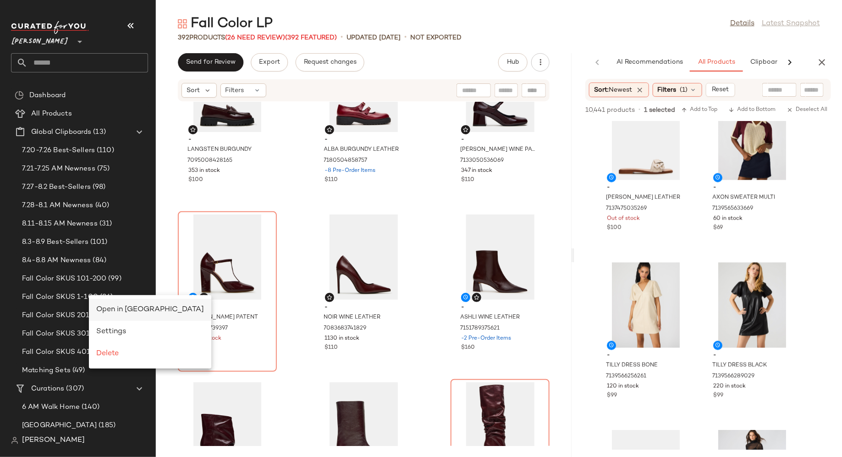
click at [109, 308] on span "Open in Split View" at bounding box center [150, 310] width 108 height 8
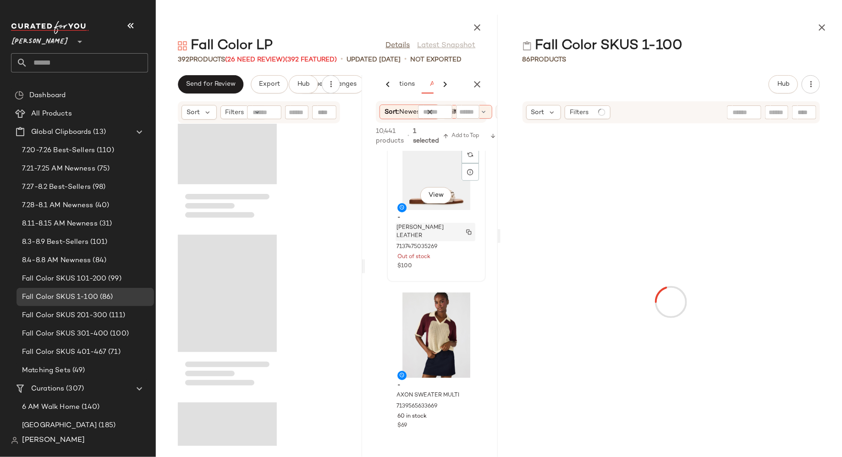
scroll to position [5538, 0]
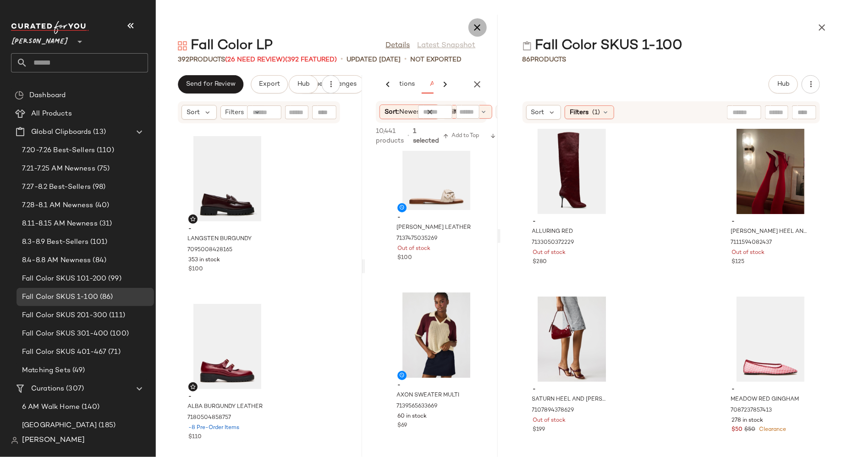
click at [481, 28] on icon "button" at bounding box center [477, 27] width 11 height 11
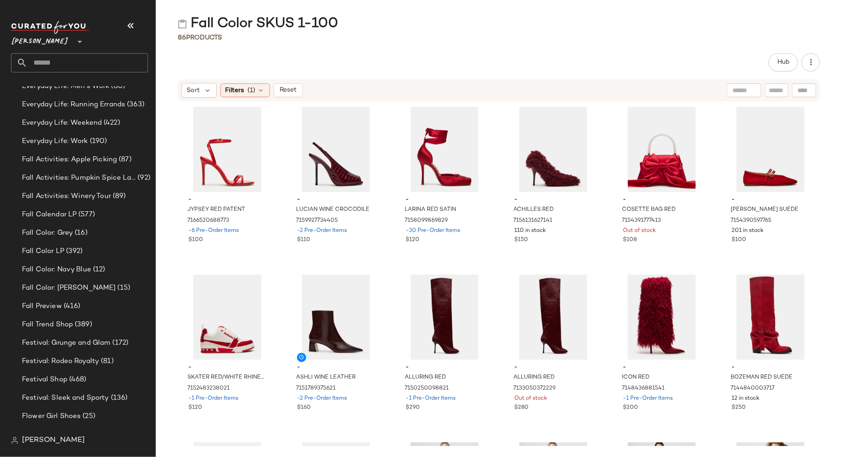
scroll to position [1220, 0]
click at [98, 249] on div "Fall Color LP (392)" at bounding box center [84, 251] width 131 height 11
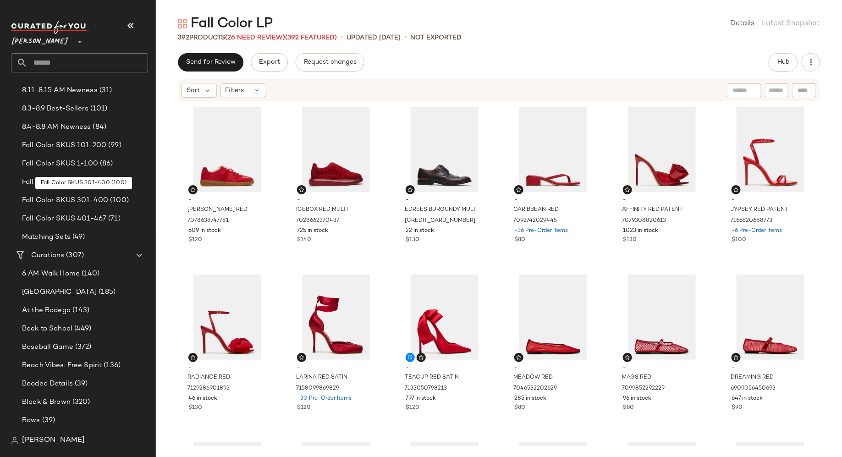
scroll to position [135, 0]
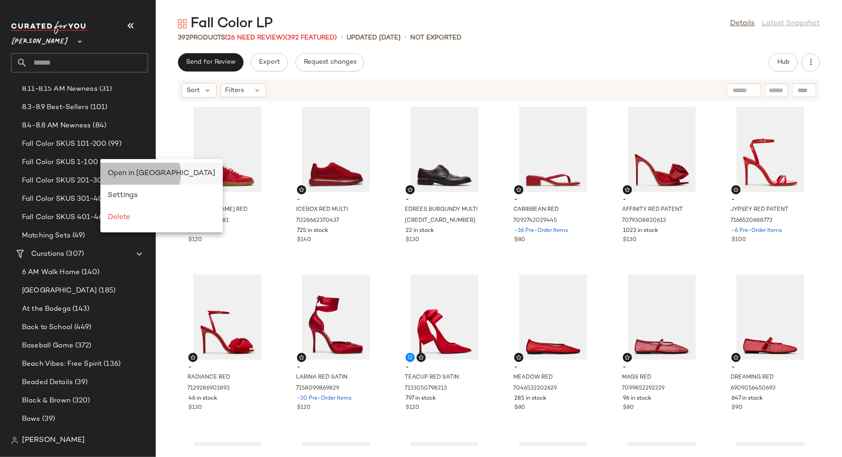
click at [116, 172] on span "Open in Split View" at bounding box center [162, 174] width 108 height 8
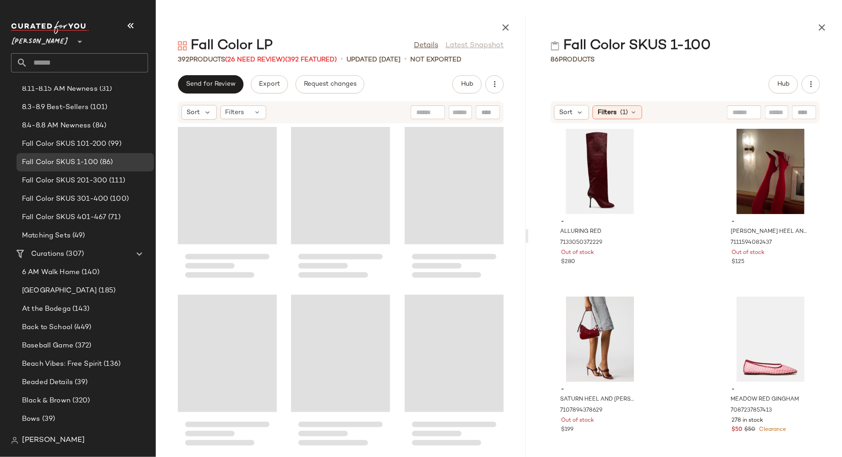
drag, startPoint x: 497, startPoint y: 239, endPoint x: 533, endPoint y: 239, distance: 35.8
click at [529, 239] on div at bounding box center [526, 236] width 3 height 442
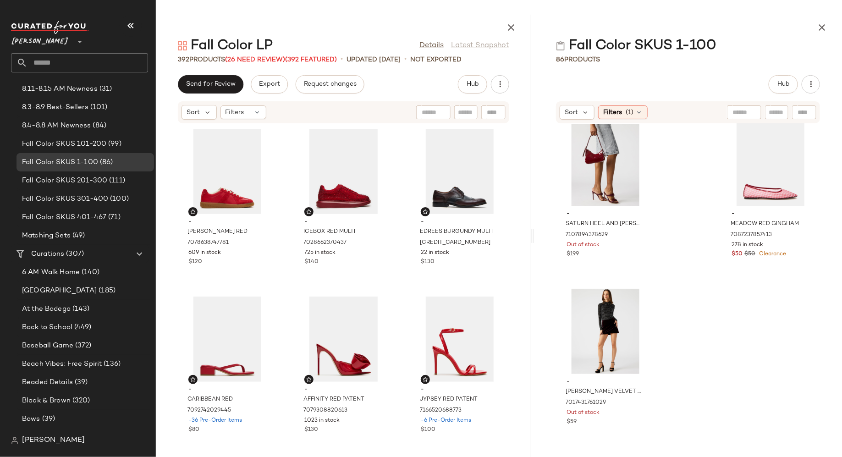
scroll to position [182, 0]
click at [824, 27] on icon "button" at bounding box center [822, 27] width 11 height 11
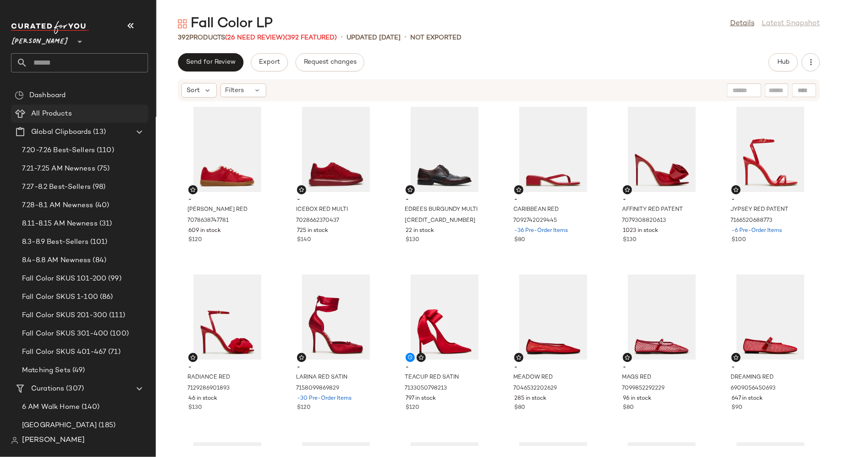
click at [97, 117] on div "All Products" at bounding box center [86, 114] width 116 height 11
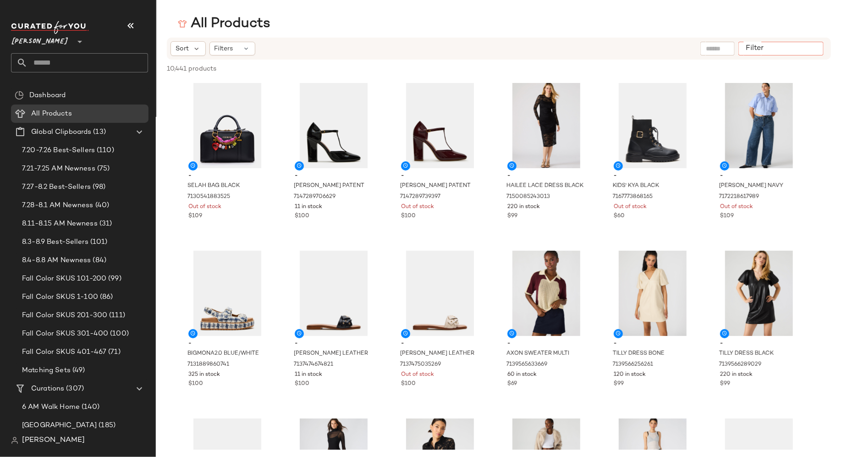
click at [806, 46] on input "Filter" at bounding box center [781, 49] width 78 height 10
type input "********"
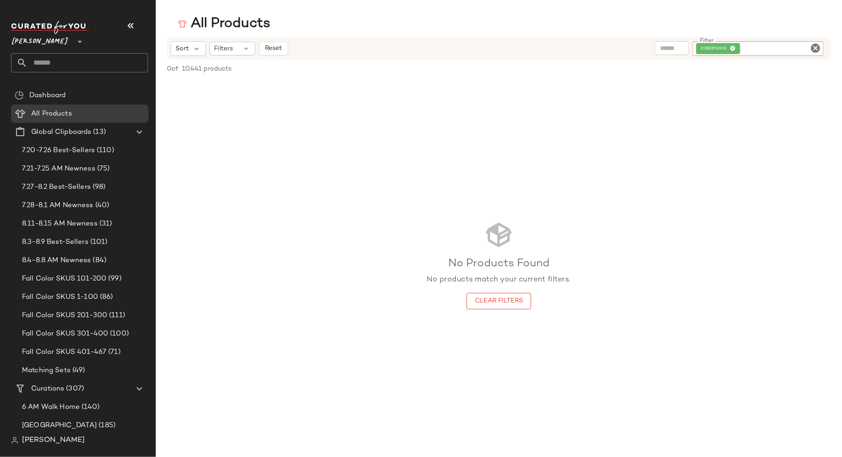
click at [816, 46] on icon "Clear Filter" at bounding box center [815, 48] width 11 height 11
type input "*****"
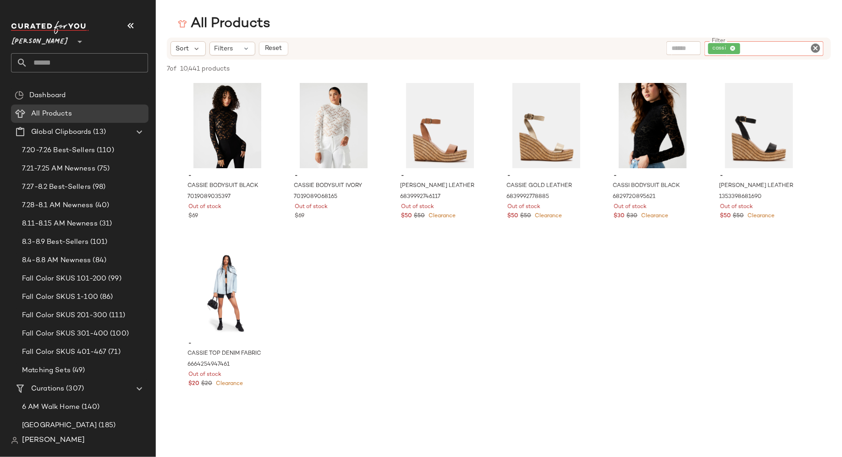
click at [815, 51] on icon "Clear Filter" at bounding box center [815, 48] width 11 height 11
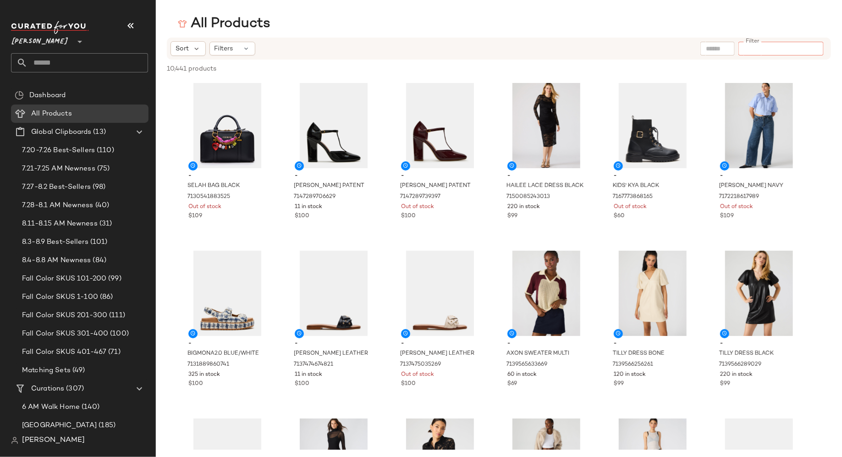
click at [779, 51] on input "Filter" at bounding box center [781, 49] width 78 height 10
type input "******"
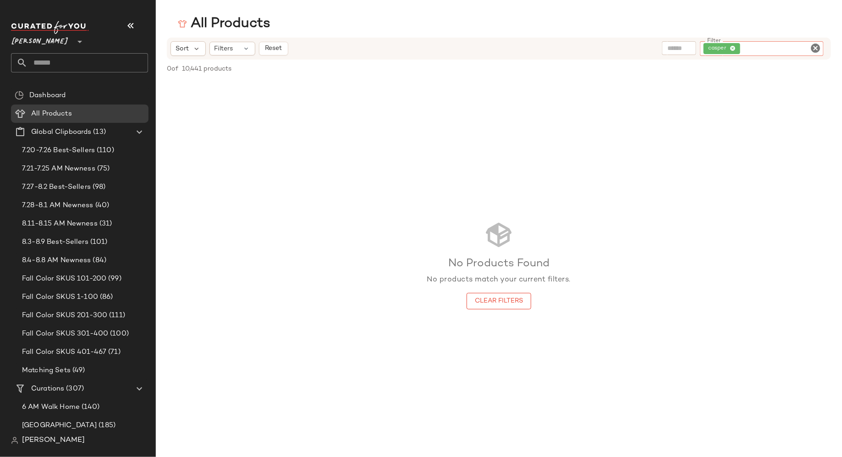
click at [813, 47] on icon "Clear Filter" at bounding box center [815, 48] width 11 height 11
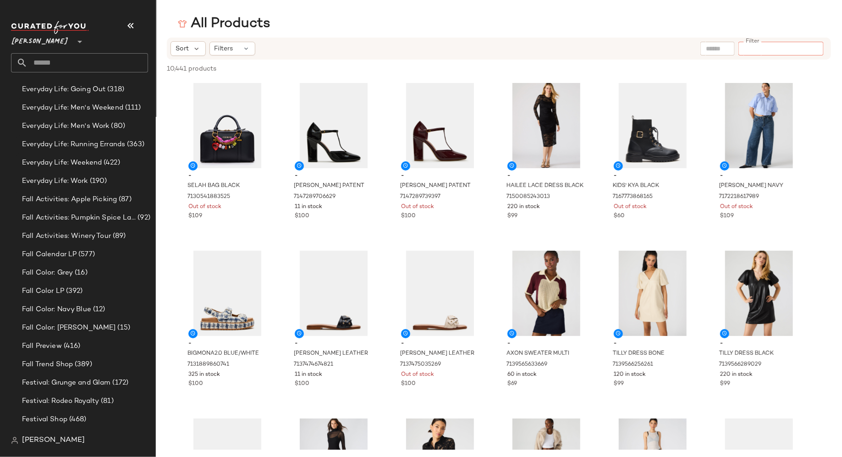
scroll to position [1188, 0]
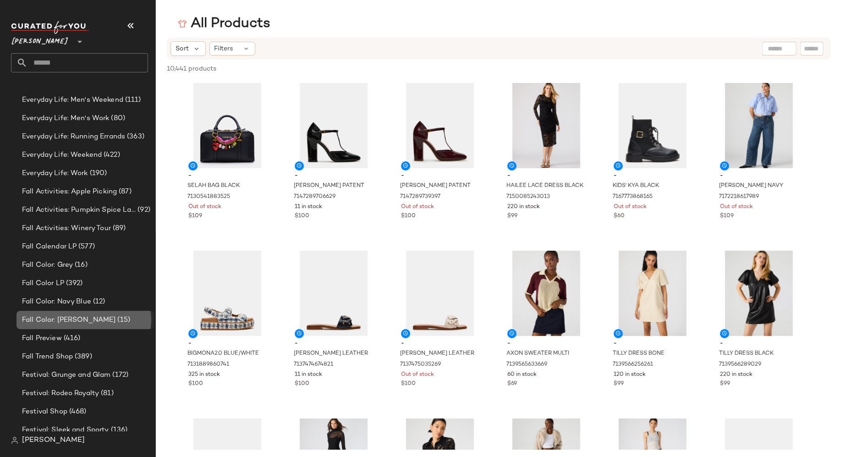
click at [75, 325] on span "Fall Color: Olive Green" at bounding box center [69, 320] width 94 height 11
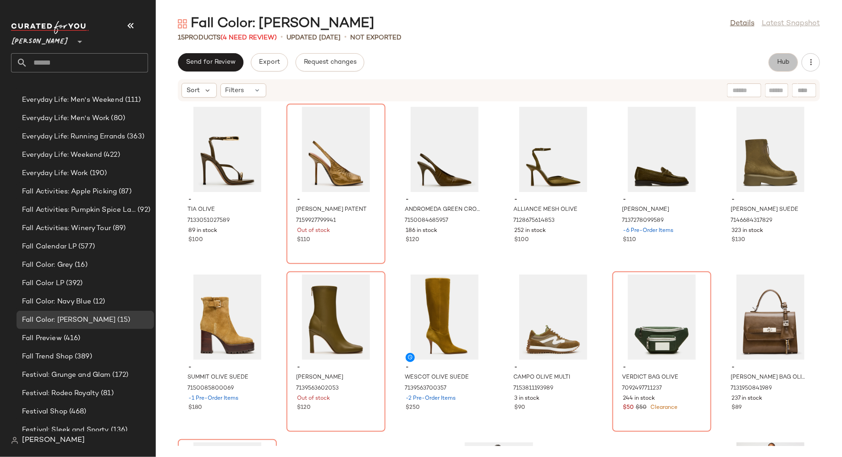
click at [778, 63] on span "Hub" at bounding box center [783, 62] width 13 height 7
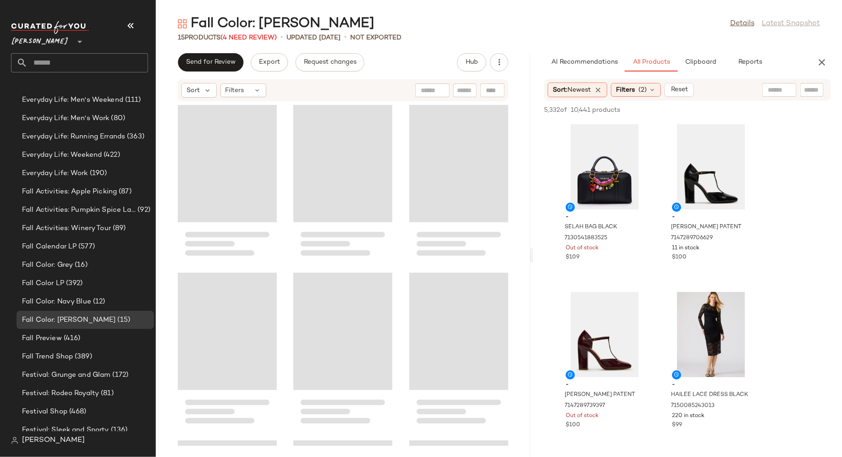
drag, startPoint x: 498, startPoint y: 253, endPoint x: 542, endPoint y: 253, distance: 43.6
click at [542, 253] on div "Fall Color: Olive Green Details Latest Snapshot 15 Products (4 Need Review) • u…" at bounding box center [499, 236] width 686 height 442
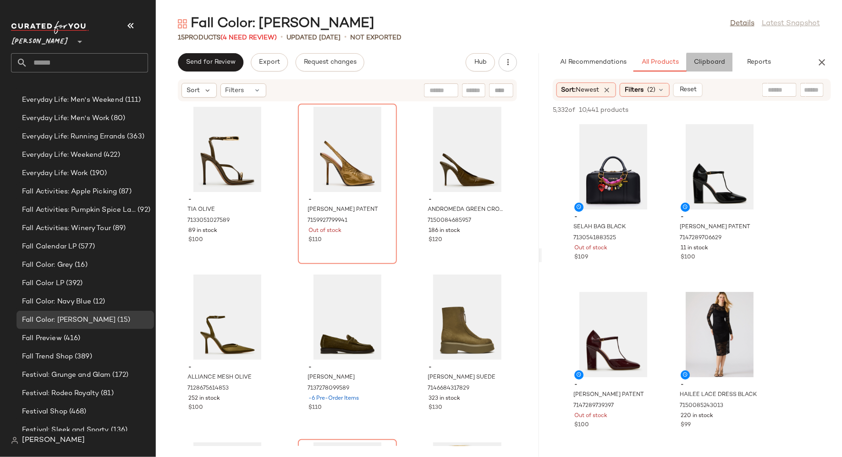
click at [709, 63] on span "Clipboard" at bounding box center [710, 62] width 32 height 7
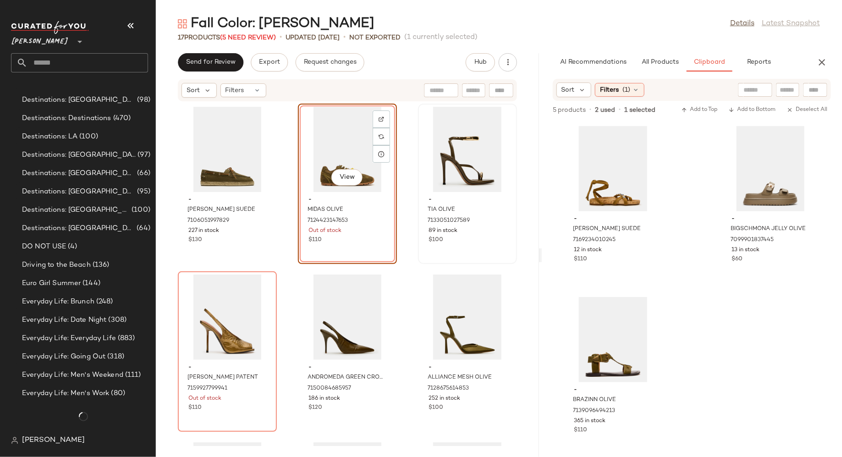
scroll to position [1188, 0]
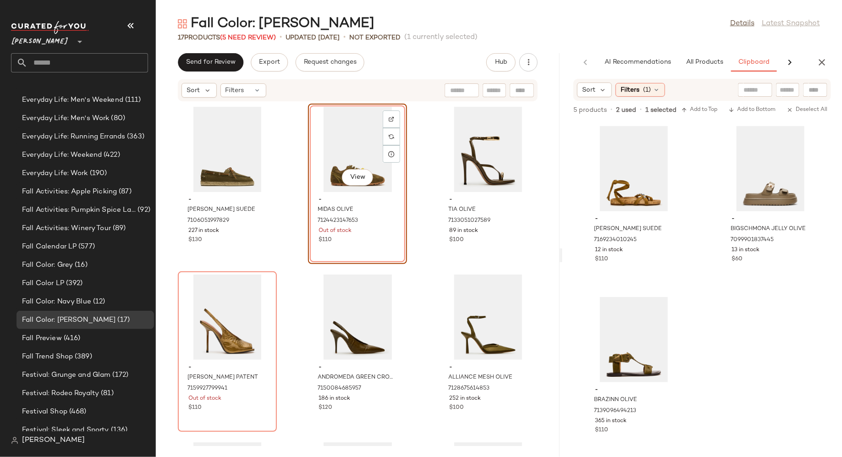
drag, startPoint x: 539, startPoint y: 257, endPoint x: 562, endPoint y: 256, distance: 22.9
click at [562, 256] on div "Fall Color: Olive Green Details Latest Snapshot 17 Products (5 Need Review) • u…" at bounding box center [499, 236] width 686 height 442
click at [659, 89] on icon at bounding box center [656, 89] width 7 height 7
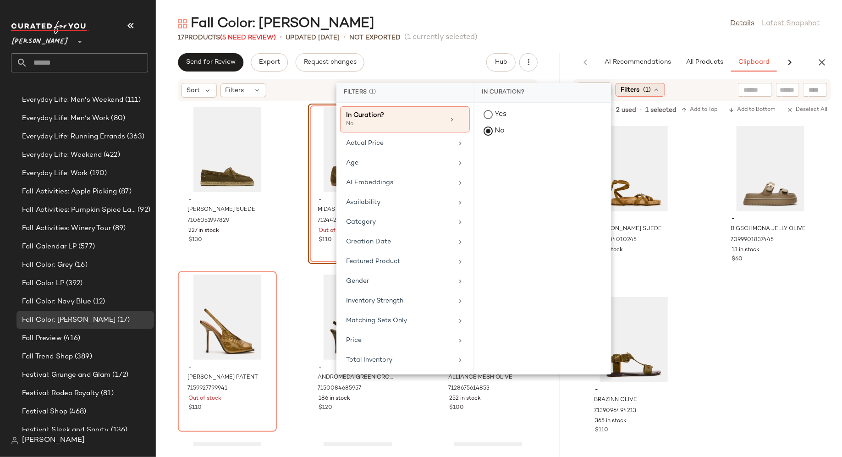
click at [660, 90] on div "Filters (1)" at bounding box center [641, 90] width 50 height 14
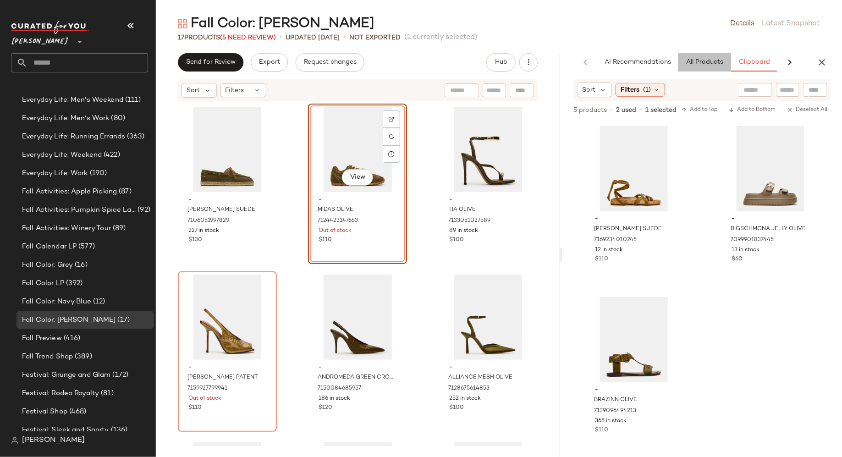
click at [691, 64] on span "All Products" at bounding box center [705, 62] width 38 height 7
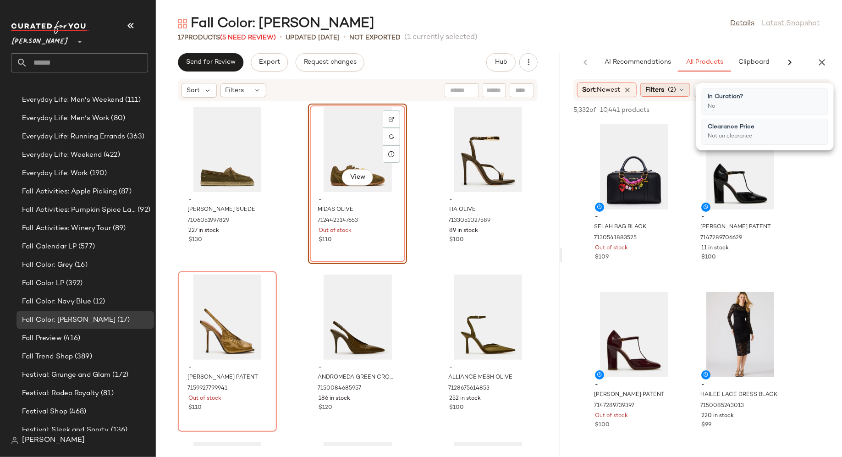
click at [685, 90] on icon at bounding box center [681, 89] width 7 height 7
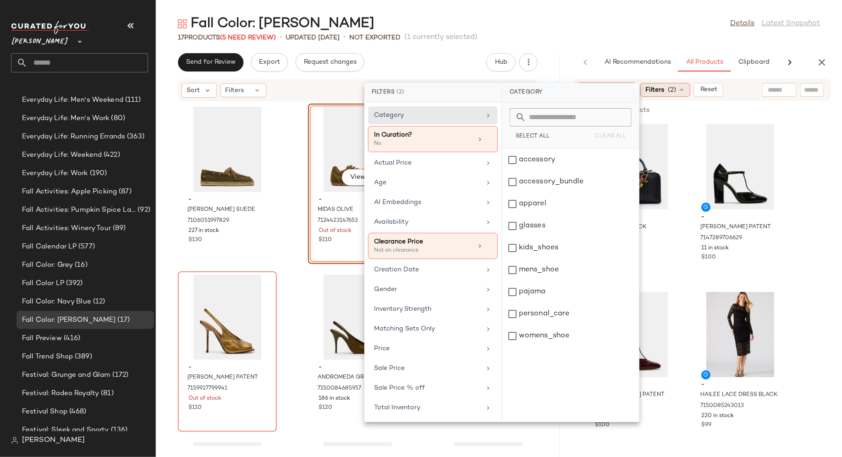
click at [685, 90] on icon at bounding box center [681, 89] width 7 height 7
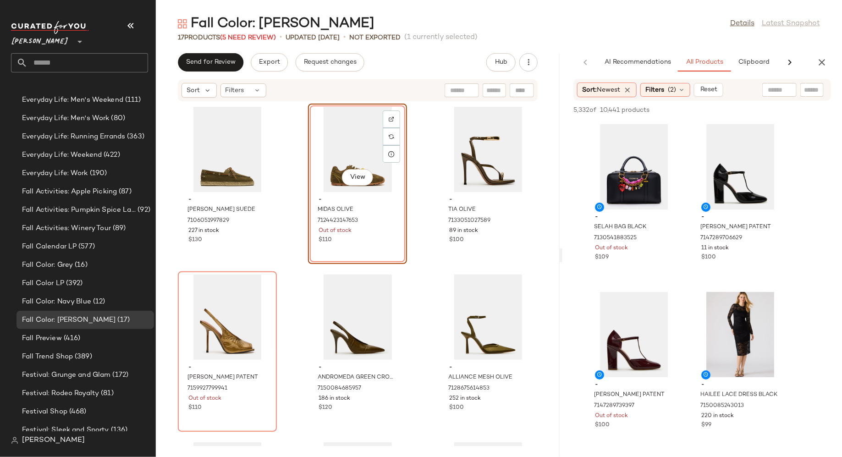
click at [810, 92] on input "text" at bounding box center [812, 90] width 16 height 10
type input "*****"
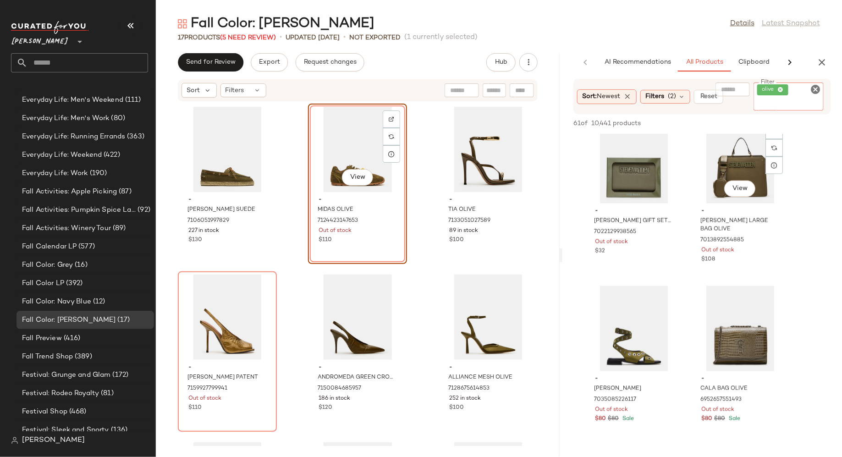
scroll to position [2541, 0]
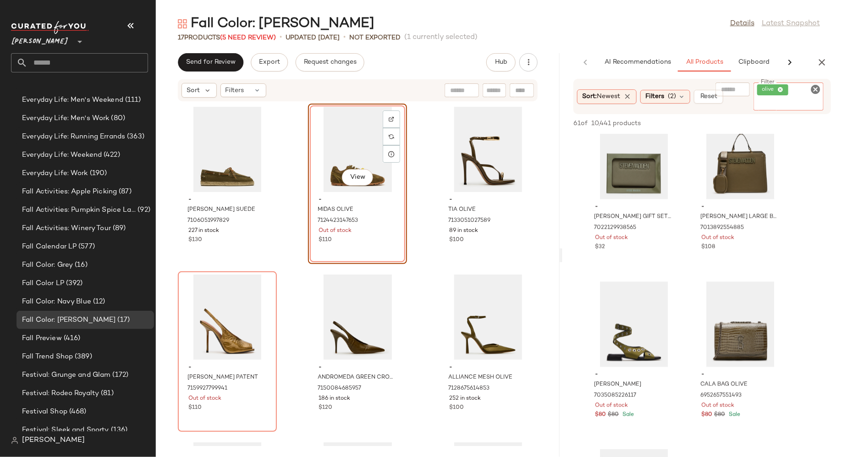
click at [818, 88] on icon "Clear Filter" at bounding box center [815, 89] width 11 height 11
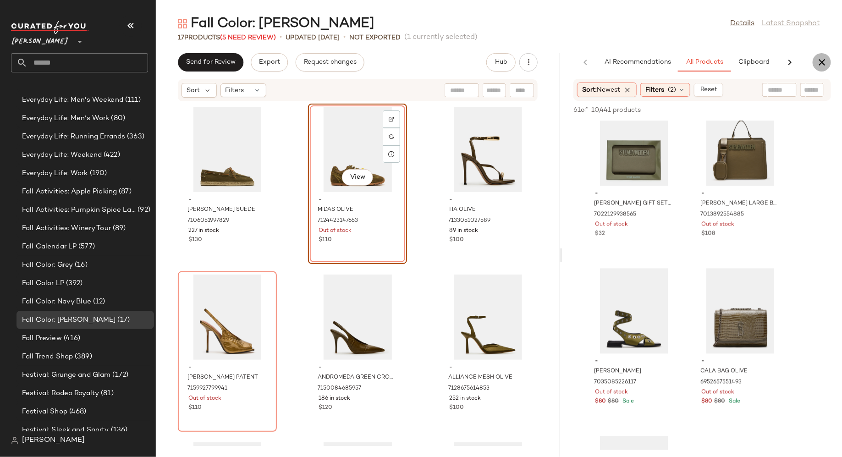
click at [822, 64] on icon "button" at bounding box center [822, 62] width 11 height 11
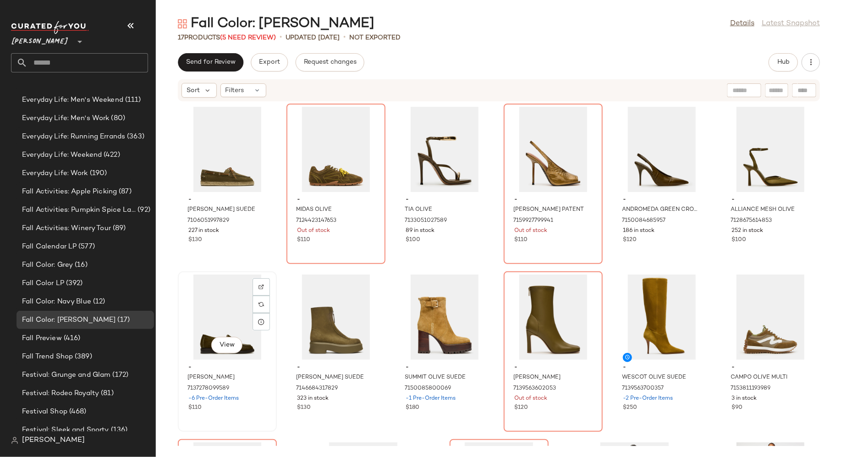
click at [274, 330] on div "View - MADISON OLIVE 7137278099589 -6 Pre-Order Items $110" at bounding box center [227, 351] width 97 height 159
click at [281, 333] on div "- PANCHO OLIVE SUEDE 7106051997829 227 in stock $130 - MIDAS OLIVE 712442314765…" at bounding box center [499, 274] width 686 height 344
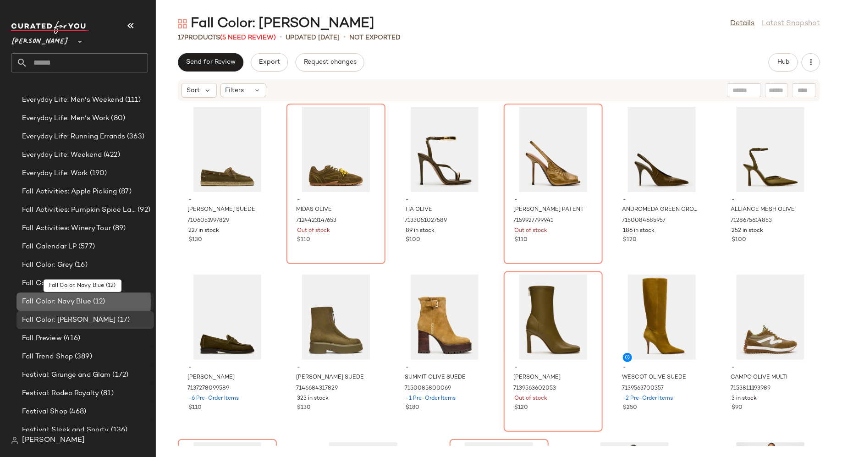
click at [105, 299] on div "Fall Color: Navy Blue (12)" at bounding box center [84, 302] width 131 height 11
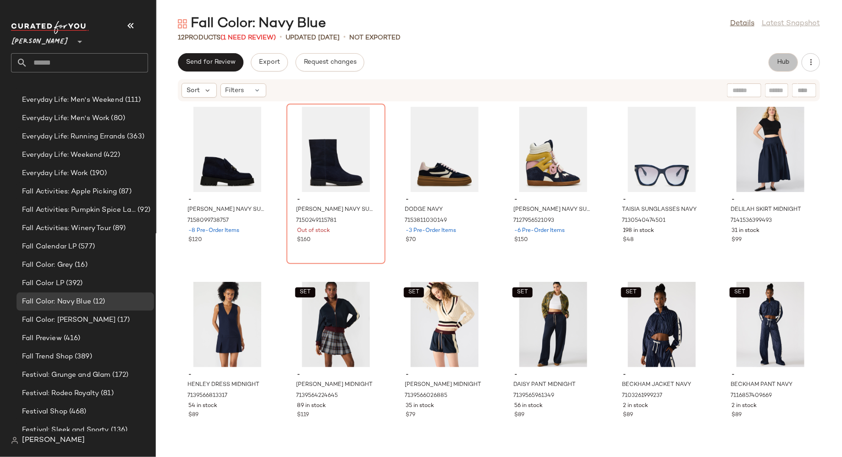
click at [781, 66] on button "Hub" at bounding box center [783, 62] width 29 height 18
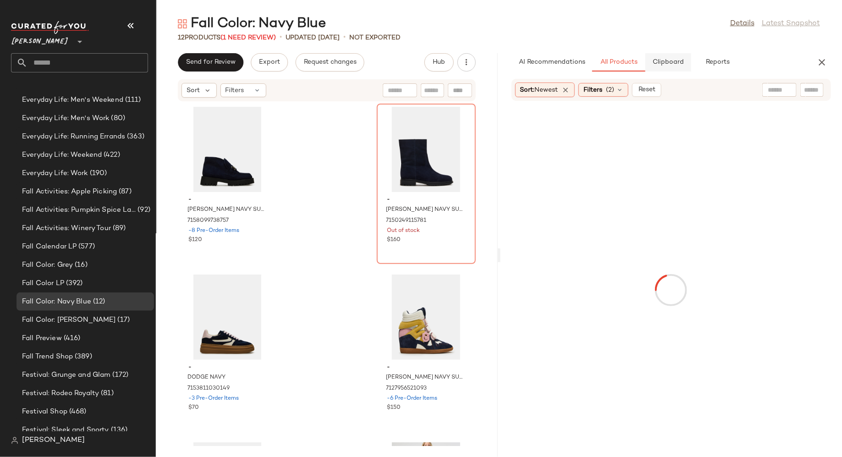
click at [675, 67] on button "Clipboard" at bounding box center [669, 62] width 46 height 18
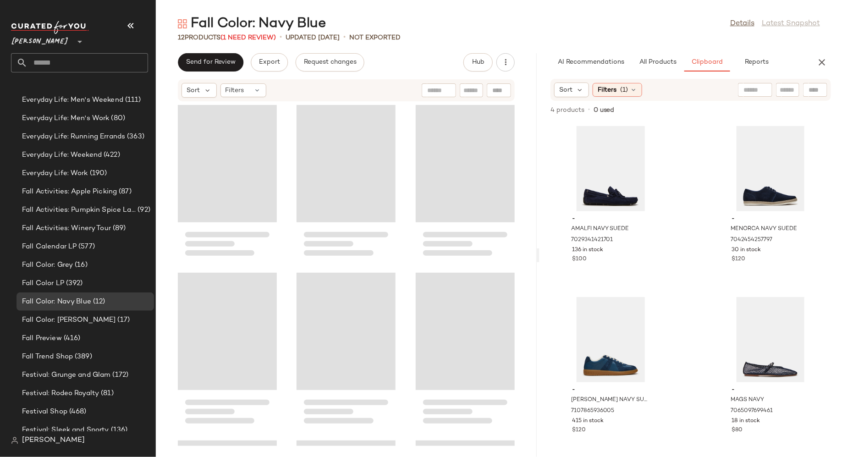
drag, startPoint x: 499, startPoint y: 260, endPoint x: 548, endPoint y: 260, distance: 49.1
click at [550, 260] on div "Fall Color: Navy Blue Details Latest Snapshot 12 Products (1 Need Review) • upd…" at bounding box center [499, 236] width 686 height 442
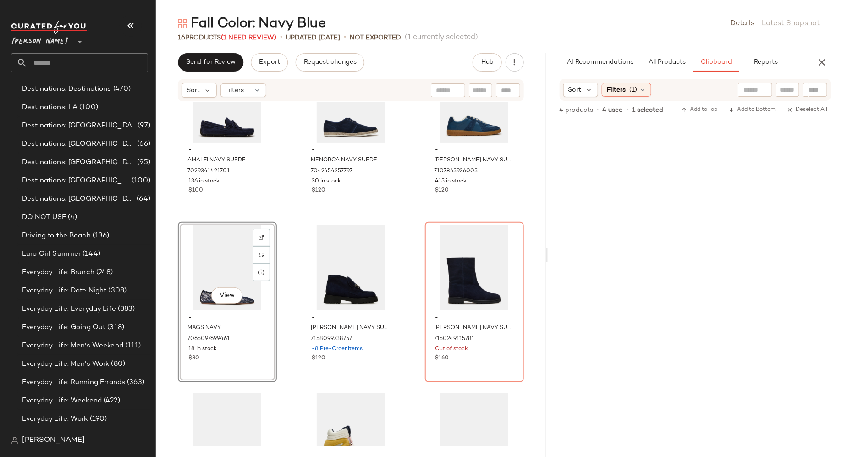
scroll to position [1188, 0]
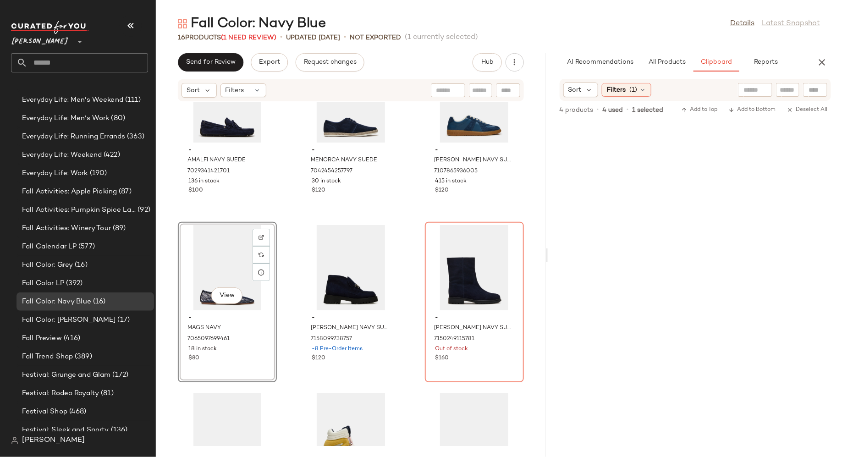
click at [292, 296] on div "- AMALFI NAVY SUEDE 7029341421701 136 in stock $100 - MENORCA NAVY SUEDE 704245…" at bounding box center [351, 274] width 390 height 344
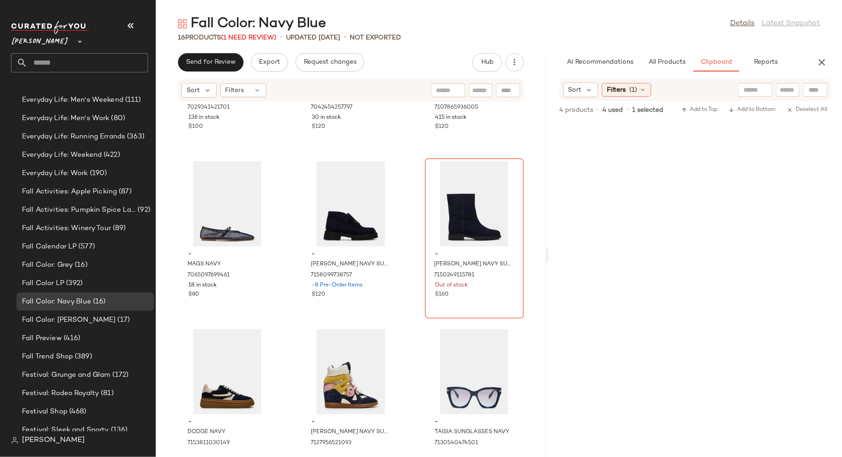
scroll to position [0, 0]
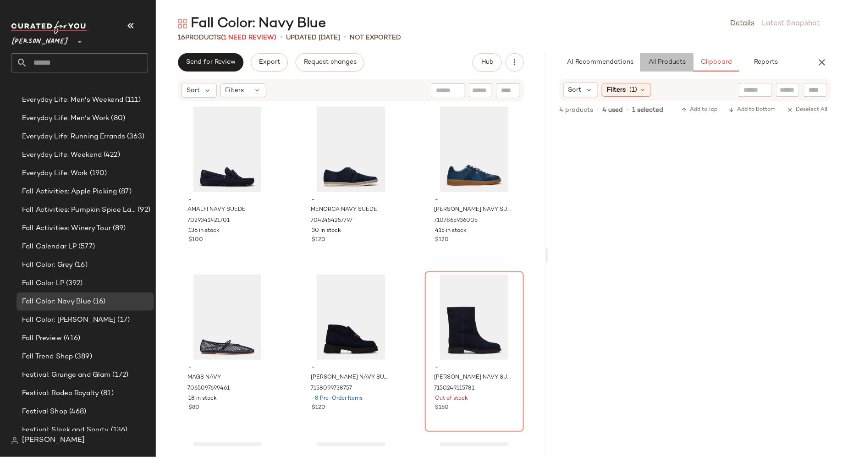
click at [679, 67] on button "All Products" at bounding box center [667, 62] width 53 height 18
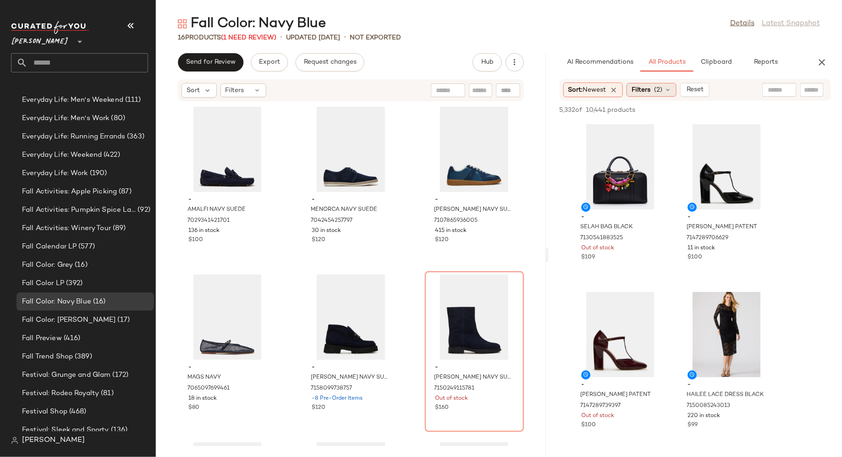
click at [670, 92] on icon at bounding box center [667, 89] width 7 height 7
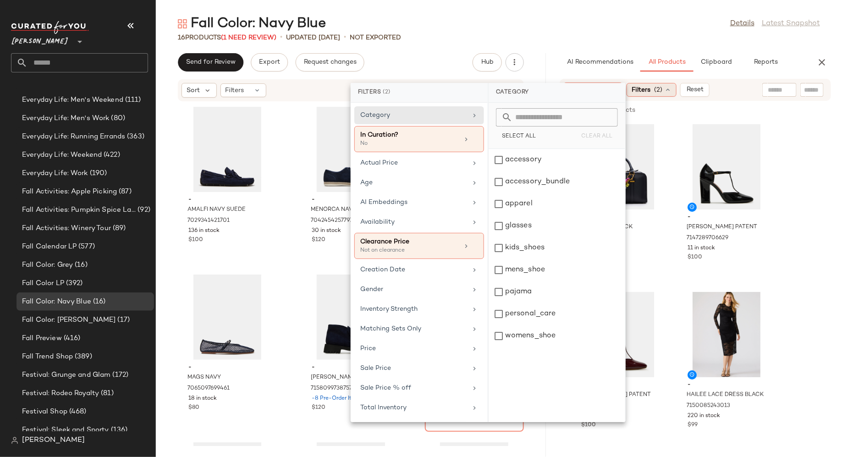
click at [671, 92] on icon at bounding box center [667, 89] width 7 height 7
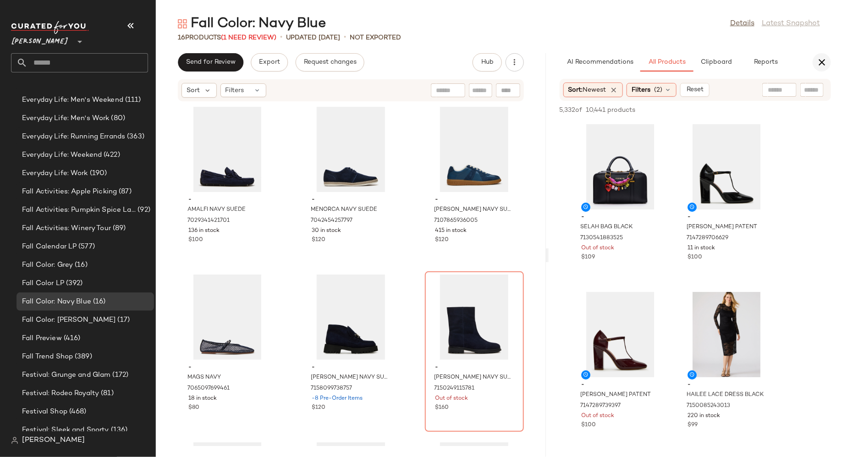
click at [820, 61] on icon "button" at bounding box center [822, 62] width 11 height 11
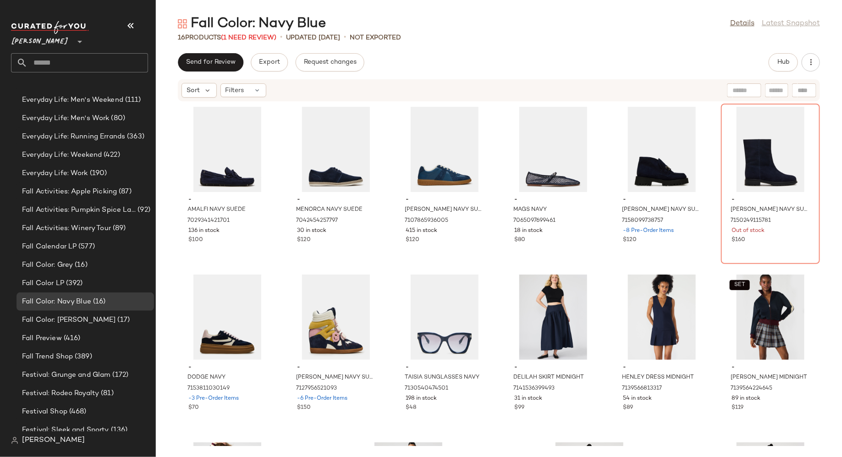
click at [277, 259] on div "- AMALFI NAVY SUEDE 7029341421701 136 in stock $100 - MENORCA NAVY SUEDE 704245…" at bounding box center [499, 274] width 686 height 344
click at [784, 65] on span "Hub" at bounding box center [783, 62] width 13 height 7
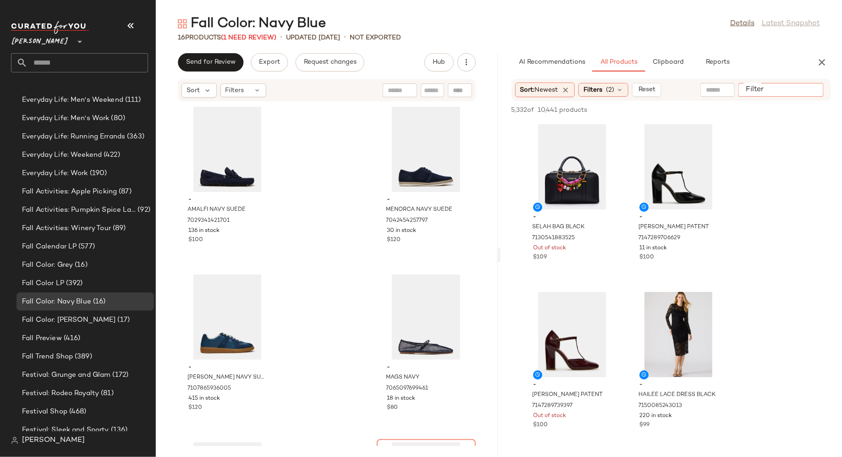
click at [814, 88] on input "Filter" at bounding box center [781, 90] width 78 height 10
type input "****"
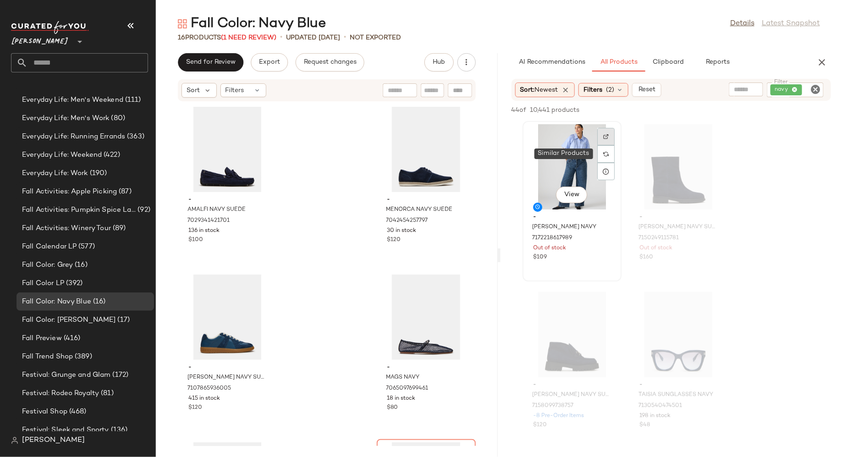
click at [607, 149] on div at bounding box center [605, 154] width 17 height 52
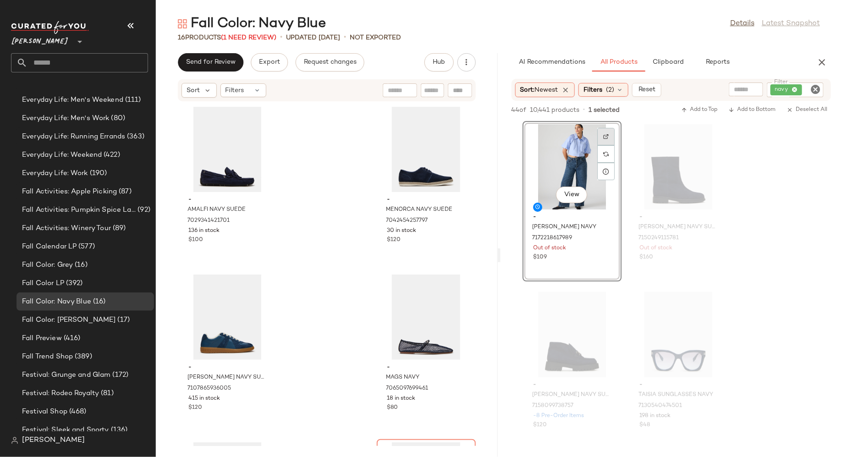
click at [607, 136] on img at bounding box center [606, 137] width 6 height 6
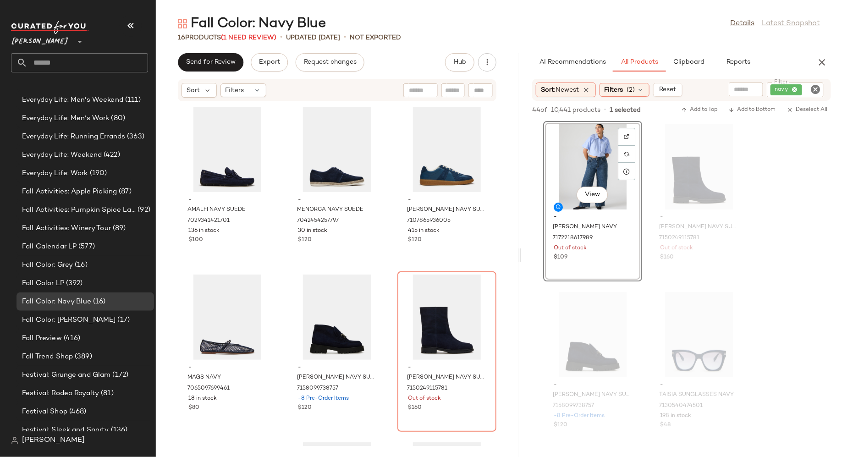
drag, startPoint x: 498, startPoint y: 255, endPoint x: 525, endPoint y: 256, distance: 27.1
click at [525, 256] on div "Fall Color: Navy Blue Details Latest Snapshot 16 Products (1 Need Review) • upd…" at bounding box center [499, 236] width 686 height 442
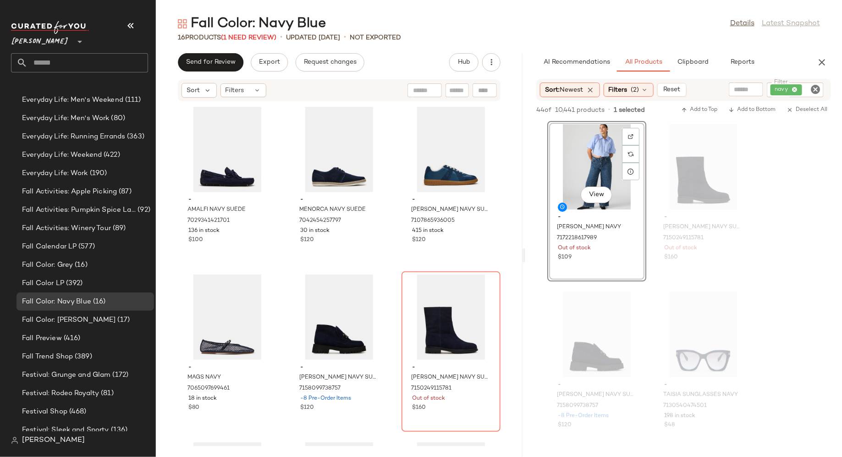
click at [814, 90] on icon "Clear Filter" at bounding box center [815, 89] width 11 height 11
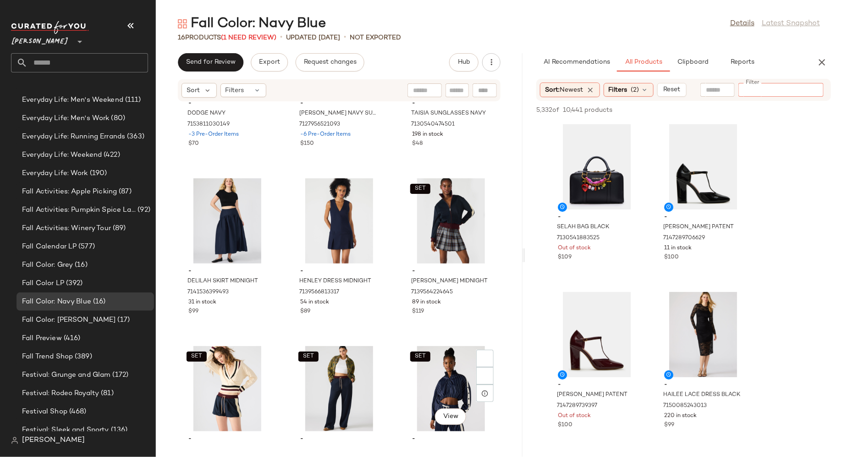
scroll to position [664, 0]
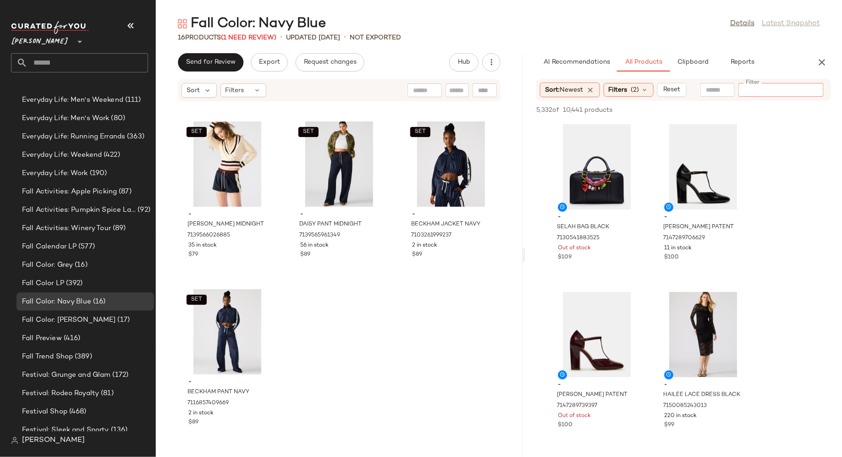
click at [764, 93] on input "Filter" at bounding box center [781, 90] width 78 height 10
type input "****"
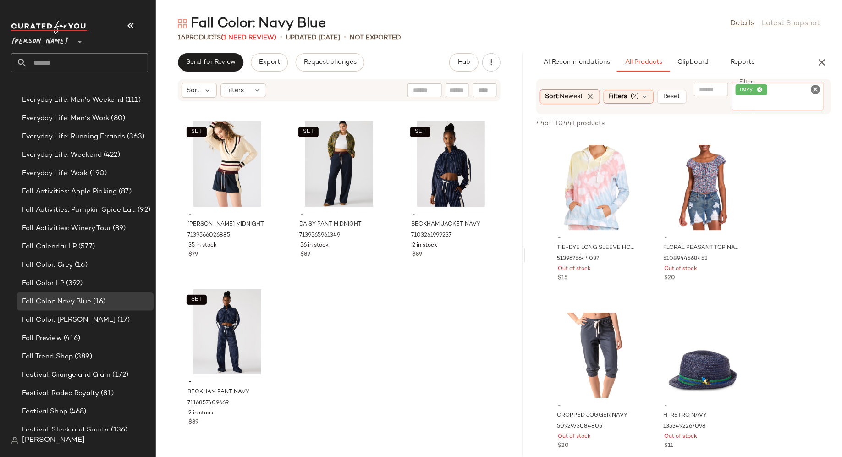
scroll to position [3023, 0]
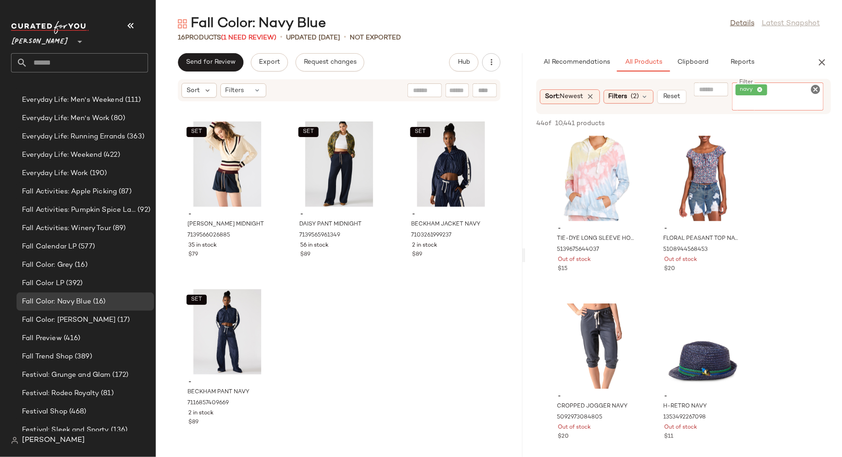
click at [818, 90] on icon "Clear Filter" at bounding box center [815, 89] width 11 height 11
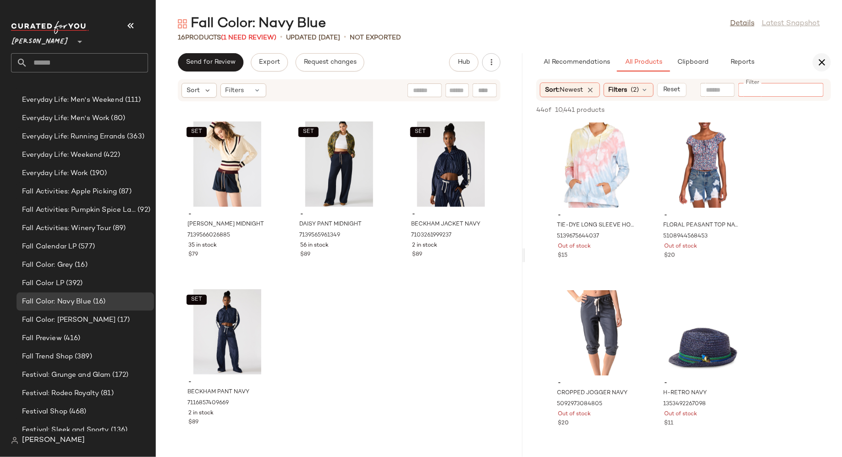
click at [822, 65] on icon "button" at bounding box center [822, 62] width 11 height 11
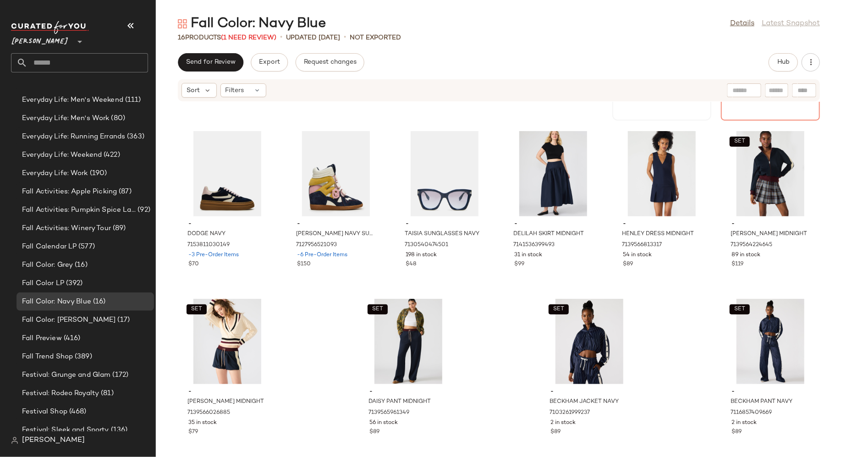
scroll to position [153, 0]
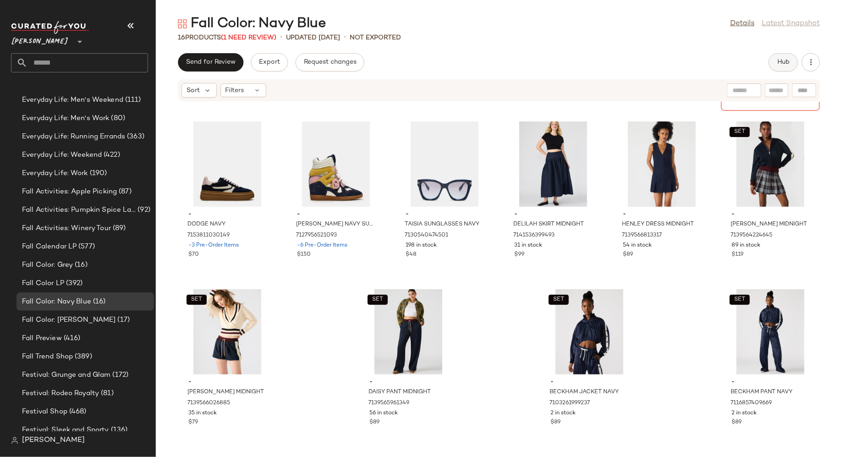
click at [783, 65] on span "Hub" at bounding box center [783, 62] width 13 height 7
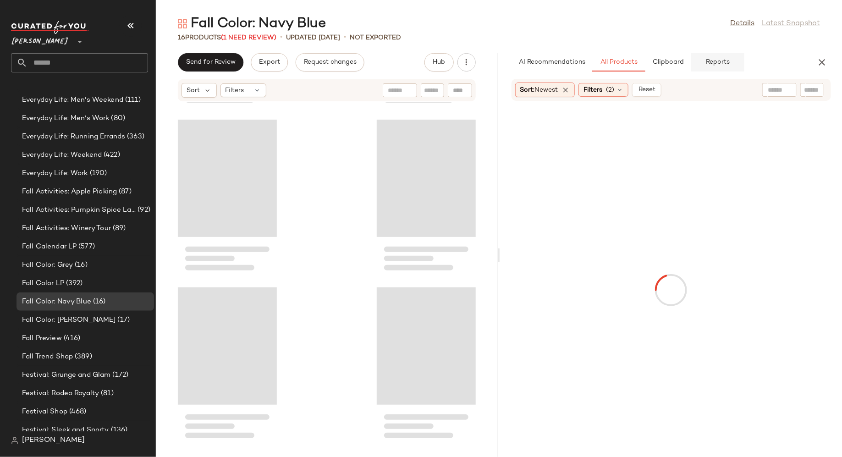
scroll to position [343, 0]
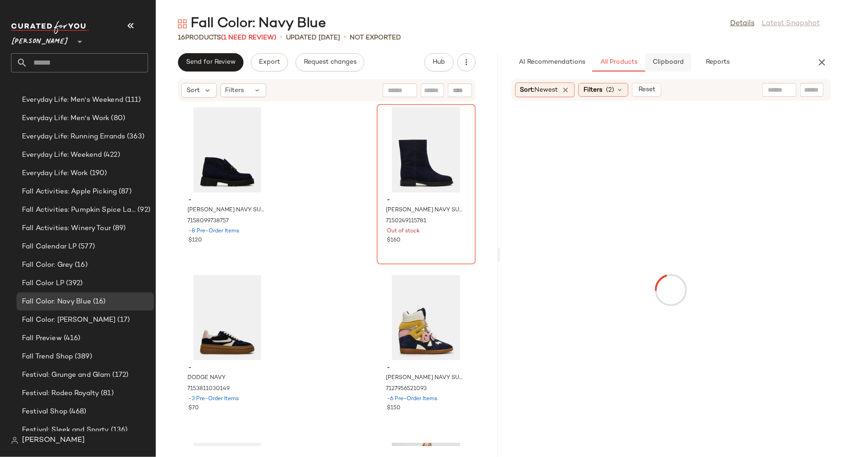
click at [678, 61] on span "Clipboard" at bounding box center [668, 62] width 32 height 7
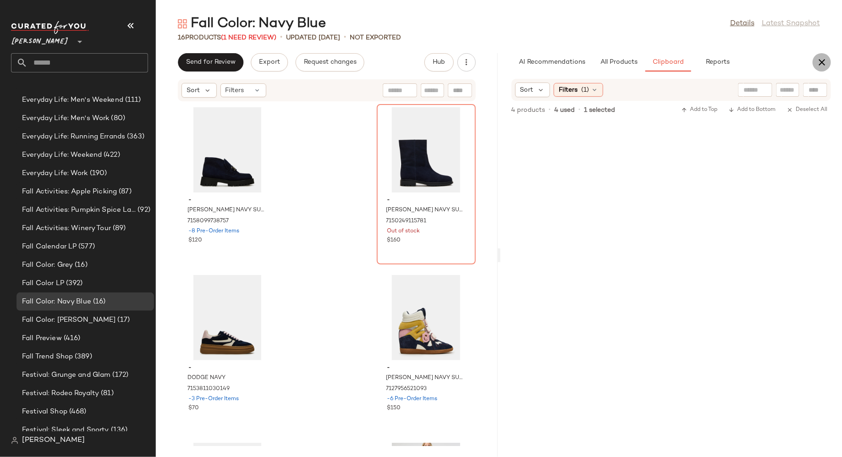
click at [823, 67] on icon "button" at bounding box center [822, 62] width 11 height 11
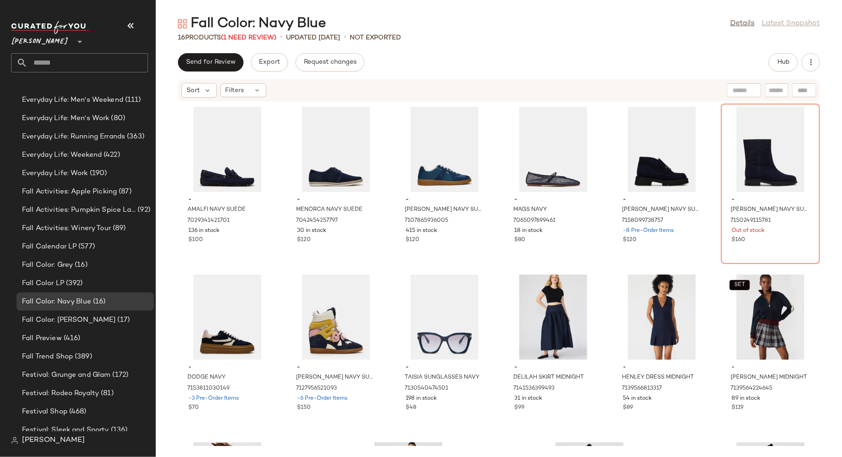
click at [276, 261] on div "- AMALFI NAVY SUEDE 7029341421701 136 in stock $100" at bounding box center [227, 184] width 99 height 160
click at [73, 245] on span "Fall Calendar LP" at bounding box center [49, 247] width 55 height 11
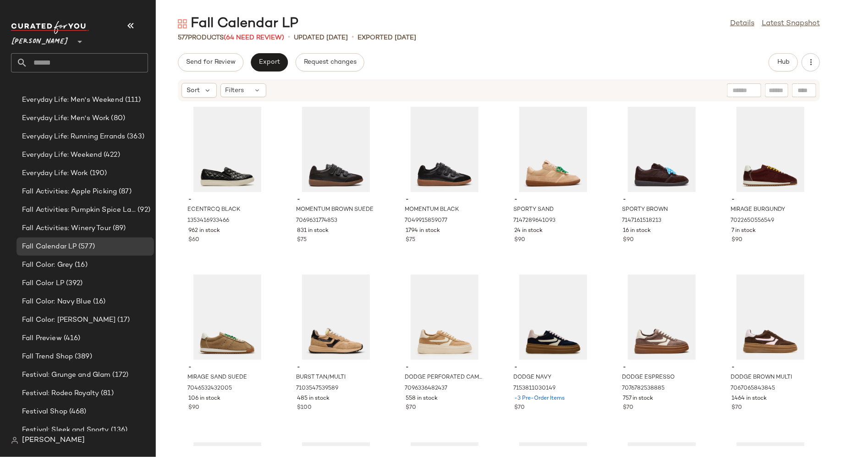
click at [777, 90] on input "text" at bounding box center [777, 91] width 16 height 10
type input "****"
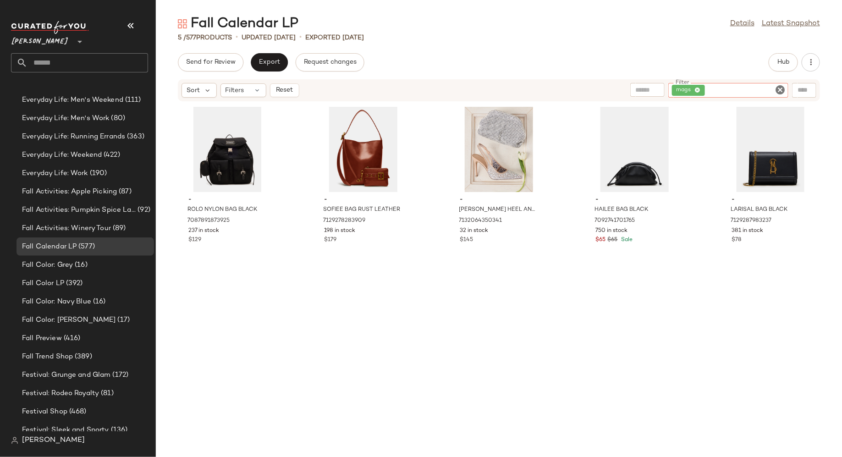
click at [781, 89] on icon "Clear Filter" at bounding box center [780, 89] width 11 height 11
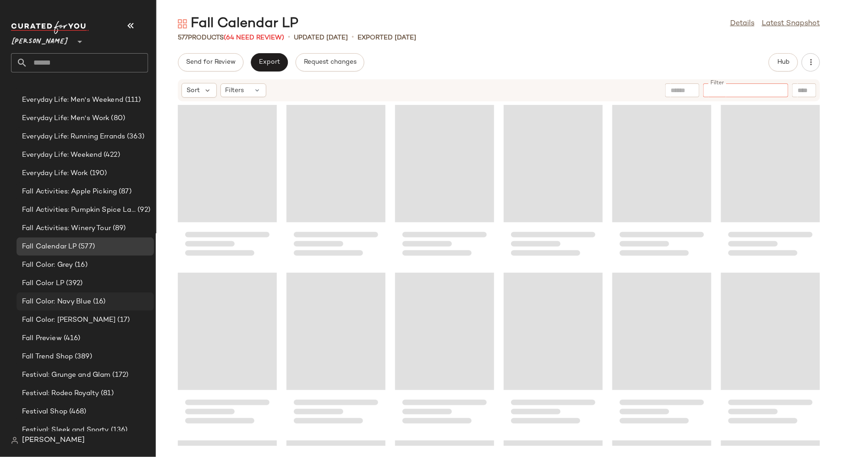
click at [86, 306] on span "Fall Color: Navy Blue" at bounding box center [56, 302] width 69 height 11
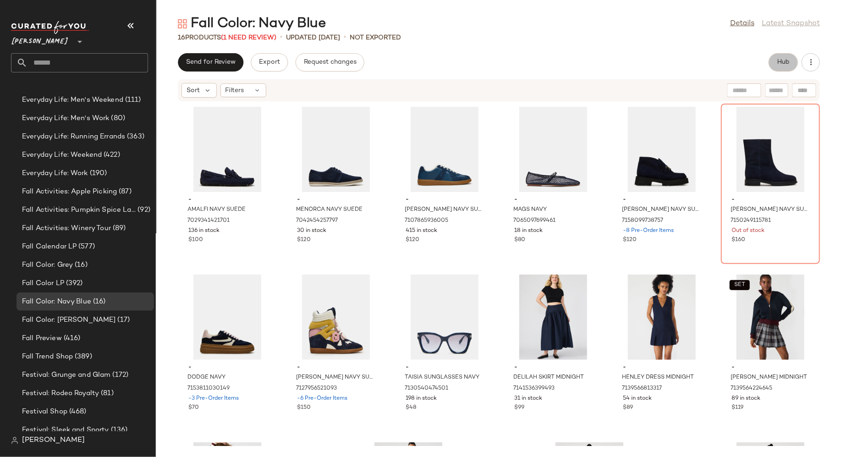
click at [778, 70] on button "Hub" at bounding box center [783, 62] width 29 height 18
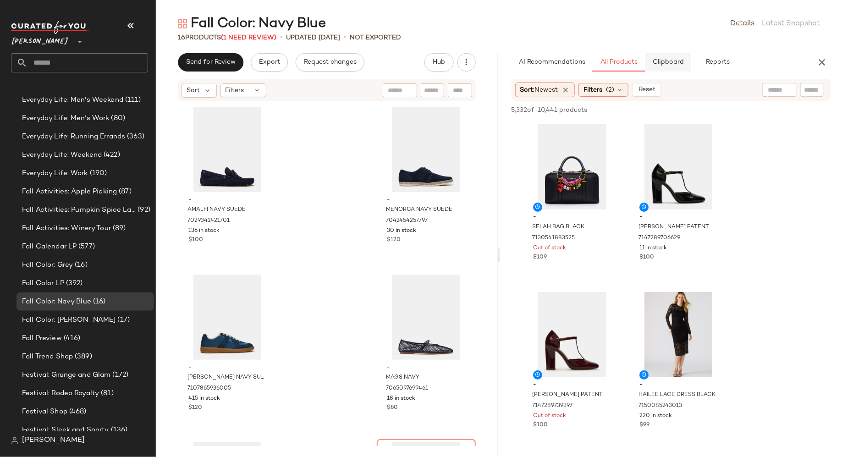
click at [669, 60] on span "Clipboard" at bounding box center [668, 62] width 32 height 7
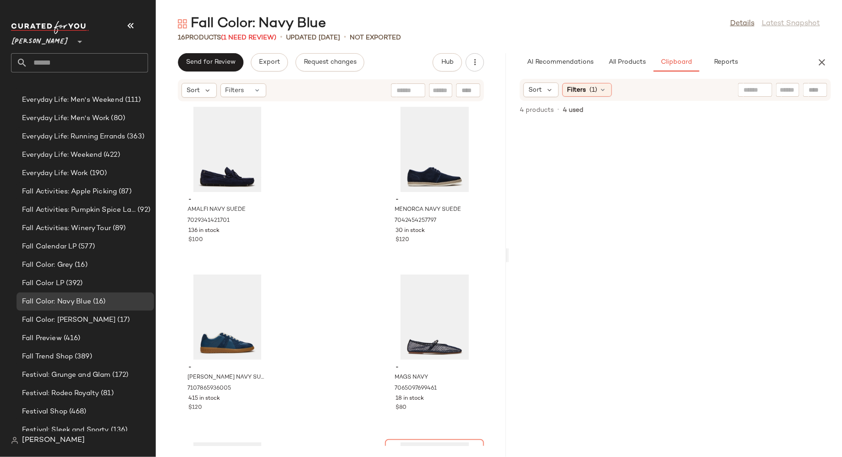
drag, startPoint x: 498, startPoint y: 255, endPoint x: 525, endPoint y: 255, distance: 28.0
click at [525, 255] on div "Fall Color: Navy Blue Details Latest Snapshot 16 Products (1 Need Review) • upd…" at bounding box center [499, 236] width 686 height 442
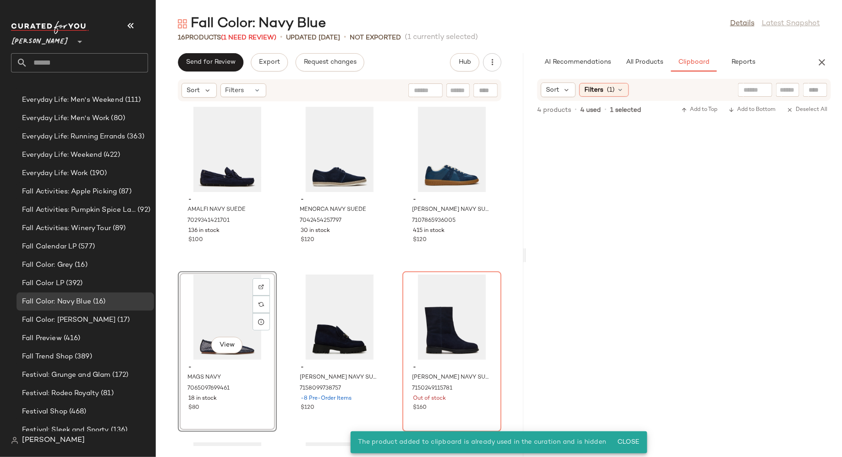
click at [212, 309] on div "View" at bounding box center [227, 317] width 93 height 85
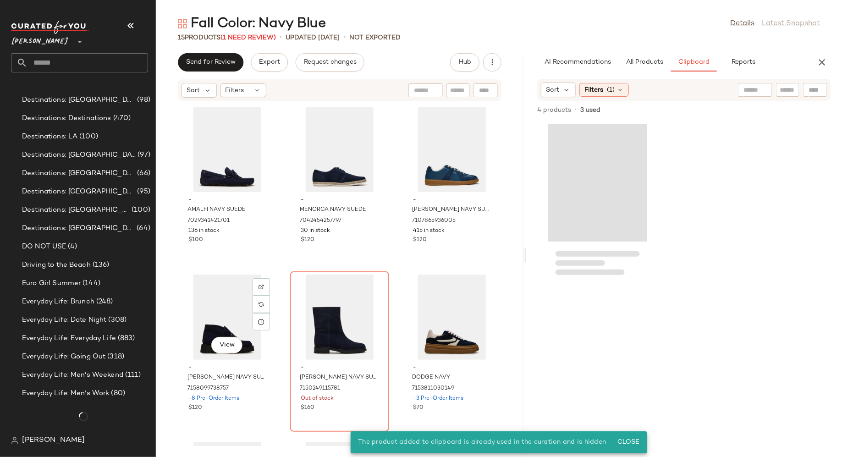
scroll to position [1188, 0]
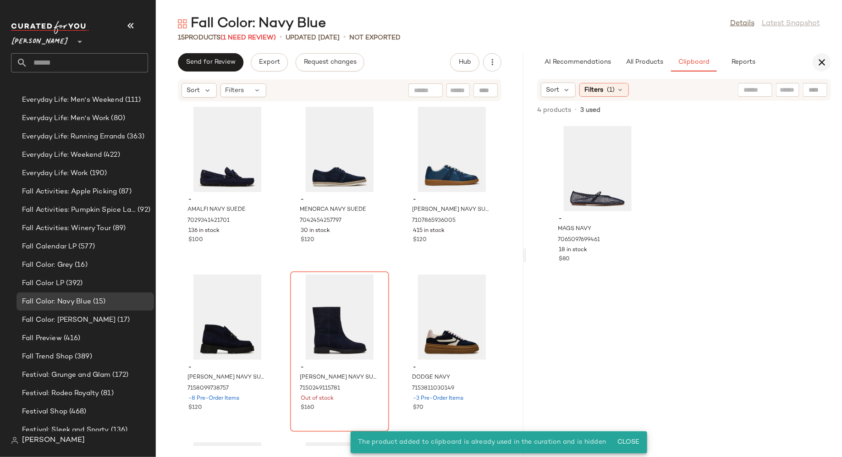
click at [825, 61] on icon "button" at bounding box center [822, 62] width 11 height 11
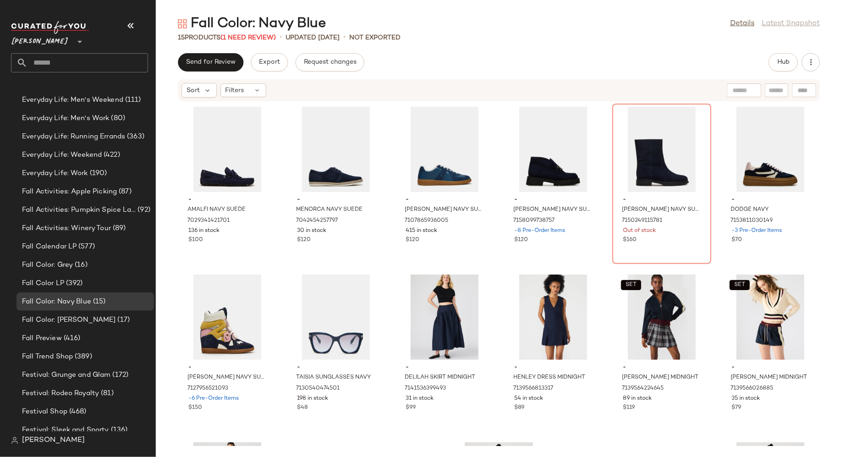
click at [277, 305] on div "- AMALFI NAVY SUEDE 7029341421701 136 in stock $100 - MENORCA NAVY SUEDE 704245…" at bounding box center [499, 274] width 686 height 344
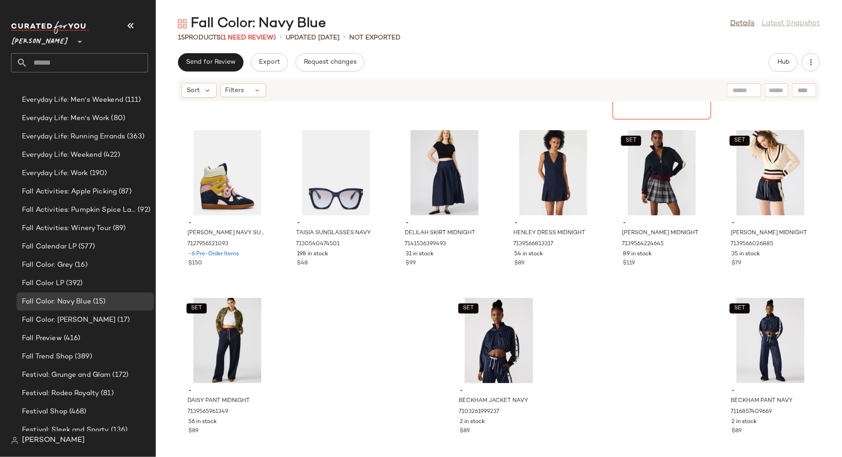
scroll to position [153, 0]
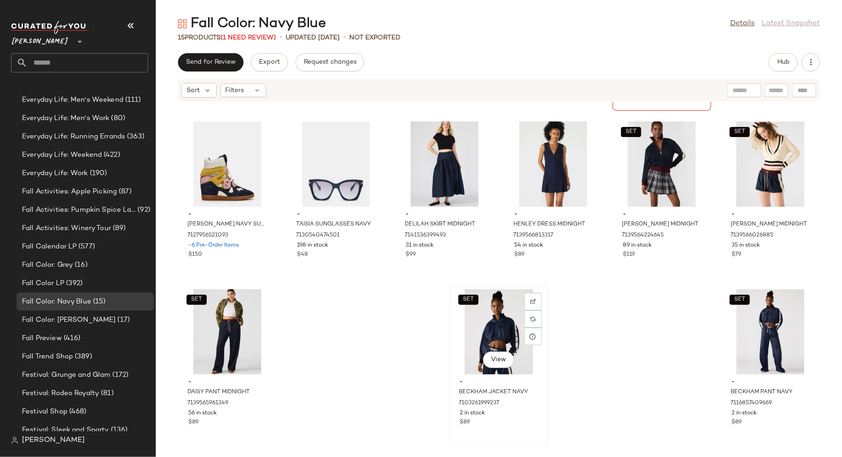
click at [487, 328] on div "SET View" at bounding box center [499, 331] width 93 height 85
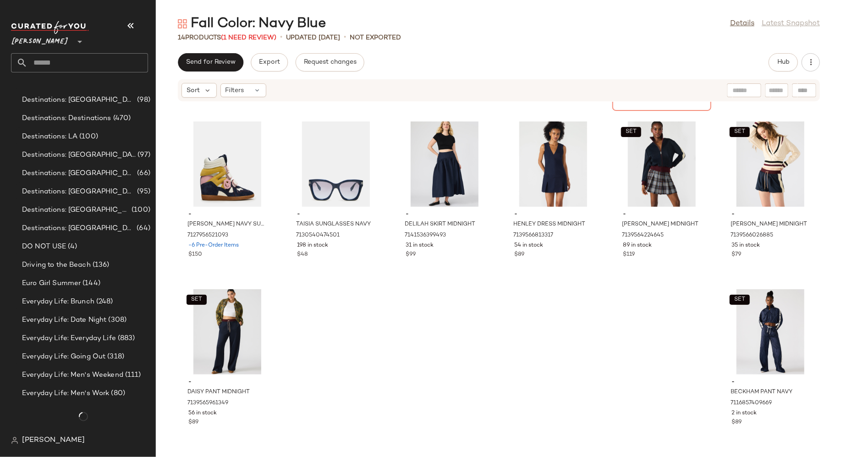
scroll to position [1188, 0]
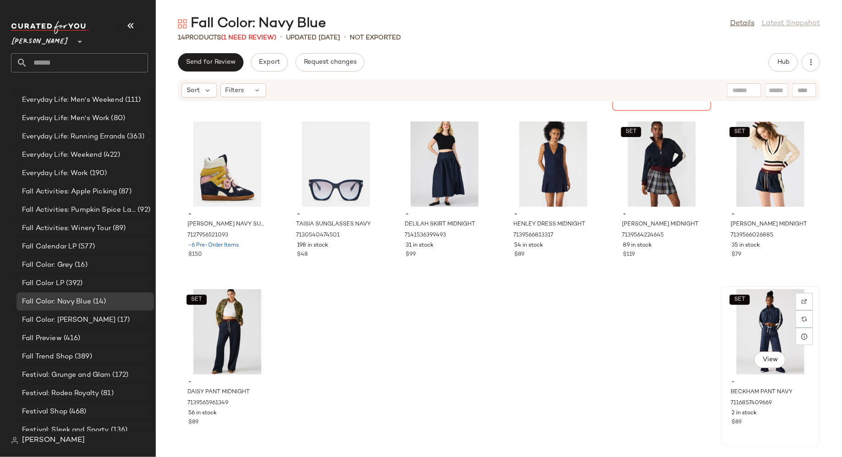
click at [743, 343] on div "SET View" at bounding box center [770, 331] width 93 height 85
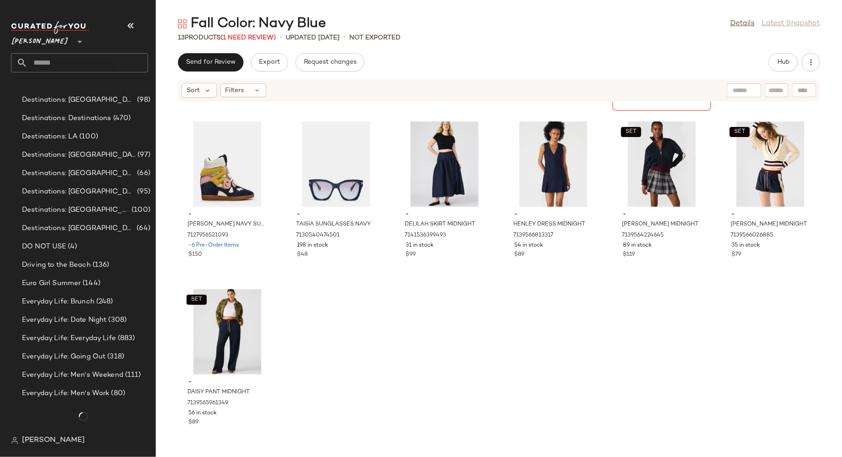
scroll to position [1188, 0]
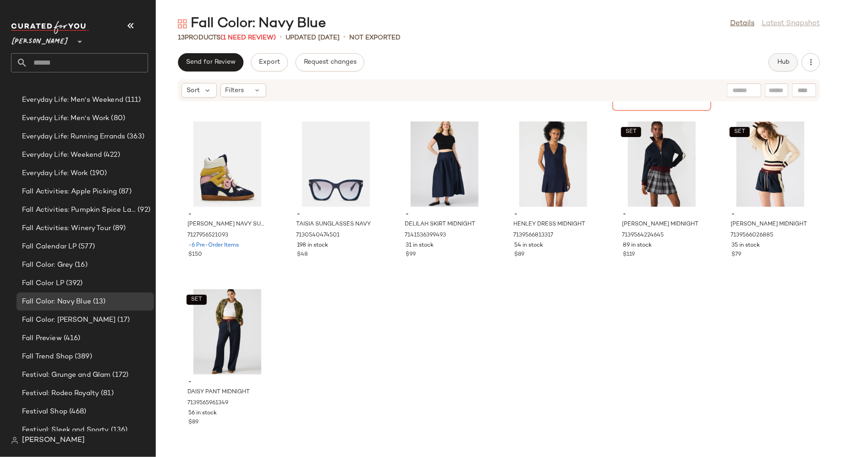
click at [779, 55] on button "Hub" at bounding box center [783, 62] width 29 height 18
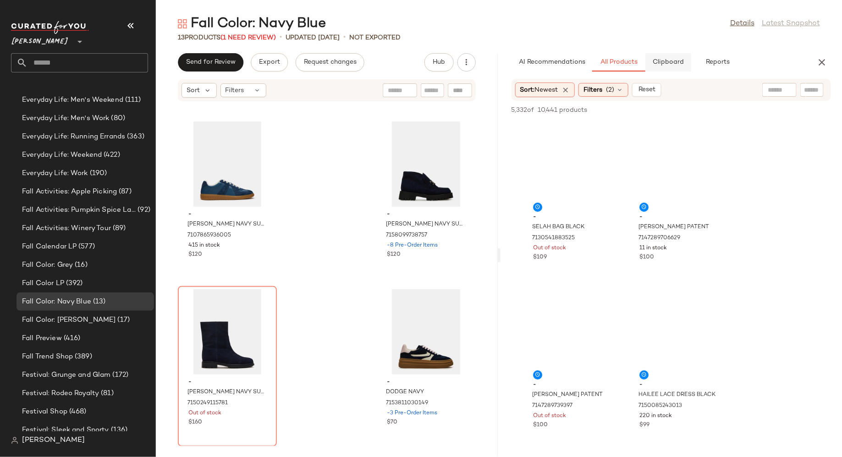
click at [665, 66] on button "Clipboard" at bounding box center [669, 62] width 46 height 18
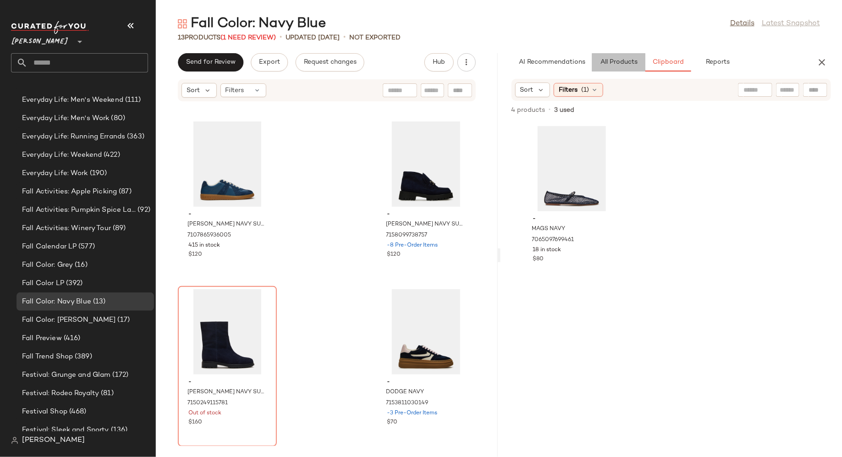
click at [622, 68] on button "All Products" at bounding box center [618, 62] width 53 height 18
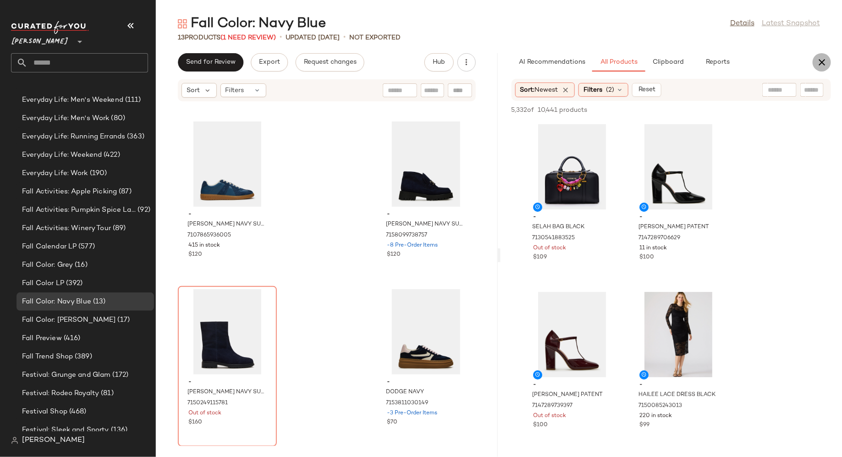
click at [827, 66] on icon "button" at bounding box center [822, 62] width 11 height 11
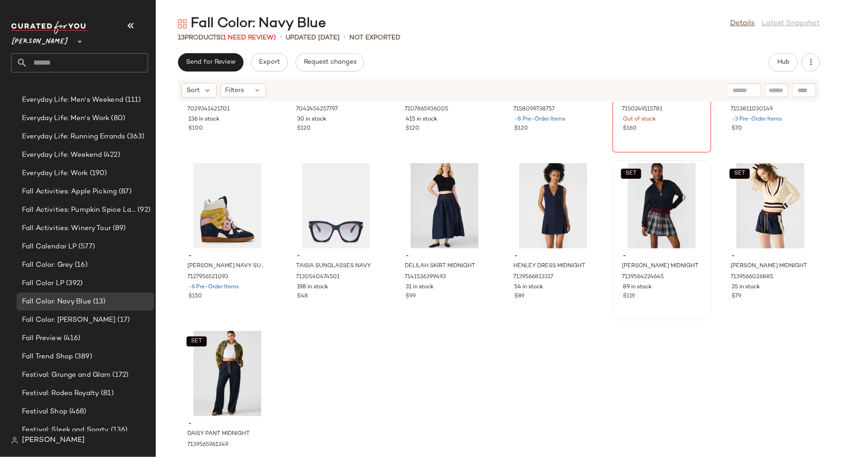
scroll to position [153, 0]
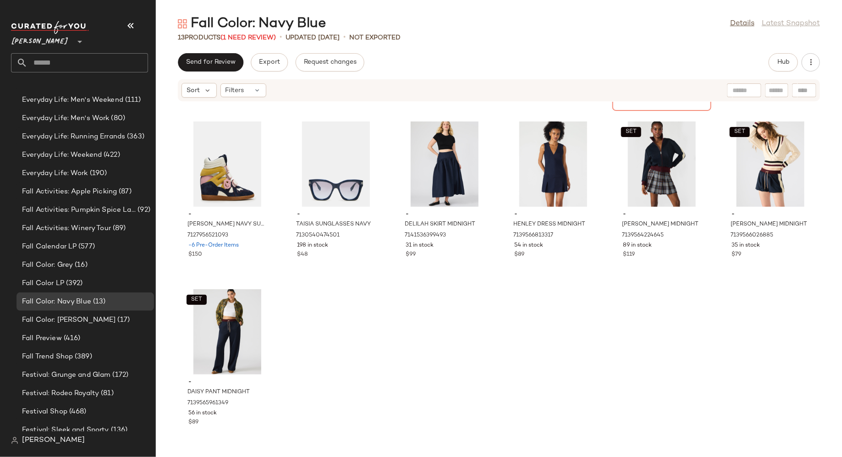
click at [639, 341] on div "- AMALFI NAVY SUEDE 7029341421701 136 in stock $100 - MENORCA NAVY SUEDE 704245…" at bounding box center [499, 274] width 686 height 344
click at [91, 263] on div "Fall Color: Grey (16)" at bounding box center [84, 265] width 131 height 11
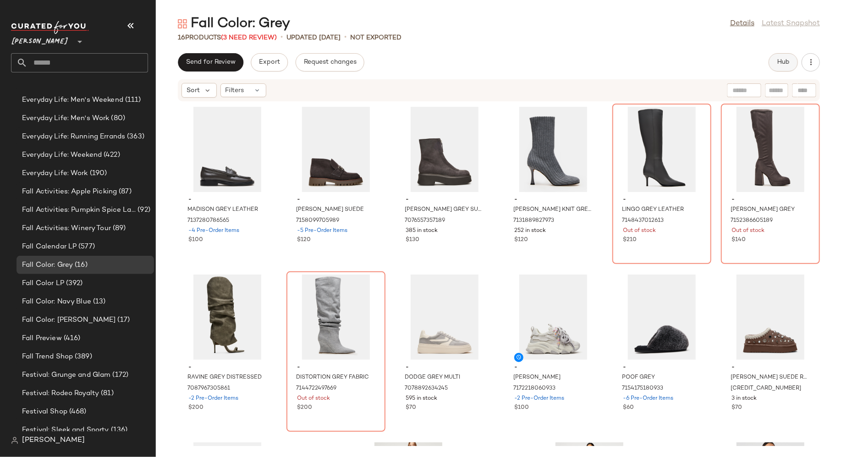
click at [780, 64] on span "Hub" at bounding box center [783, 62] width 13 height 7
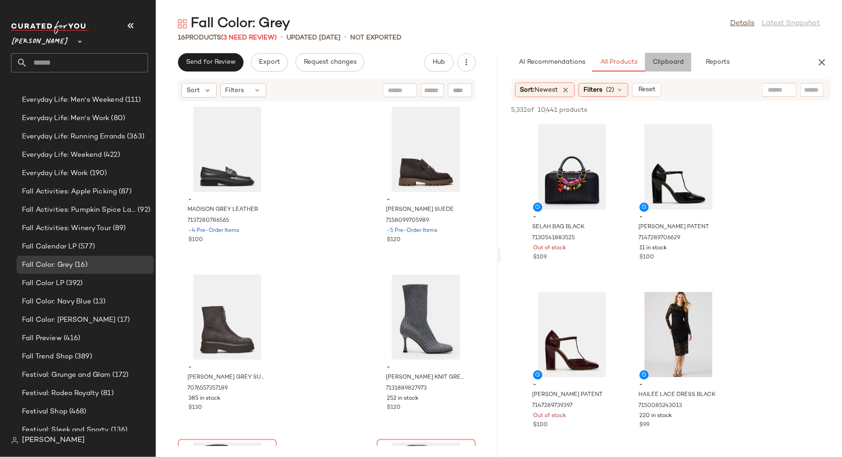
click at [676, 62] on span "Clipboard" at bounding box center [668, 62] width 32 height 7
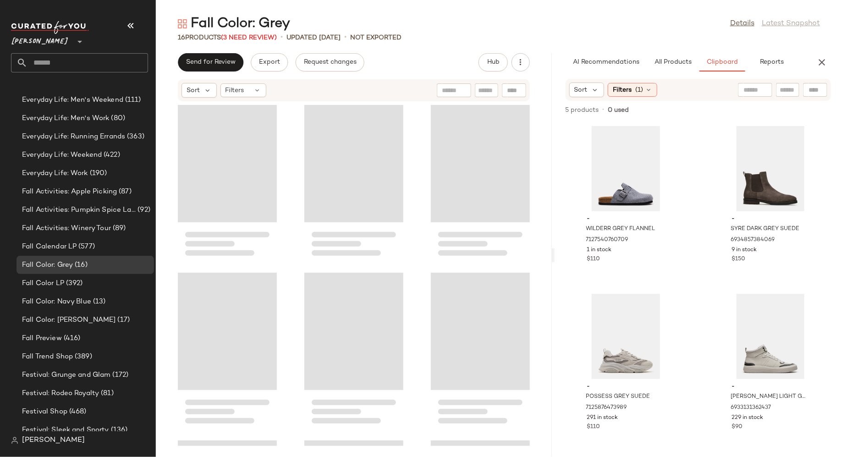
drag, startPoint x: 498, startPoint y: 258, endPoint x: 553, endPoint y: 259, distance: 54.6
click at [554, 259] on div "Fall Color: Grey Details Latest Snapshot 16 Products (3 Need Review) • updated …" at bounding box center [499, 236] width 686 height 442
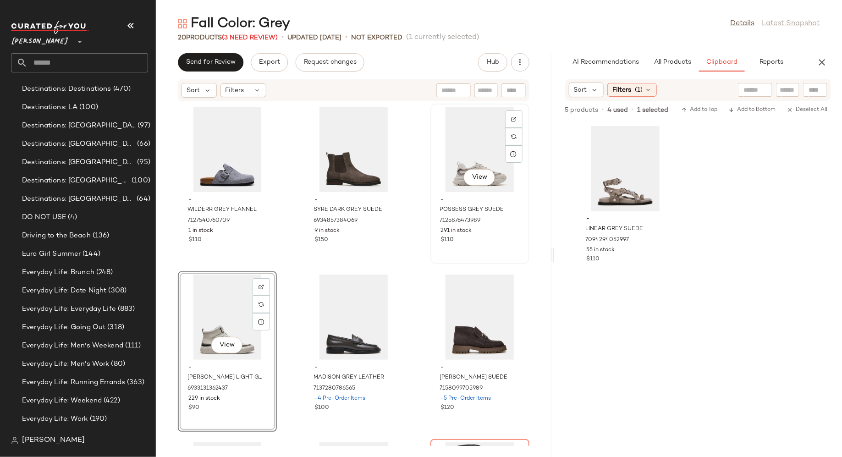
scroll to position [1188, 0]
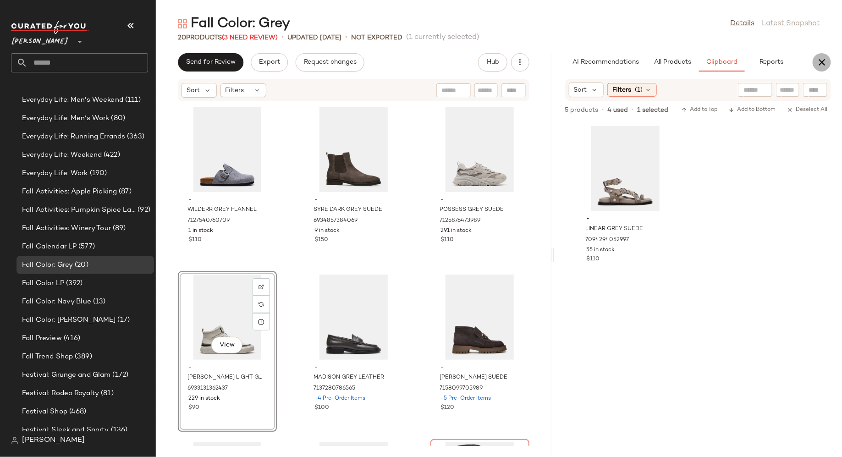
click at [824, 62] on icon "button" at bounding box center [822, 62] width 11 height 11
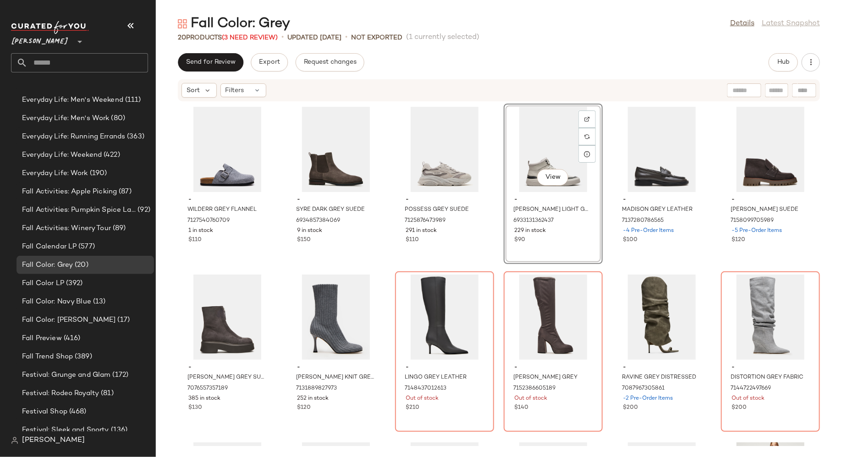
click at [282, 275] on div "- WILDERR GREY FLANNEL 7127540760709 1 in stock $110 - SYRE DARK GREY SUEDE 693…" at bounding box center [499, 274] width 686 height 344
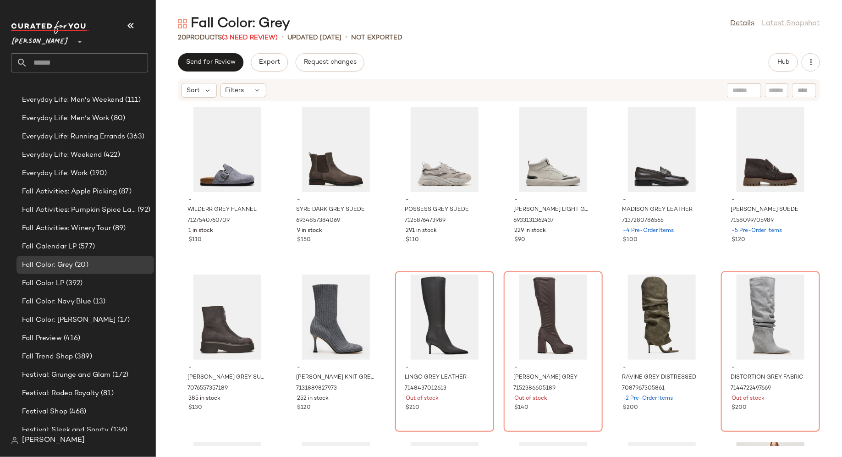
click at [386, 259] on div "- WILDERR GREY FLANNEL 7127540760709 1 in stock $110 - SYRE DARK GREY SUEDE 693…" at bounding box center [499, 274] width 686 height 344
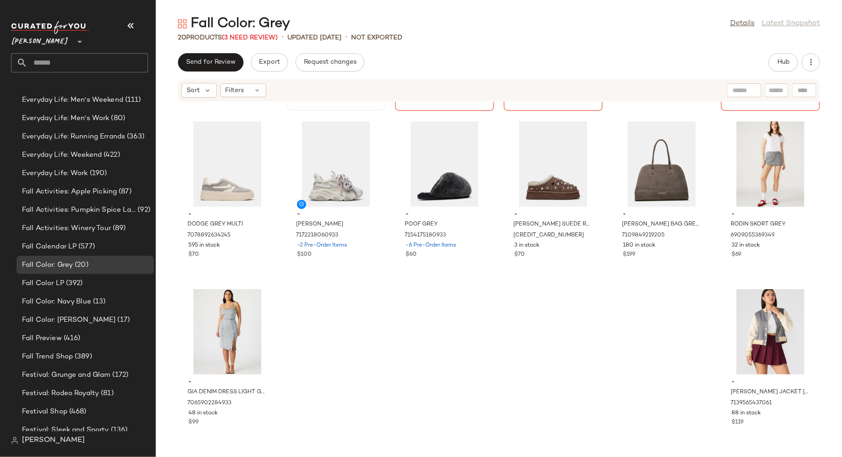
scroll to position [0, 0]
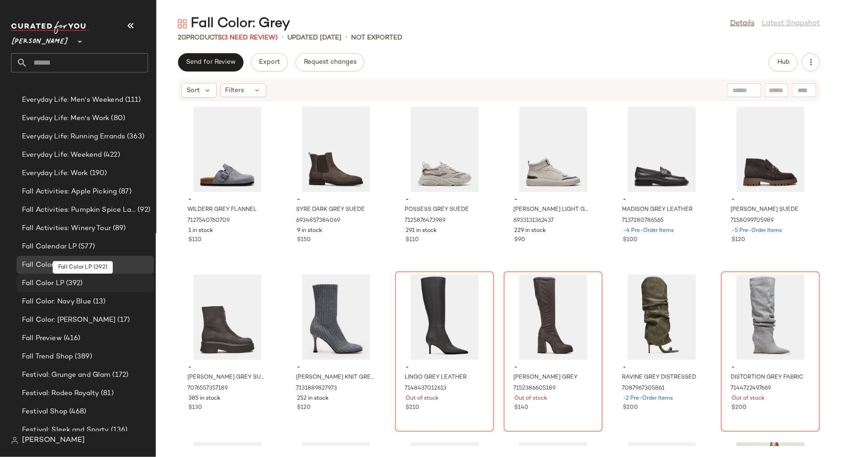
click at [105, 282] on div "Fall Color LP (392)" at bounding box center [84, 283] width 131 height 11
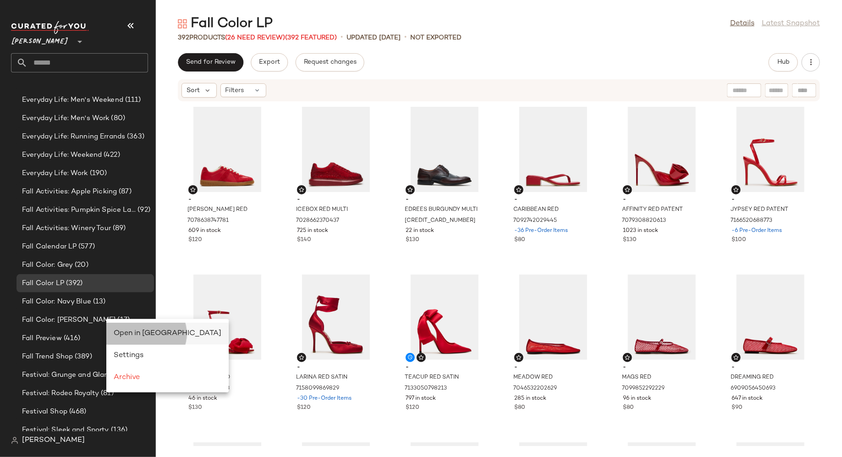
click at [128, 332] on span "Open in Split View" at bounding box center [168, 334] width 108 height 8
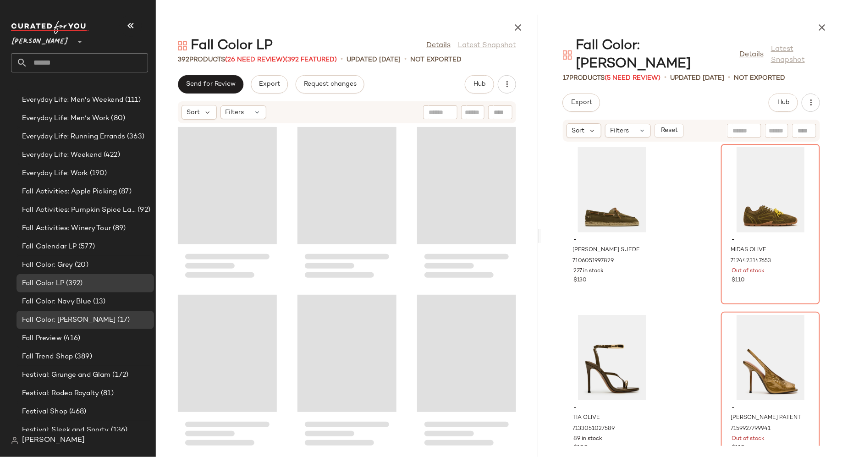
drag, startPoint x: 499, startPoint y: 239, endPoint x: 541, endPoint y: 238, distance: 41.7
click at [542, 238] on div "Fall Color LP Details Latest Snapshot 392 Products (26 Need Review) (392 Featur…" at bounding box center [499, 236] width 686 height 442
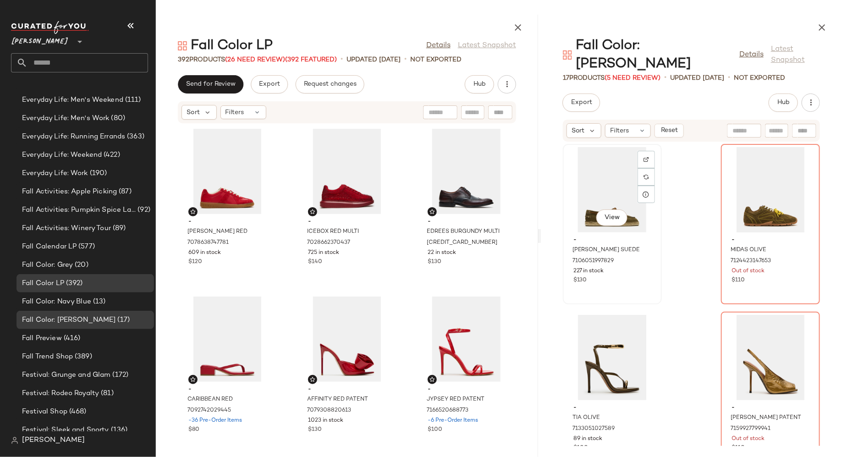
click at [594, 167] on div "View" at bounding box center [612, 189] width 93 height 85
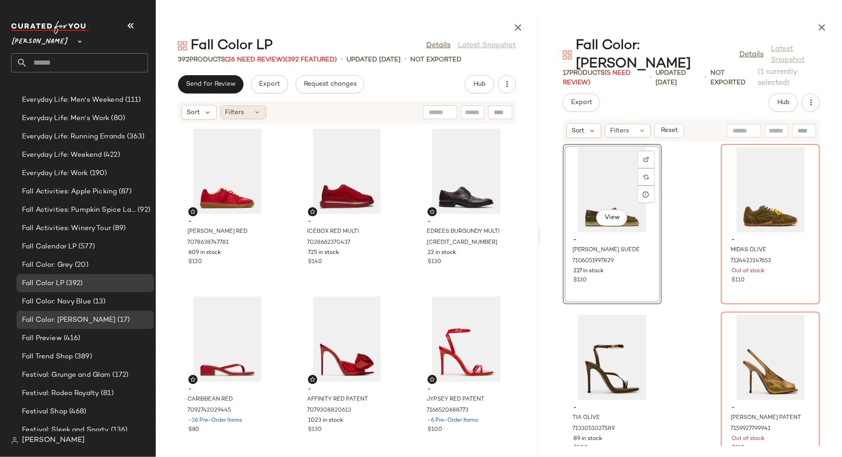
click at [254, 117] on div "Filters" at bounding box center [244, 112] width 46 height 14
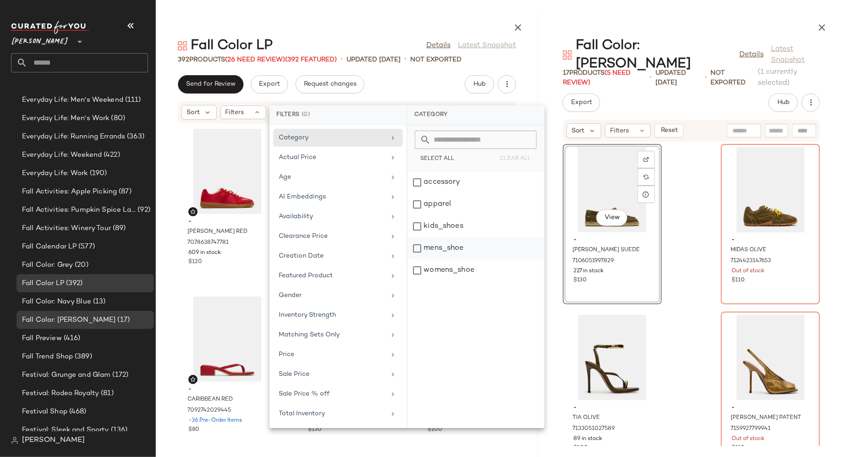
click at [420, 260] on div "mens_shoe" at bounding box center [476, 271] width 137 height 22
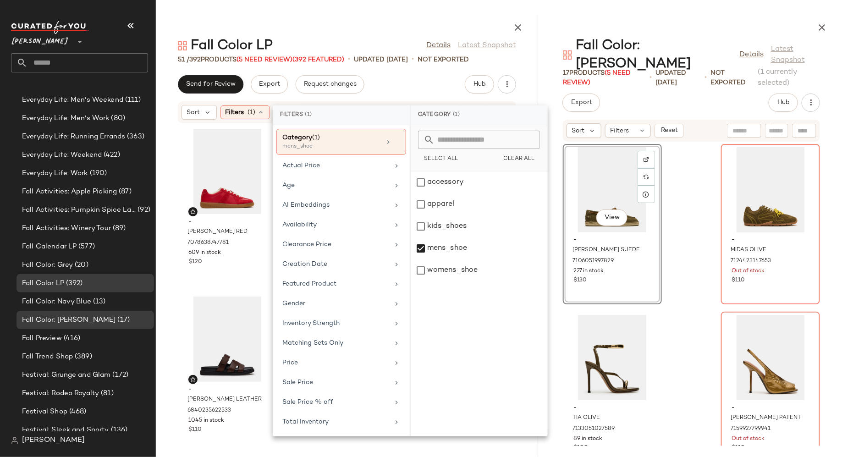
click at [171, 307] on div "- DIXON RED 7078638747781 609 in stock $120 - ICEBOX RED MULTI 7028662370437 72…" at bounding box center [347, 285] width 382 height 322
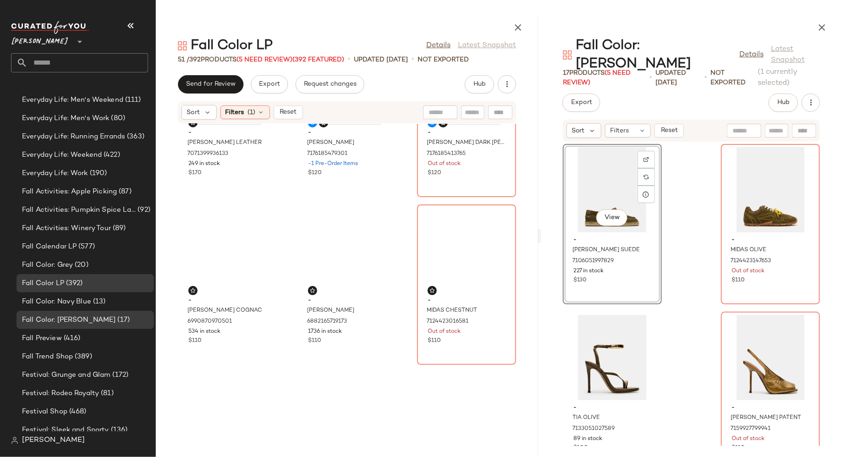
scroll to position [2532, 0]
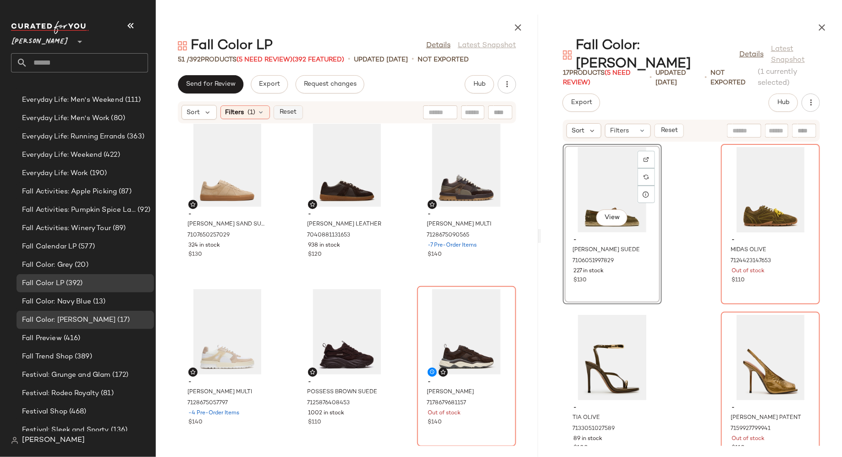
click at [290, 107] on button "Reset" at bounding box center [288, 112] width 29 height 14
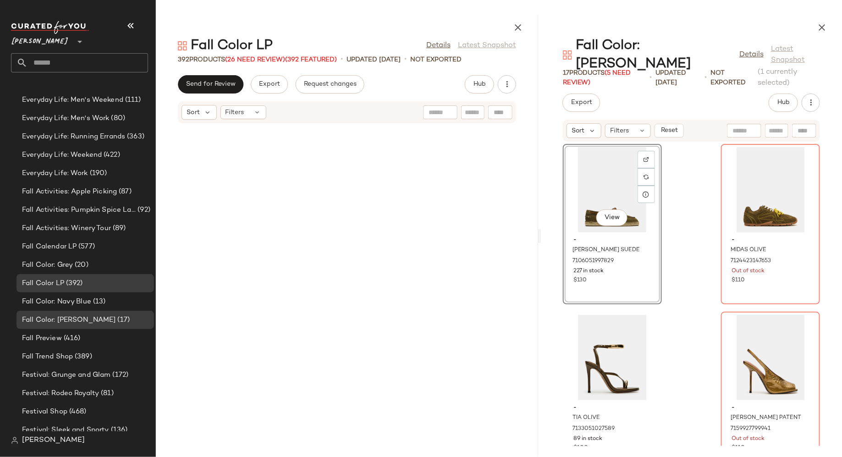
scroll to position [21664, 0]
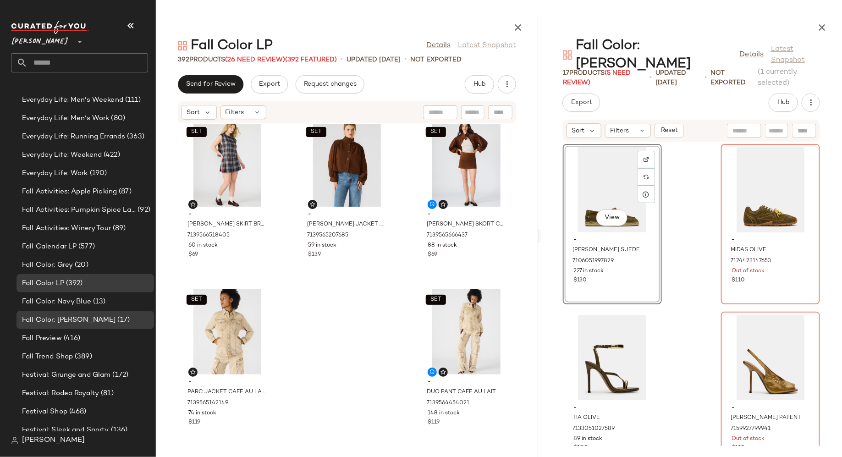
click at [598, 172] on div "View" at bounding box center [612, 189] width 93 height 85
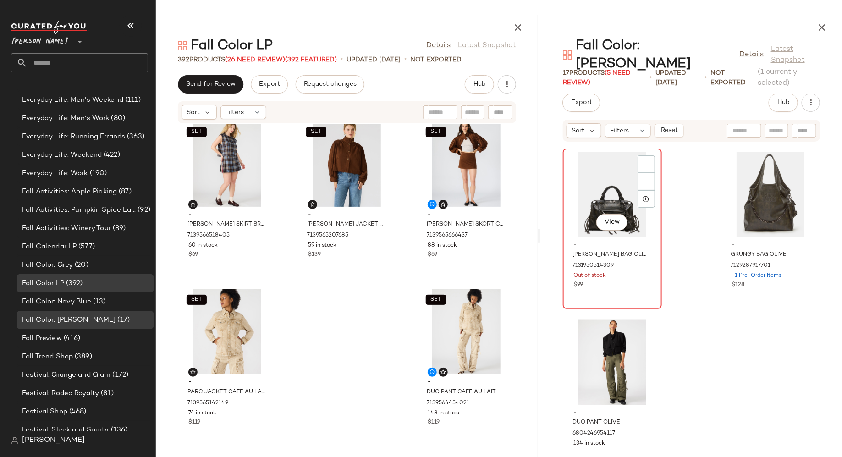
scroll to position [1189, 0]
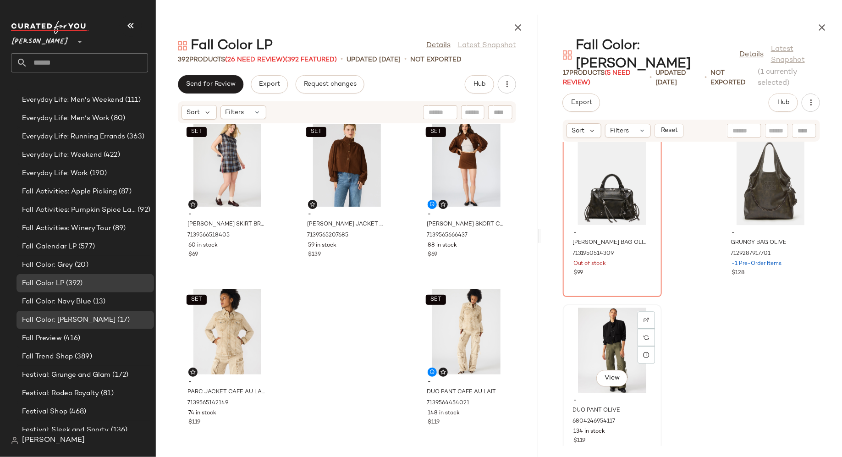
click at [602, 332] on div "View" at bounding box center [612, 350] width 93 height 85
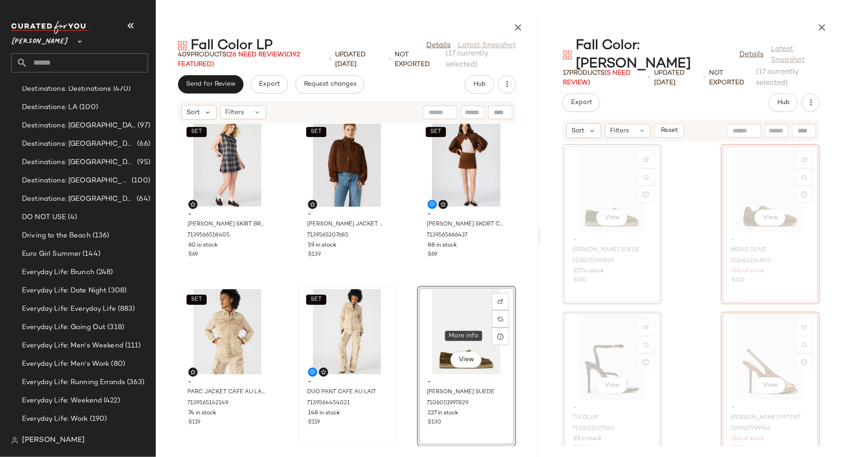
scroll to position [1188, 0]
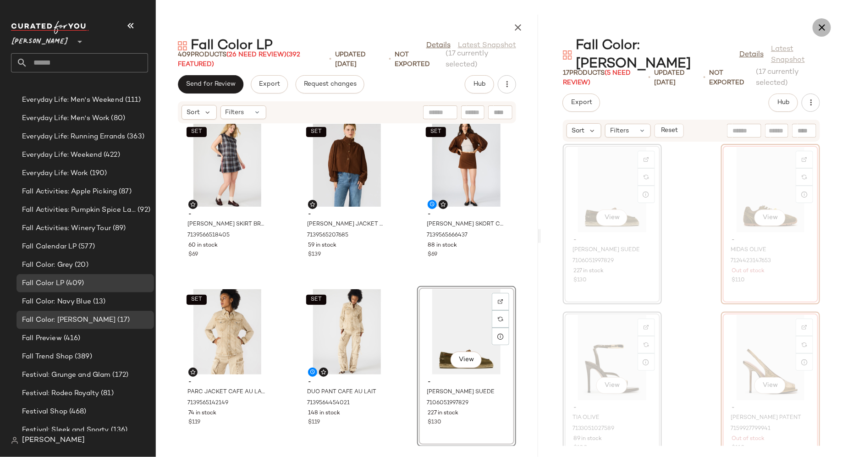
click at [822, 28] on icon "button" at bounding box center [822, 27] width 11 height 11
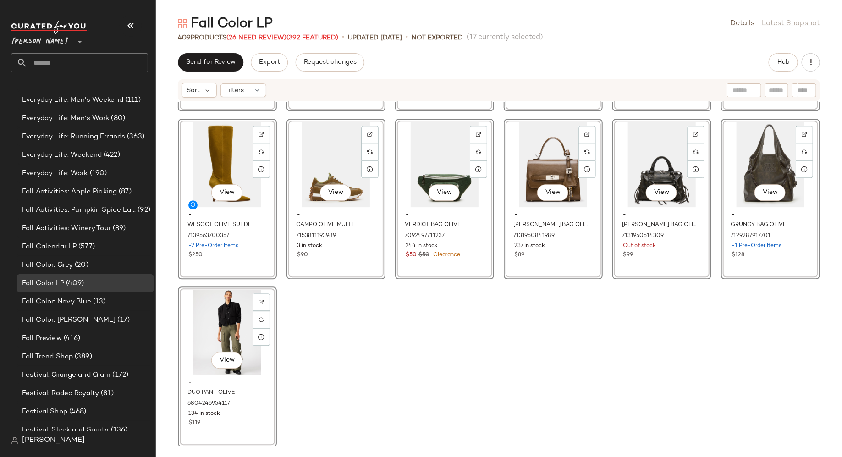
scroll to position [11237, 0]
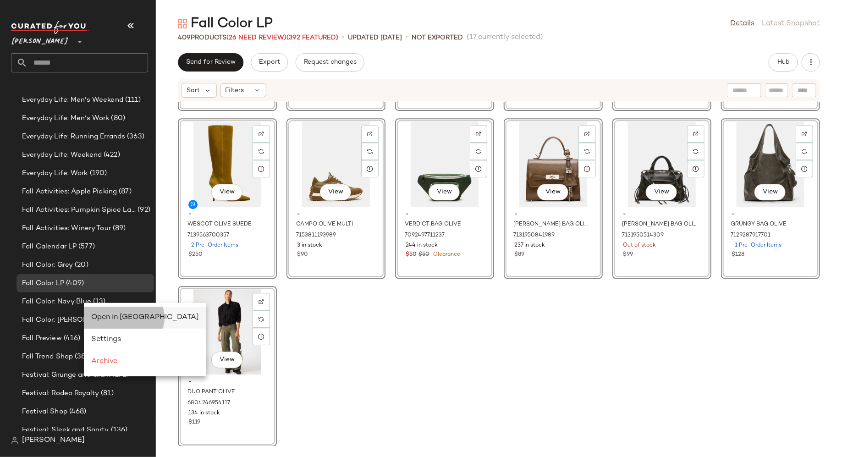
click at [99, 317] on span "Open in Split View" at bounding box center [145, 318] width 108 height 8
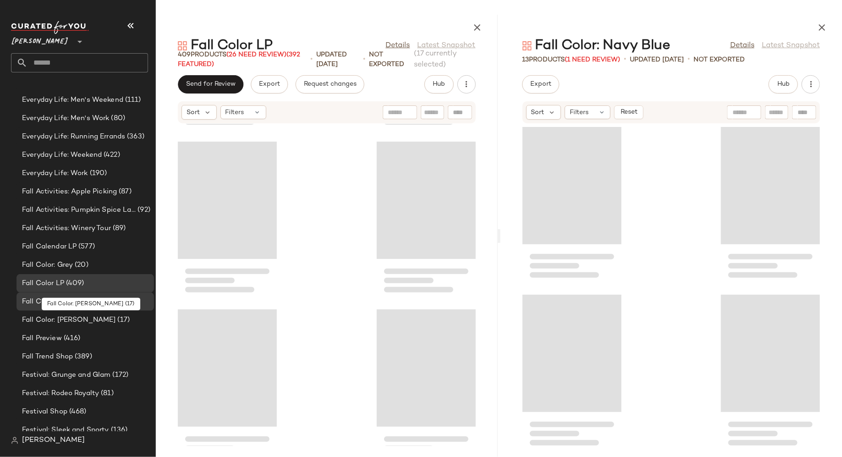
scroll to position [33732, 0]
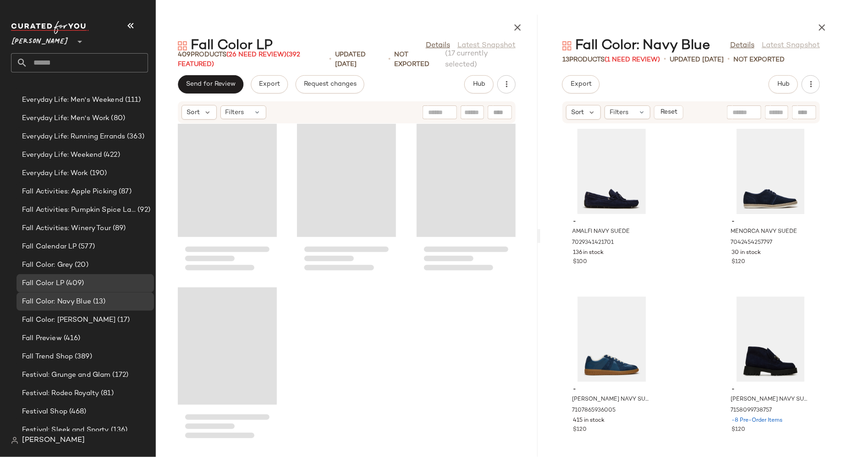
drag, startPoint x: 499, startPoint y: 236, endPoint x: 539, endPoint y: 234, distance: 40.0
click at [540, 235] on div "Fall Color LP Details Latest Snapshot 409 Products (26 Need Review) (392 Featur…" at bounding box center [499, 236] width 686 height 442
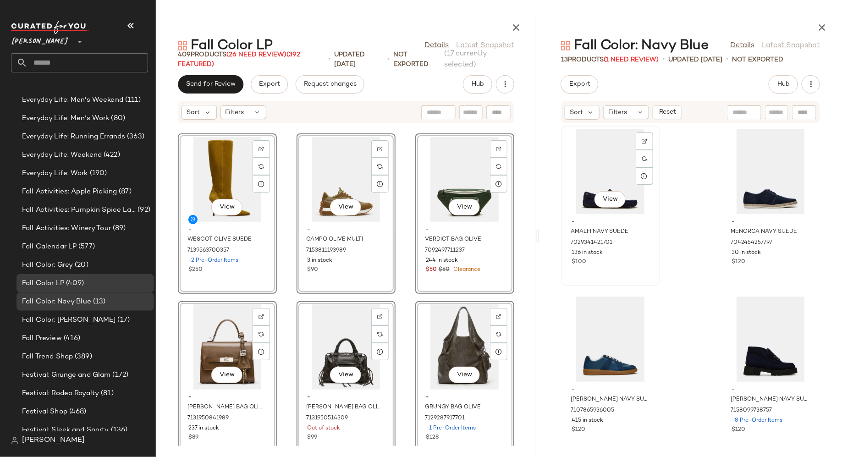
click at [596, 175] on div "View" at bounding box center [610, 171] width 93 height 85
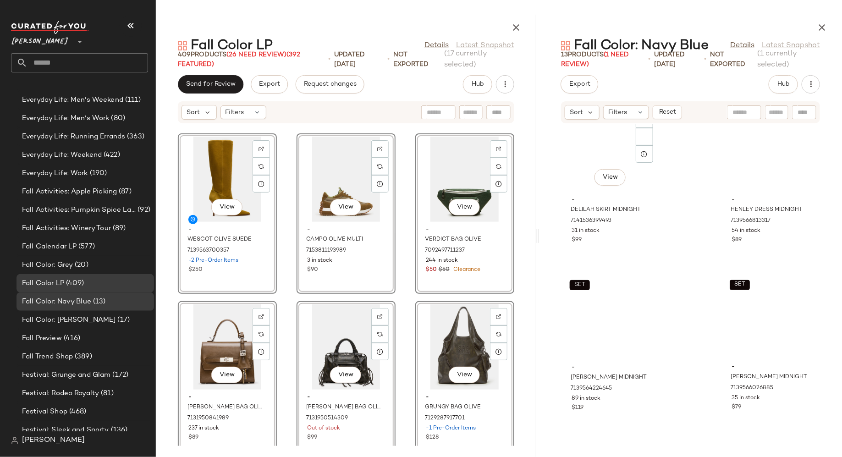
scroll to position [854, 0]
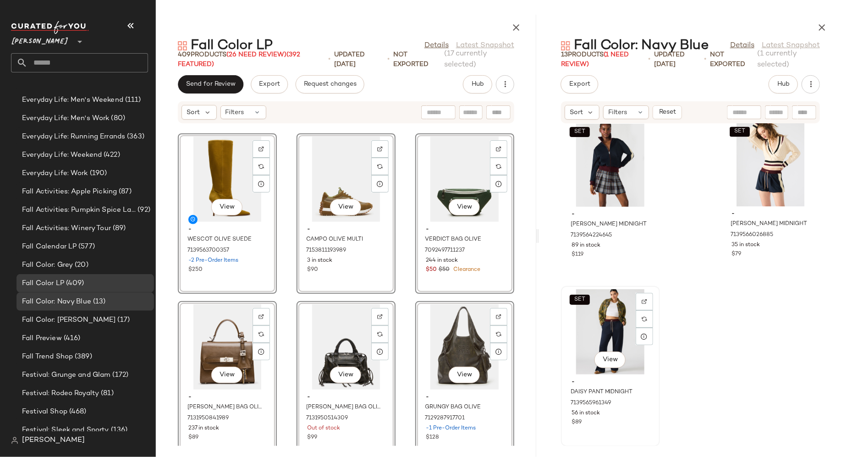
click at [609, 322] on div "SET View" at bounding box center [610, 331] width 93 height 85
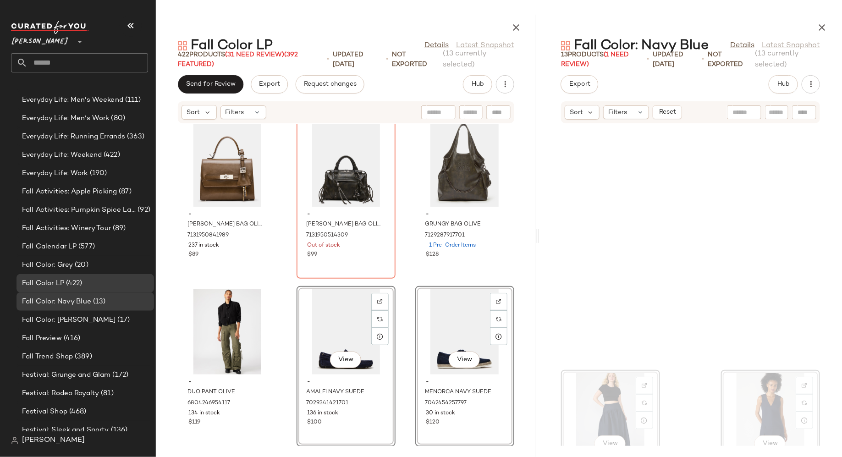
scroll to position [854, 0]
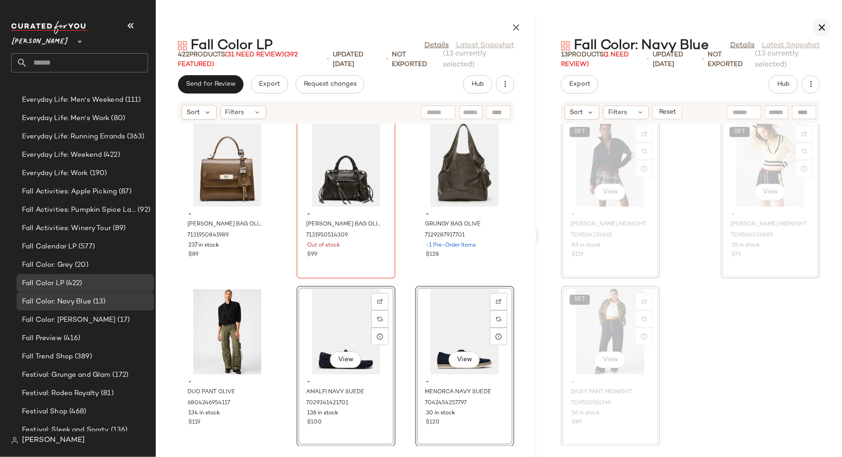
click at [823, 24] on icon "button" at bounding box center [822, 27] width 11 height 11
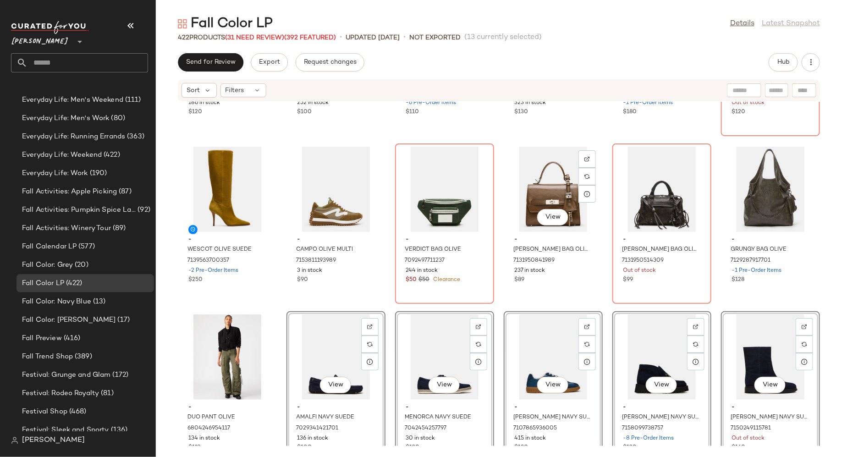
scroll to position [11217, 0]
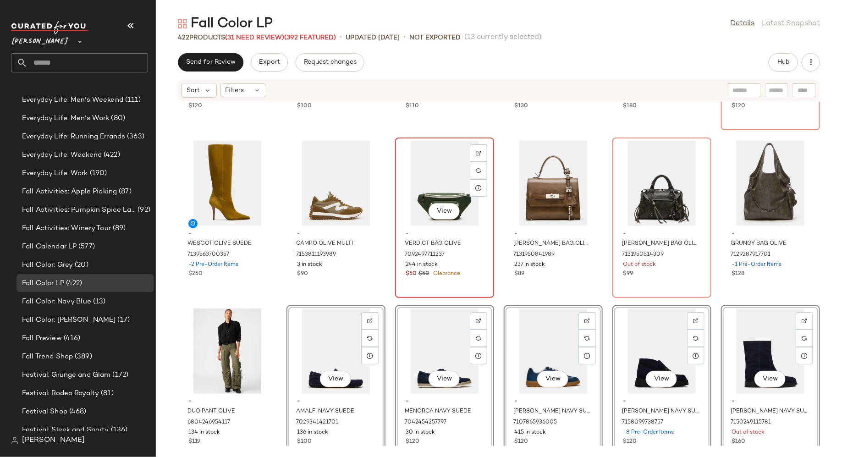
click at [431, 179] on div "View" at bounding box center [444, 183] width 93 height 85
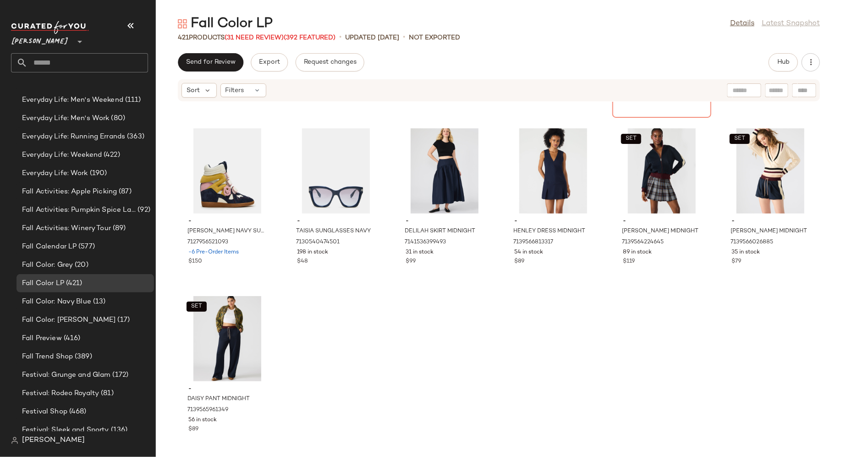
scroll to position [11572, 0]
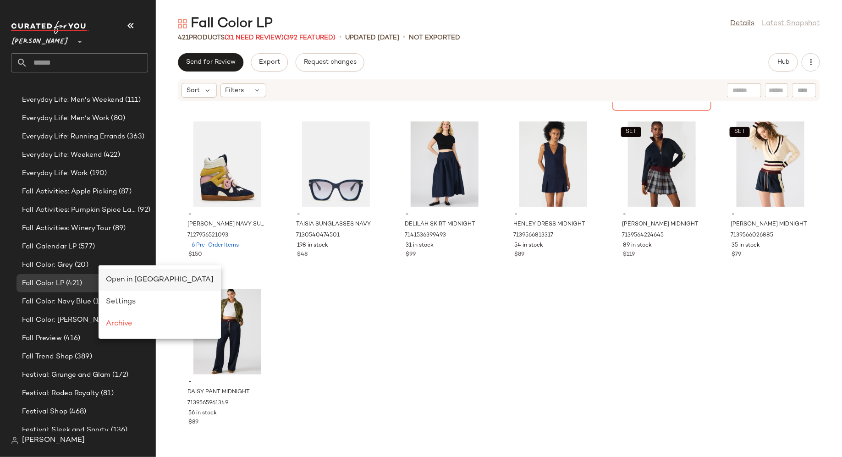
click at [114, 280] on span "Open in Split View" at bounding box center [160, 280] width 108 height 8
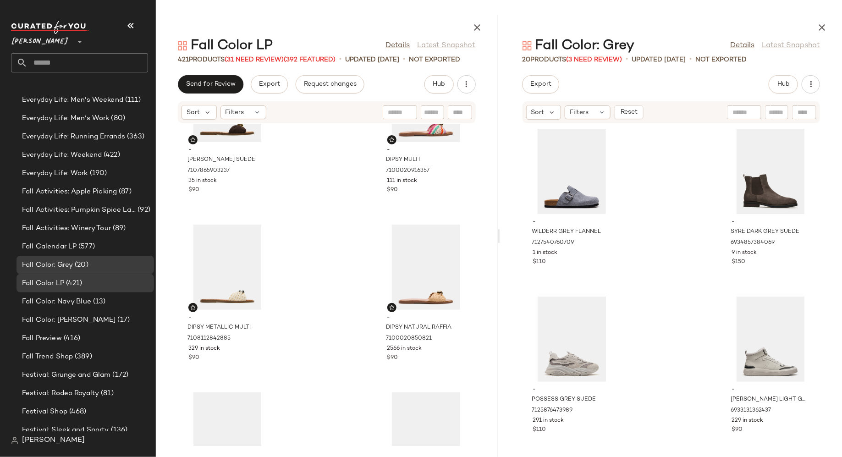
scroll to position [12342, 0]
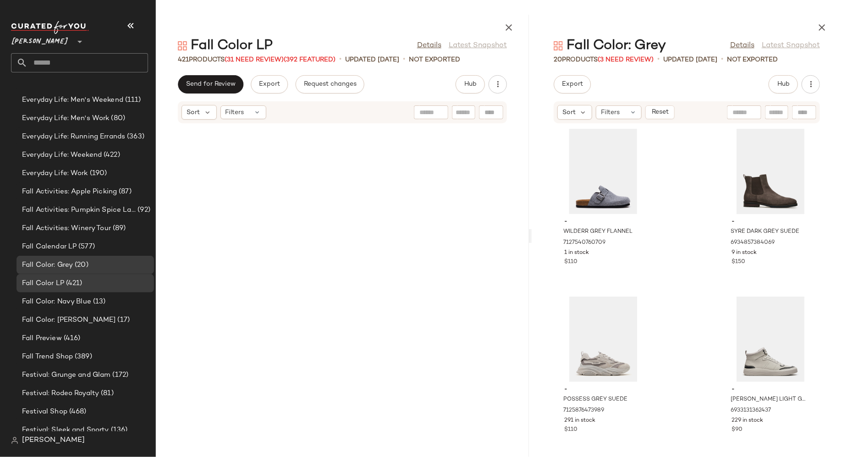
drag, startPoint x: 498, startPoint y: 235, endPoint x: 533, endPoint y: 235, distance: 34.4
click at [533, 235] on div "Fall Color LP Details Latest Snapshot 421 Products (31 Need Review) (392 Featur…" at bounding box center [499, 236] width 686 height 442
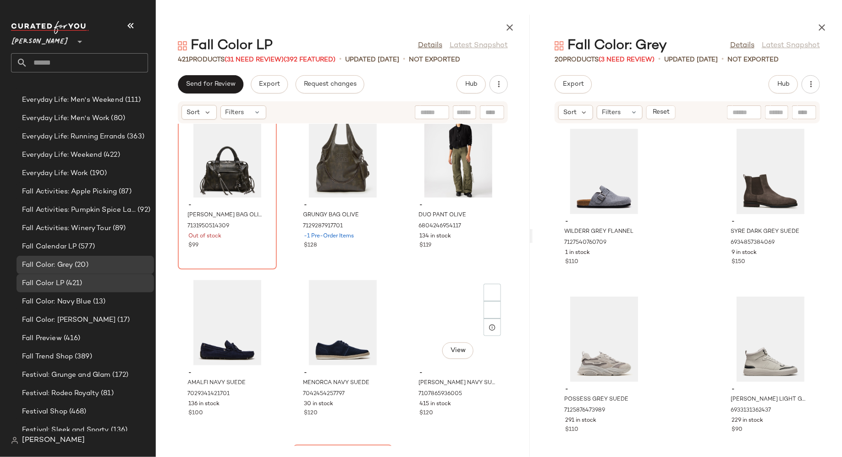
scroll to position [23342, 0]
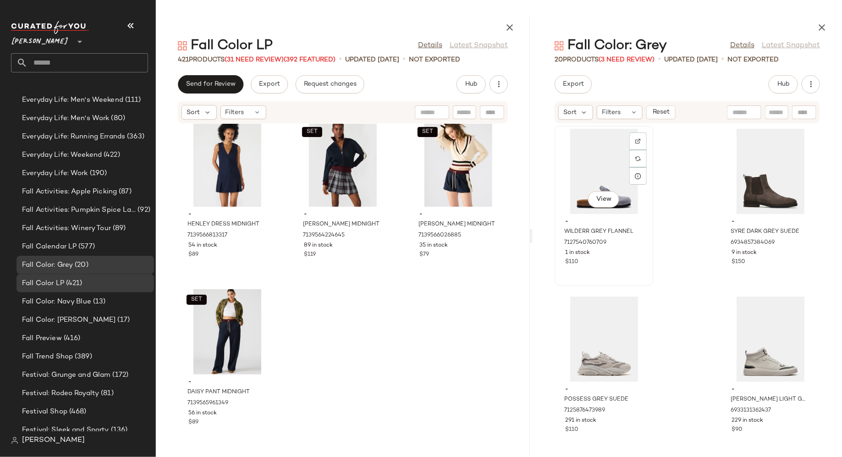
click at [597, 162] on div "View" at bounding box center [604, 171] width 93 height 85
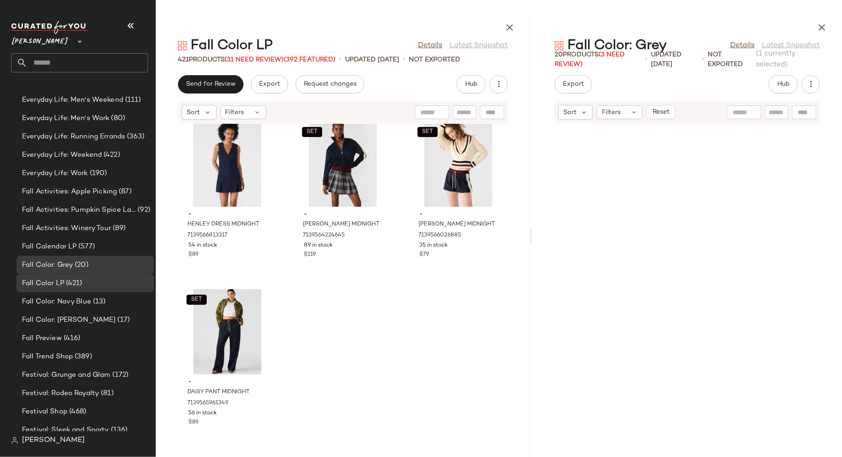
scroll to position [1357, 0]
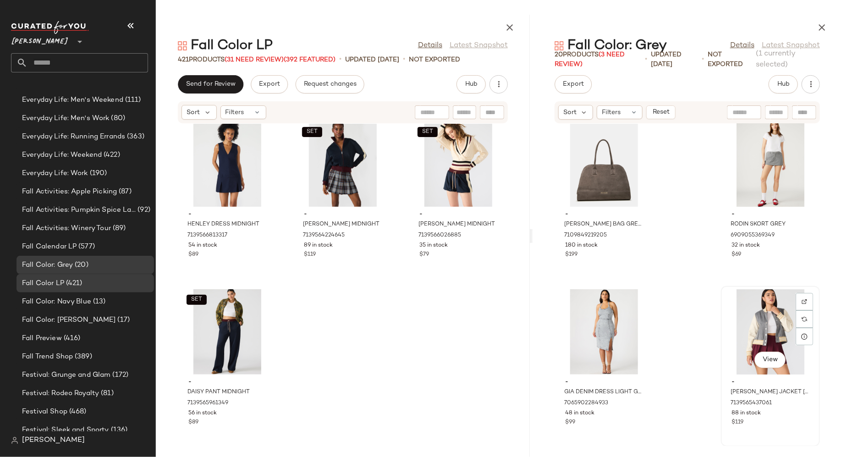
click at [737, 315] on div "View" at bounding box center [770, 331] width 93 height 85
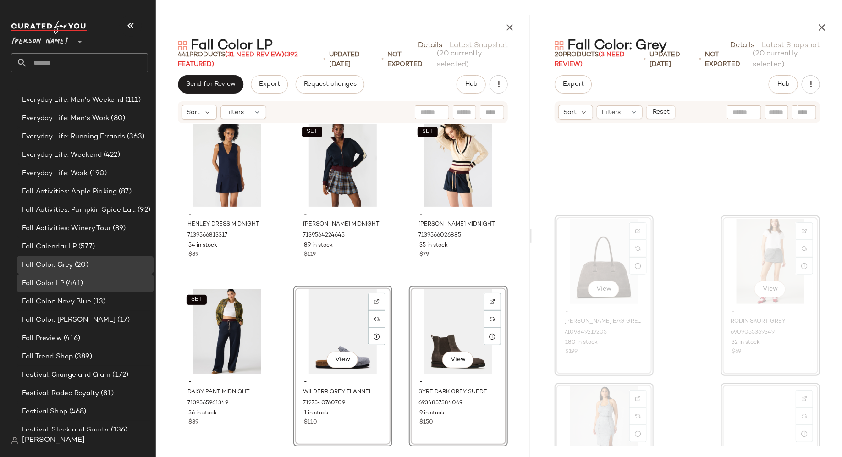
scroll to position [1357, 0]
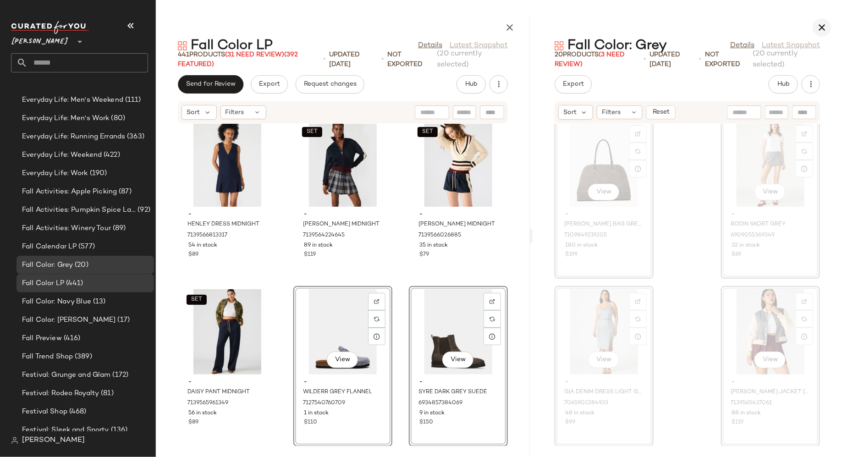
click at [822, 24] on icon "button" at bounding box center [822, 27] width 11 height 11
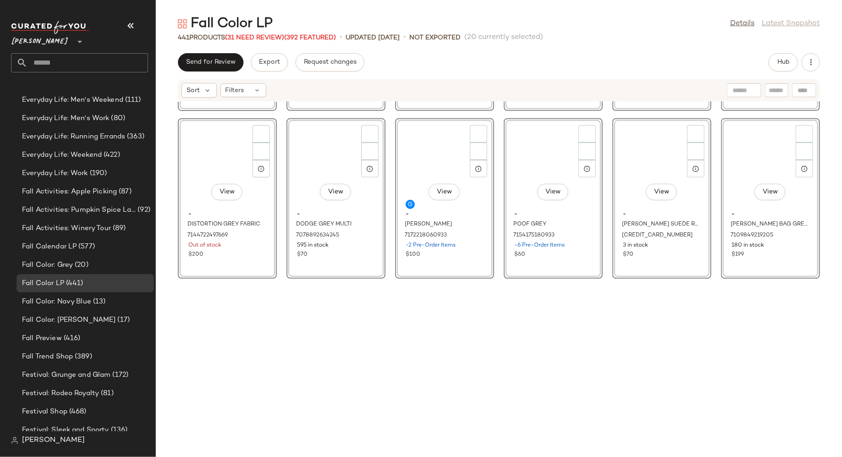
scroll to position [11412, 0]
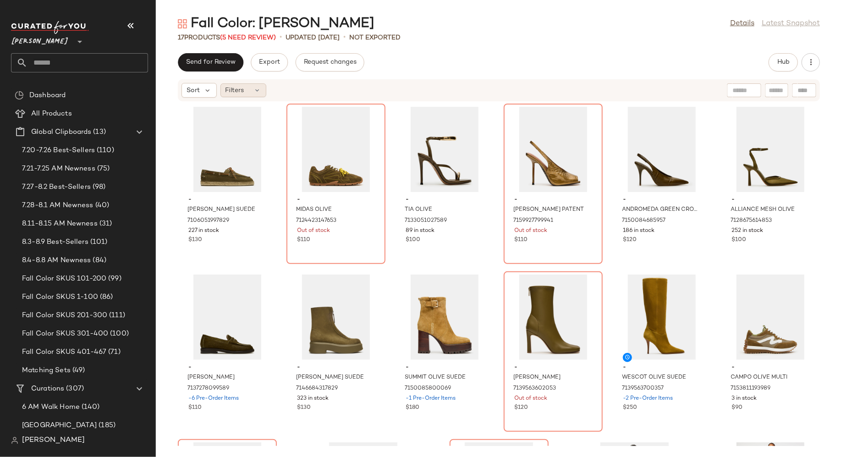
click at [254, 92] on icon at bounding box center [257, 90] width 7 height 7
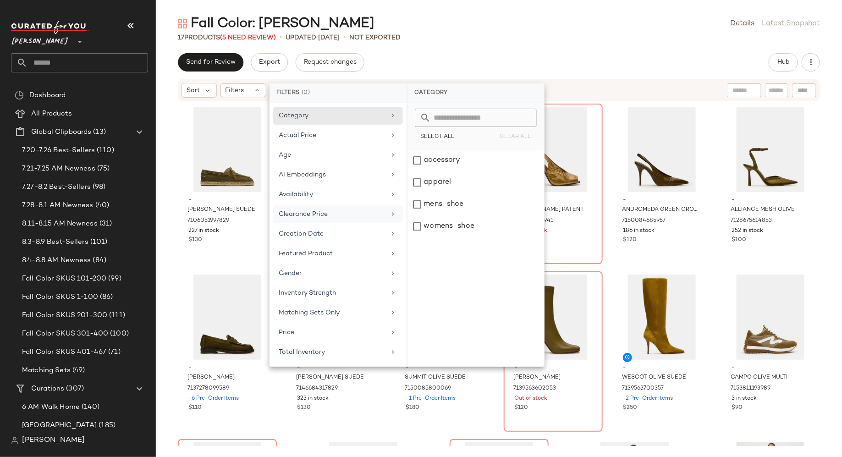
click at [292, 210] on div "Clearance Price" at bounding box center [332, 215] width 107 height 10
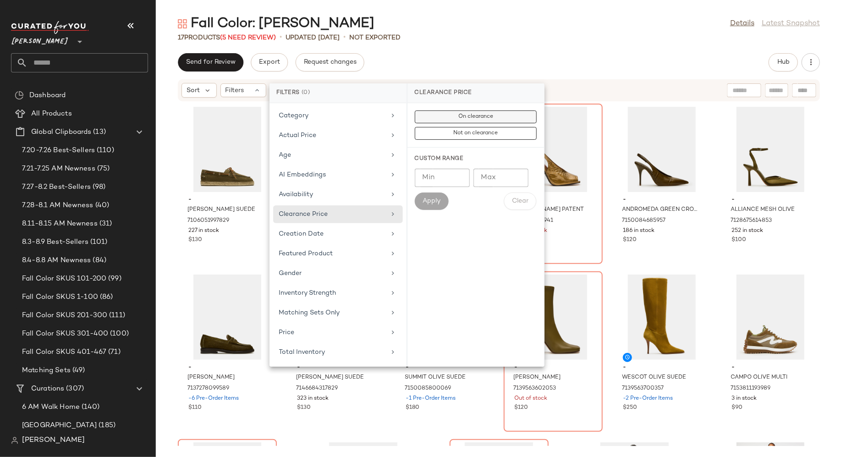
click at [447, 127] on button "On clearance" at bounding box center [476, 133] width 122 height 13
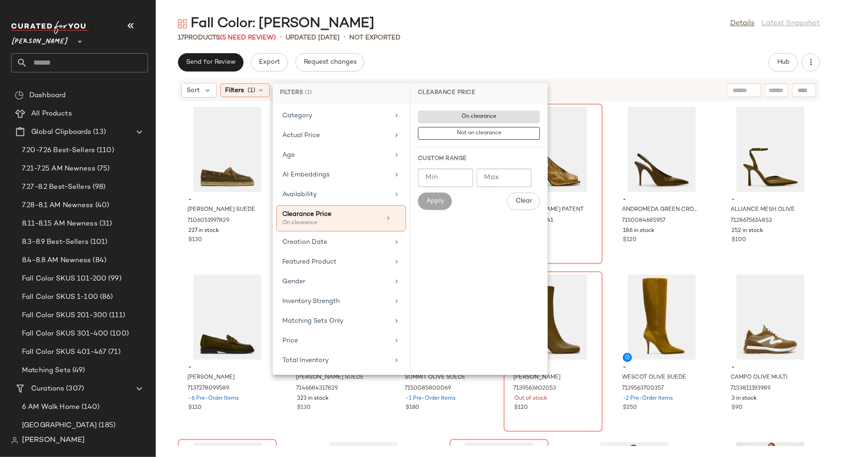
click at [467, 57] on div "Send for Review Export Request changes Hub" at bounding box center [499, 62] width 642 height 18
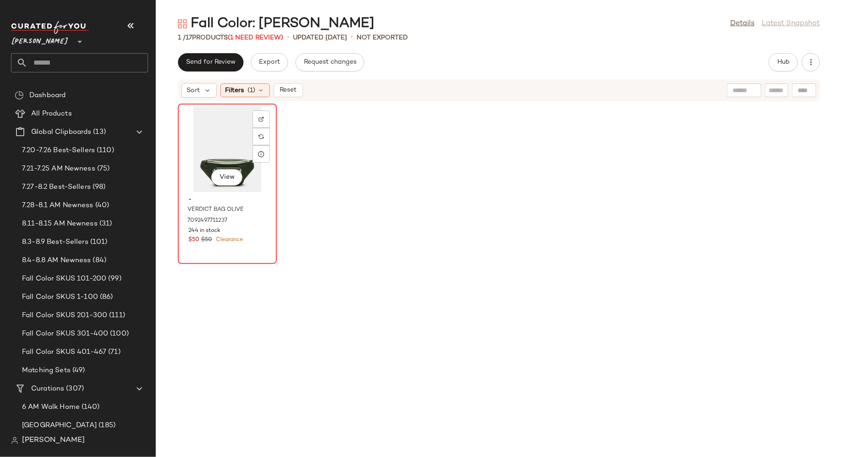
click at [209, 162] on div "View" at bounding box center [227, 149] width 93 height 85
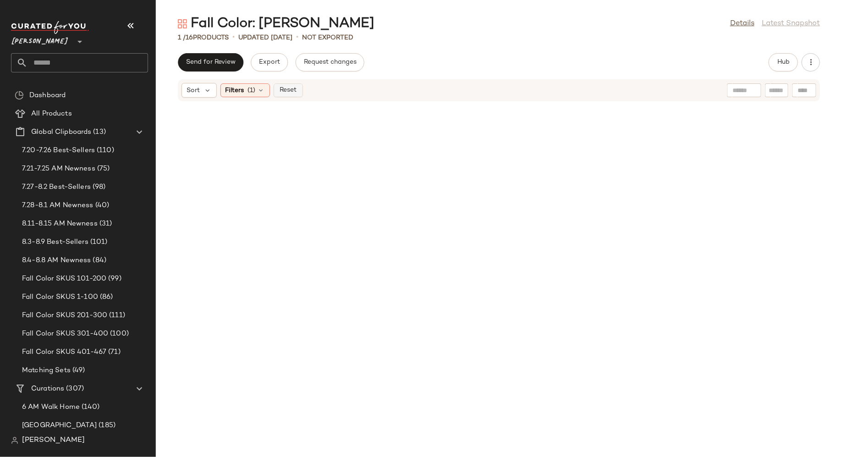
click at [287, 89] on span "Reset" at bounding box center [287, 90] width 17 height 7
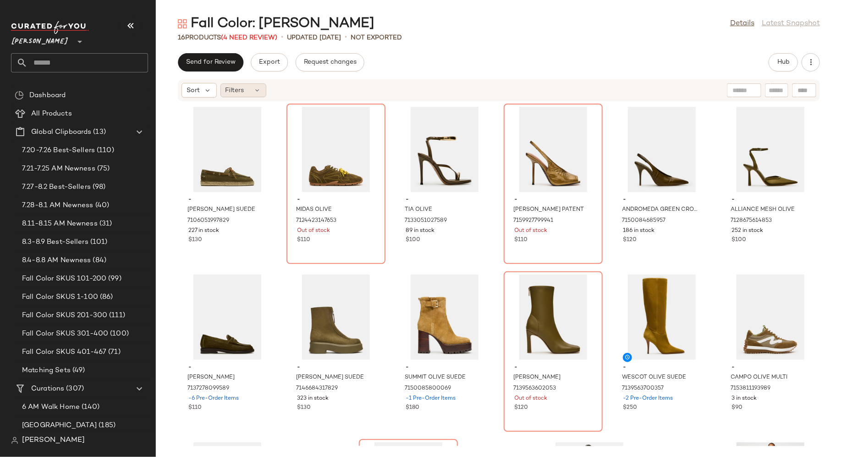
click at [254, 92] on icon at bounding box center [257, 90] width 7 height 7
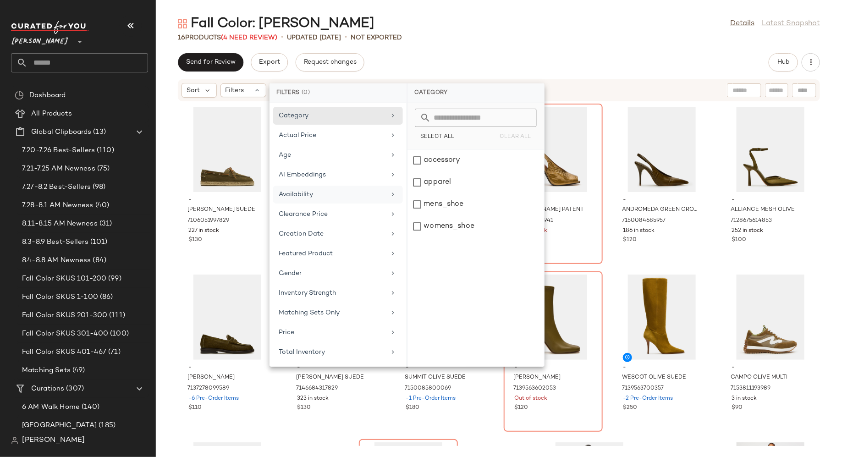
click at [300, 191] on div "Availability" at bounding box center [332, 195] width 107 height 10
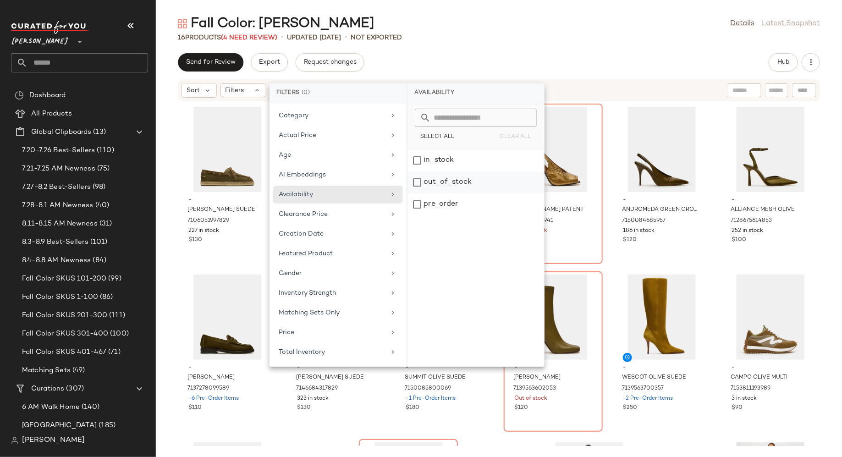
click at [414, 193] on div "out_of_stock" at bounding box center [476, 204] width 137 height 22
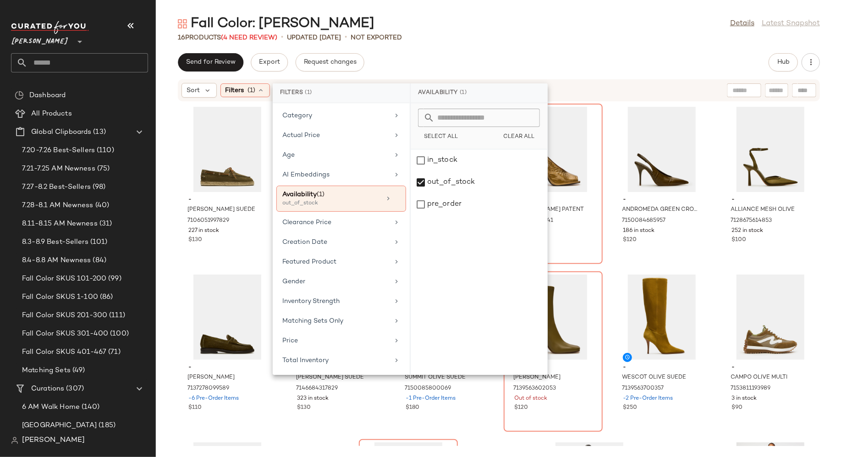
click at [449, 59] on div "Send for Review Export Request changes Hub" at bounding box center [499, 62] width 642 height 18
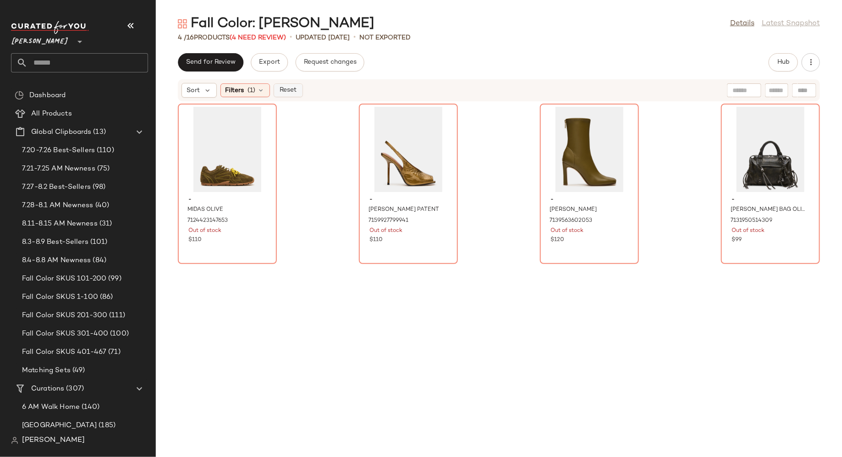
click at [288, 94] on span "Reset" at bounding box center [287, 90] width 17 height 7
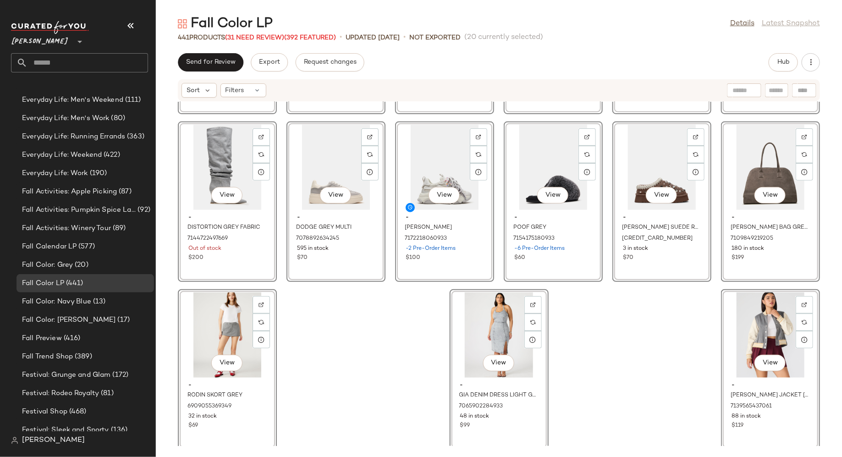
scroll to position [12076, 0]
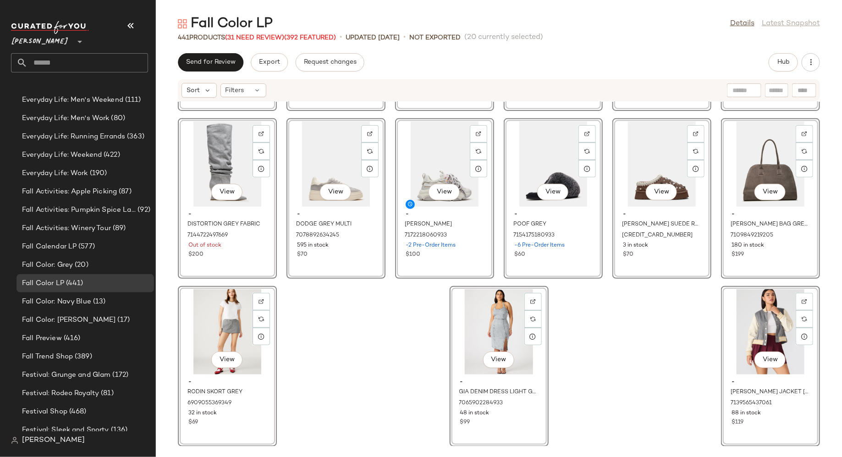
click at [323, 354] on div "View - LEON GREY SUEDE 7158099705989 -5 Pre-Order Items $120 View - JONES GREY …" at bounding box center [499, 274] width 686 height 344
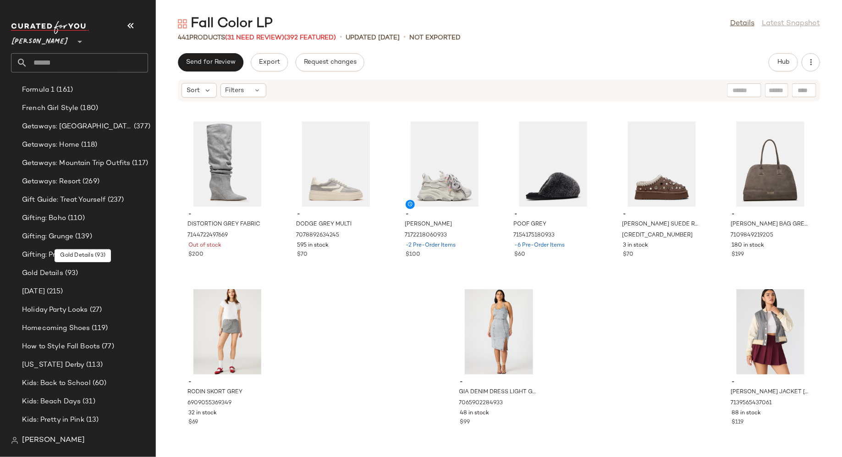
scroll to position [1601, 0]
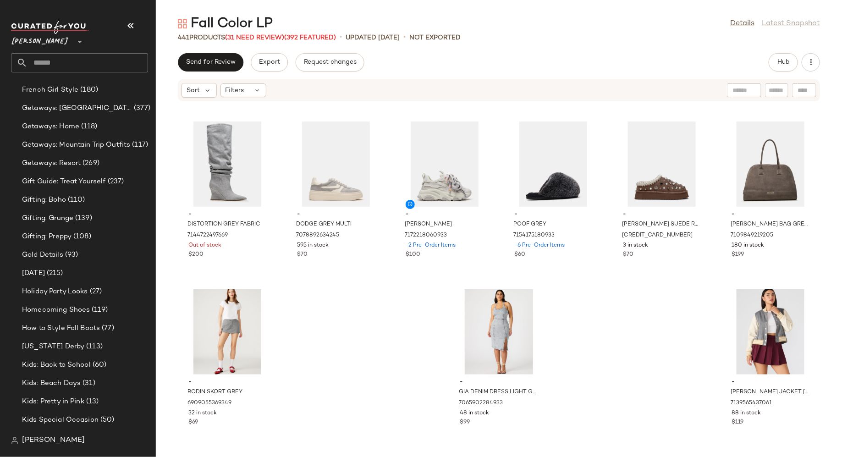
click at [88, 59] on input "text" at bounding box center [88, 62] width 121 height 19
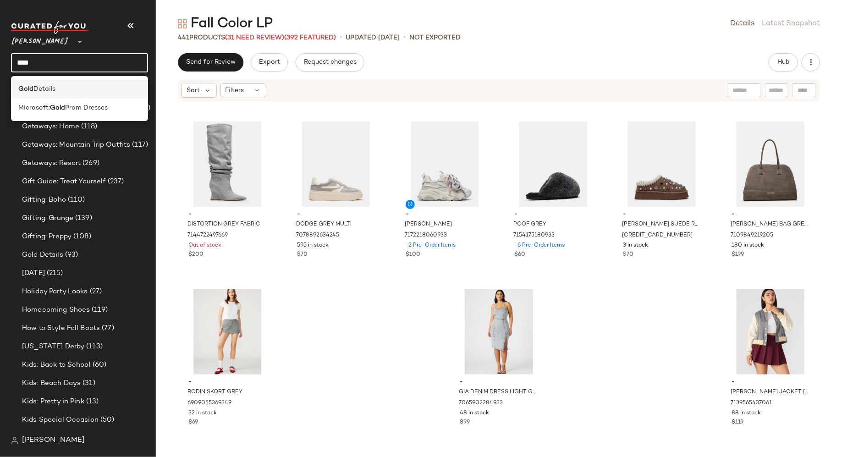
type input "****"
click at [45, 91] on span "Details" at bounding box center [44, 89] width 22 height 10
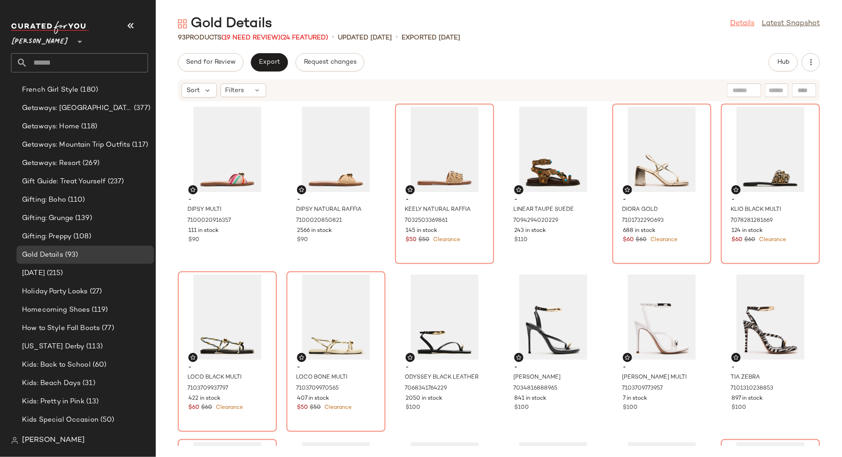
click at [740, 26] on link "Details" at bounding box center [742, 23] width 24 height 11
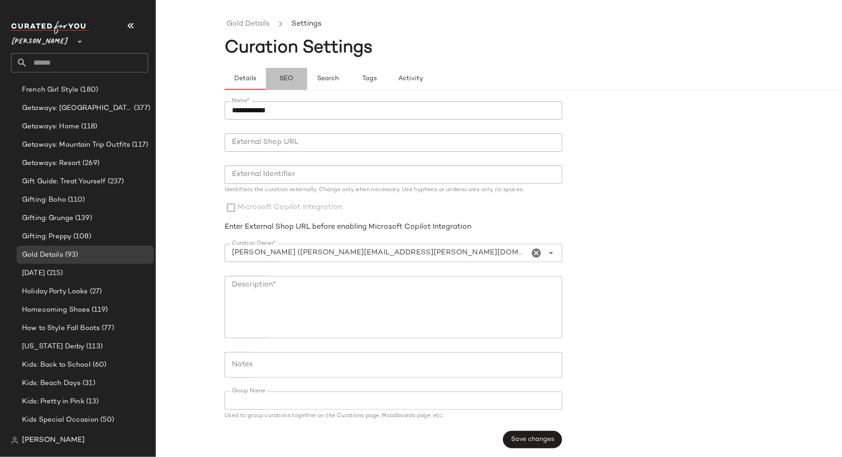
click at [348, 74] on button "SEO" at bounding box center [368, 79] width 41 height 22
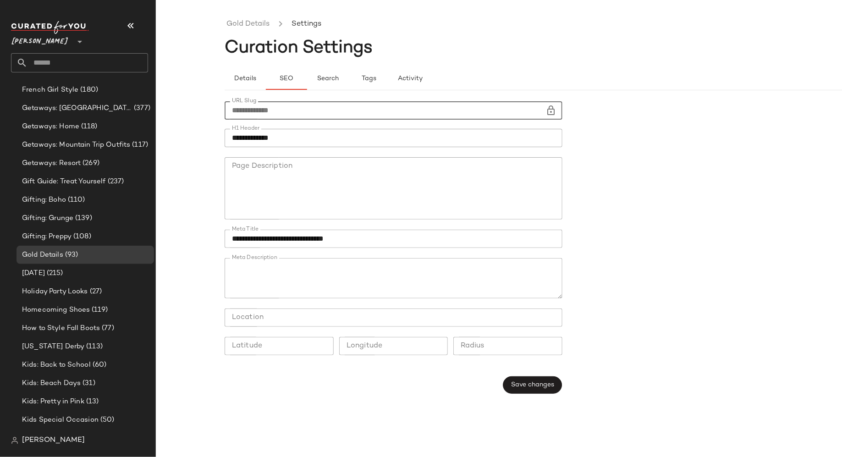
drag, startPoint x: 285, startPoint y: 112, endPoint x: 225, endPoint y: 113, distance: 60.1
click at [225, 113] on input "**********" at bounding box center [385, 110] width 321 height 18
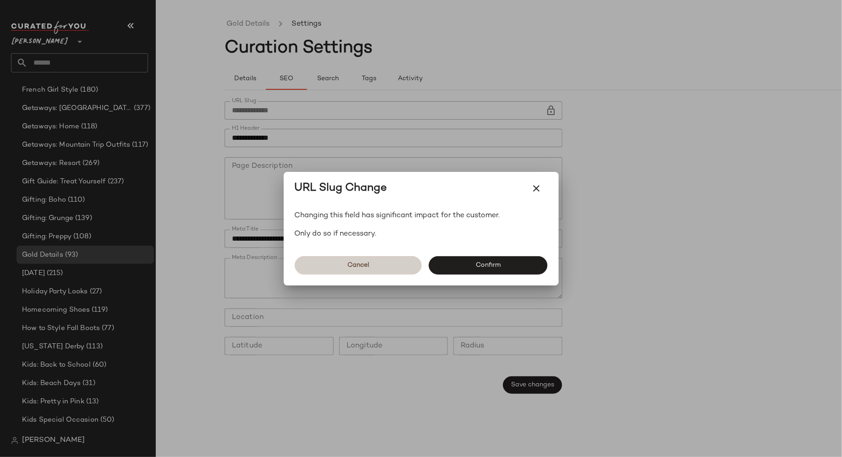
click at [335, 268] on button "Cancel" at bounding box center [358, 265] width 127 height 18
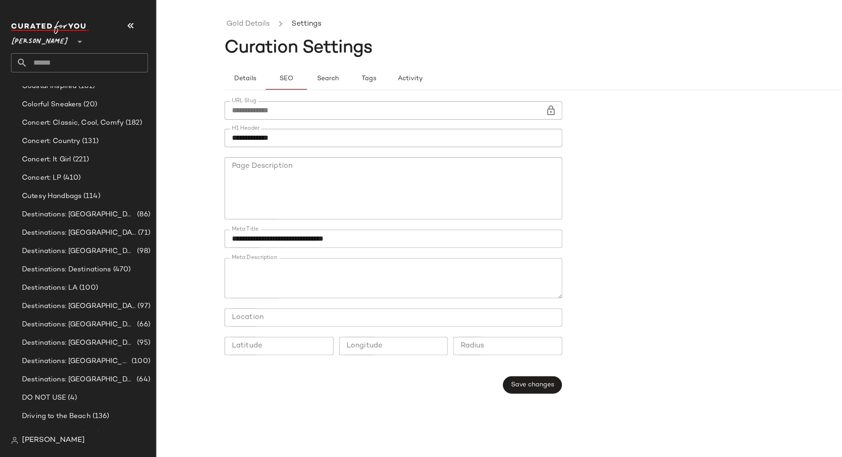
scroll to position [79, 0]
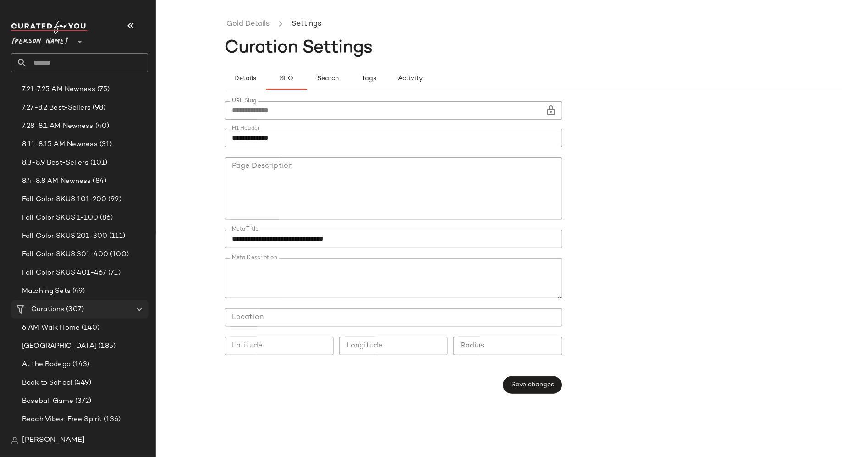
click at [73, 306] on span "(307)" at bounding box center [74, 309] width 20 height 11
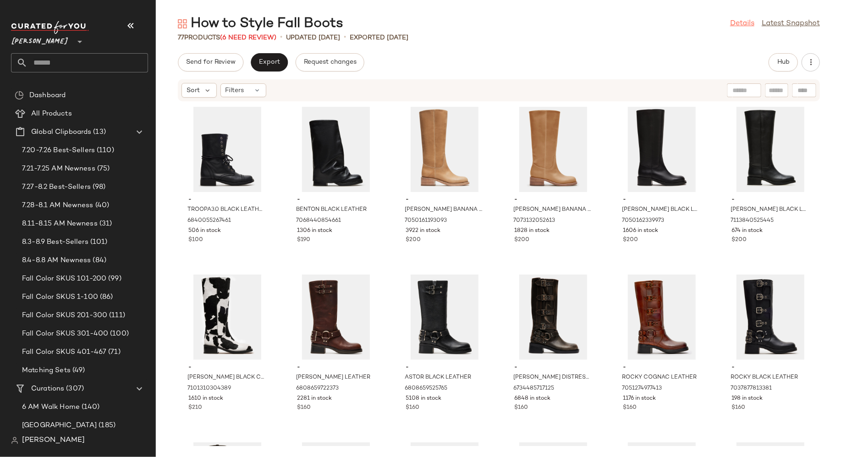
click at [736, 26] on link "Details" at bounding box center [742, 23] width 24 height 11
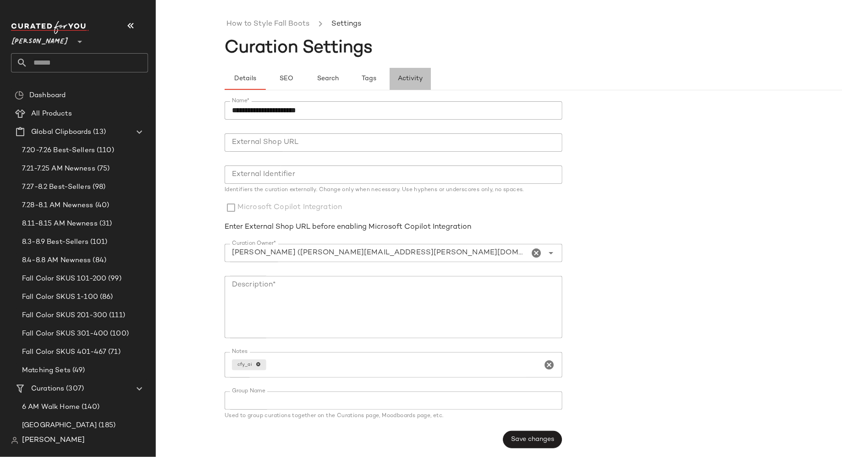
click at [410, 75] on span "Activity" at bounding box center [410, 78] width 25 height 7
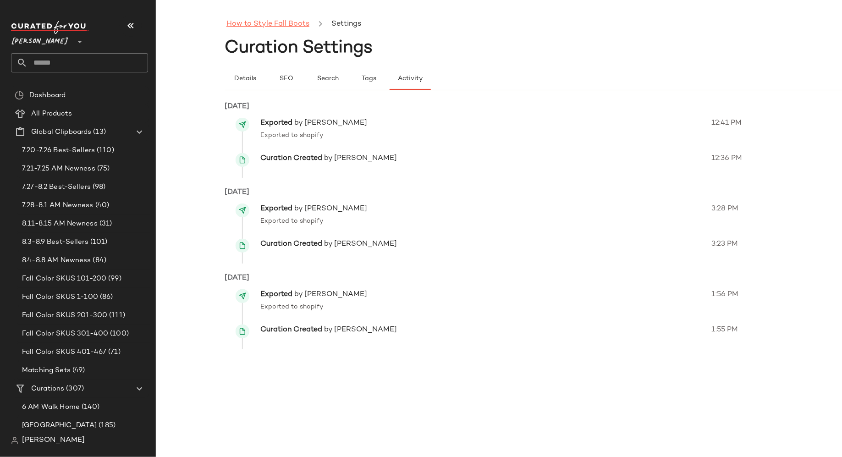
click at [271, 22] on link "How to Style Fall Boots" at bounding box center [268, 24] width 83 height 12
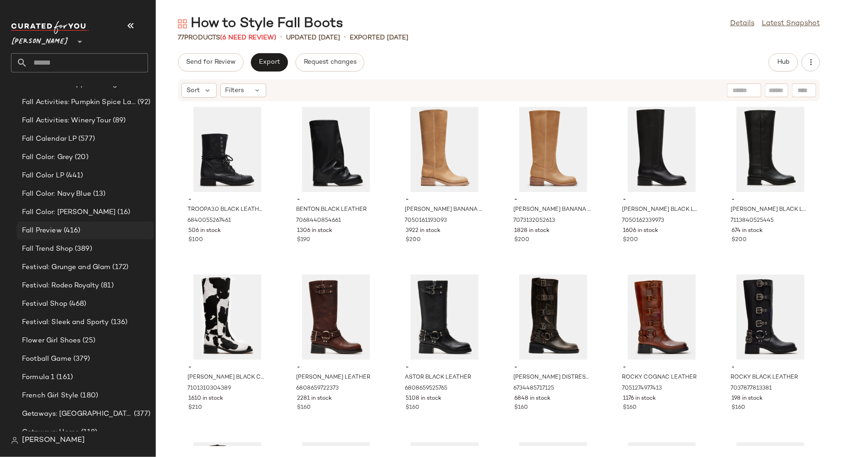
scroll to position [1302, 0]
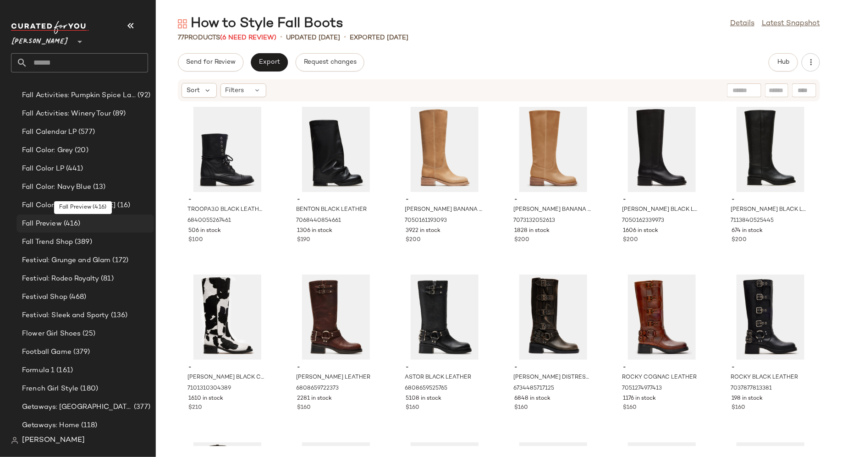
click at [87, 223] on div "Fall Preview (416)" at bounding box center [84, 224] width 131 height 11
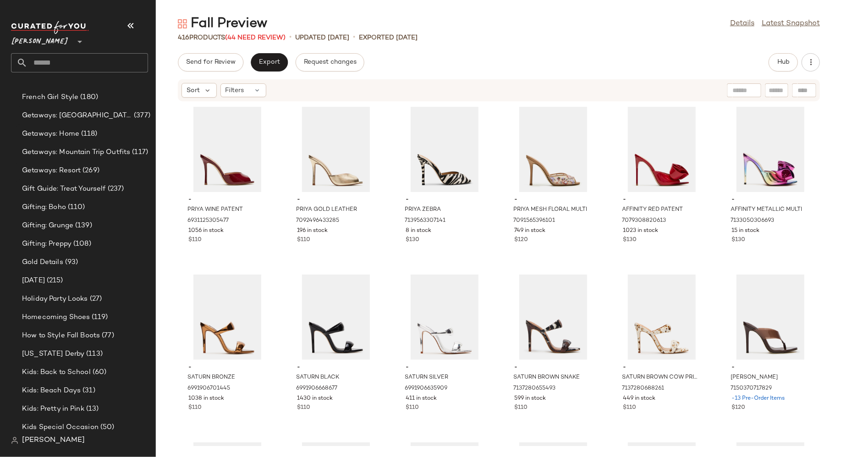
scroll to position [1617, 0]
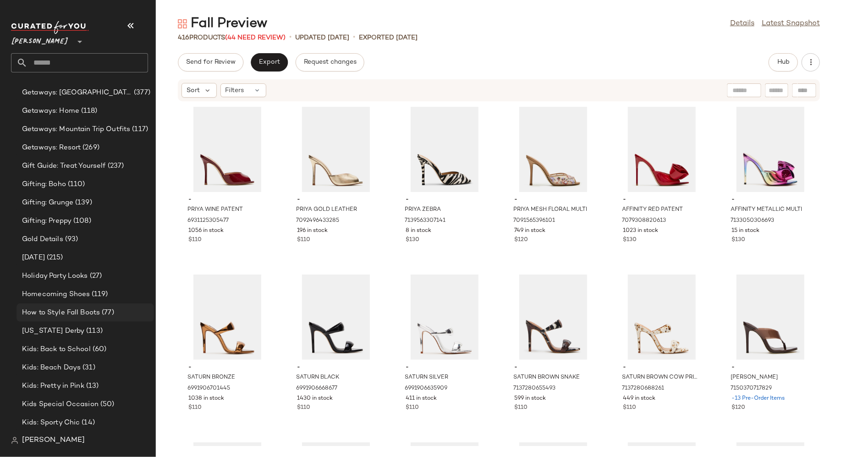
click at [83, 306] on div "How to Style Fall Boots (77)" at bounding box center [86, 313] width 138 height 18
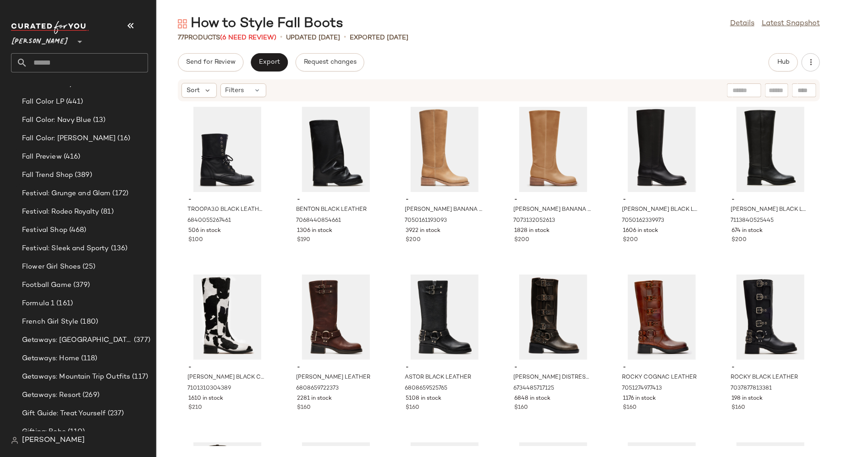
scroll to position [1366, 0]
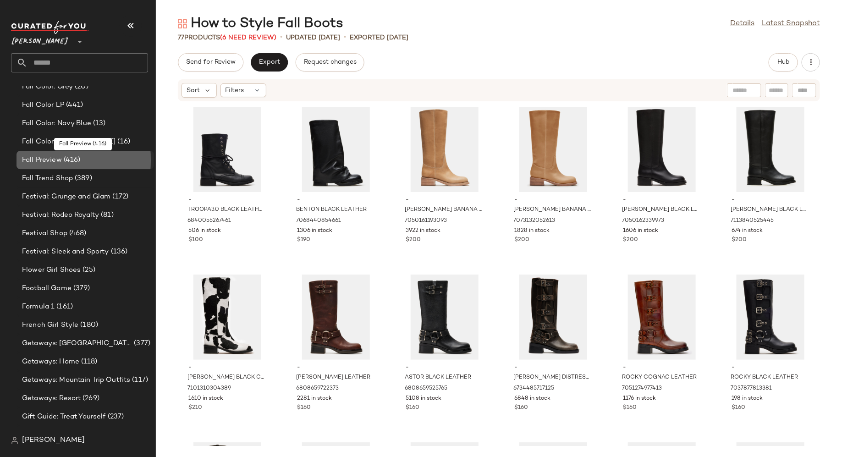
click at [103, 161] on div "Fall Preview (416)" at bounding box center [84, 160] width 131 height 11
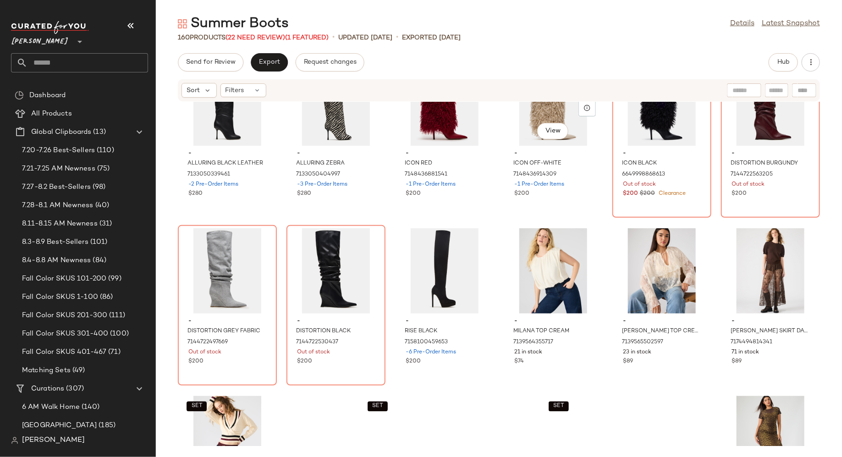
scroll to position [4188, 0]
